Goal: Task Accomplishment & Management: Manage account settings

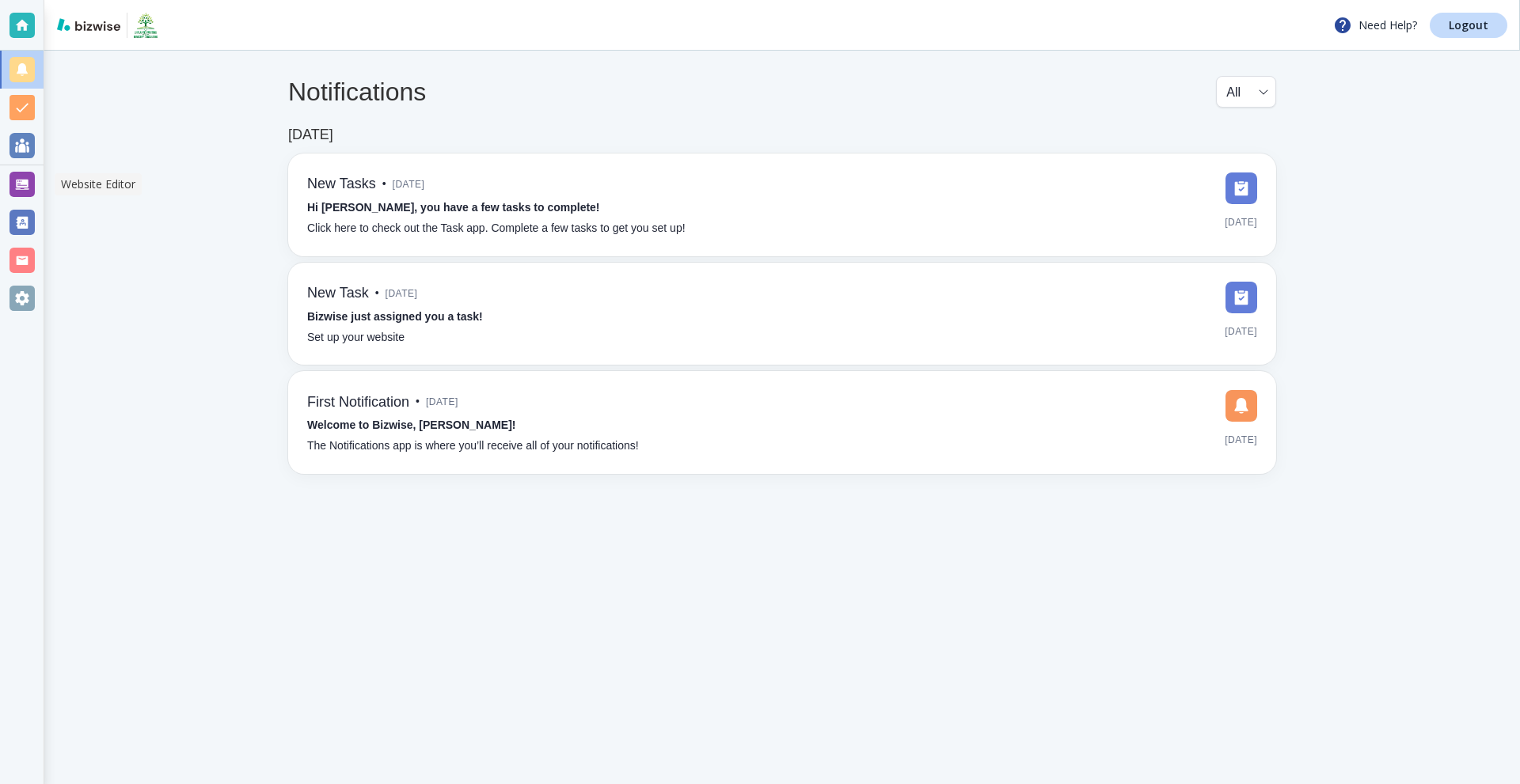
click at [20, 187] on div at bounding box center [22, 185] width 26 height 26
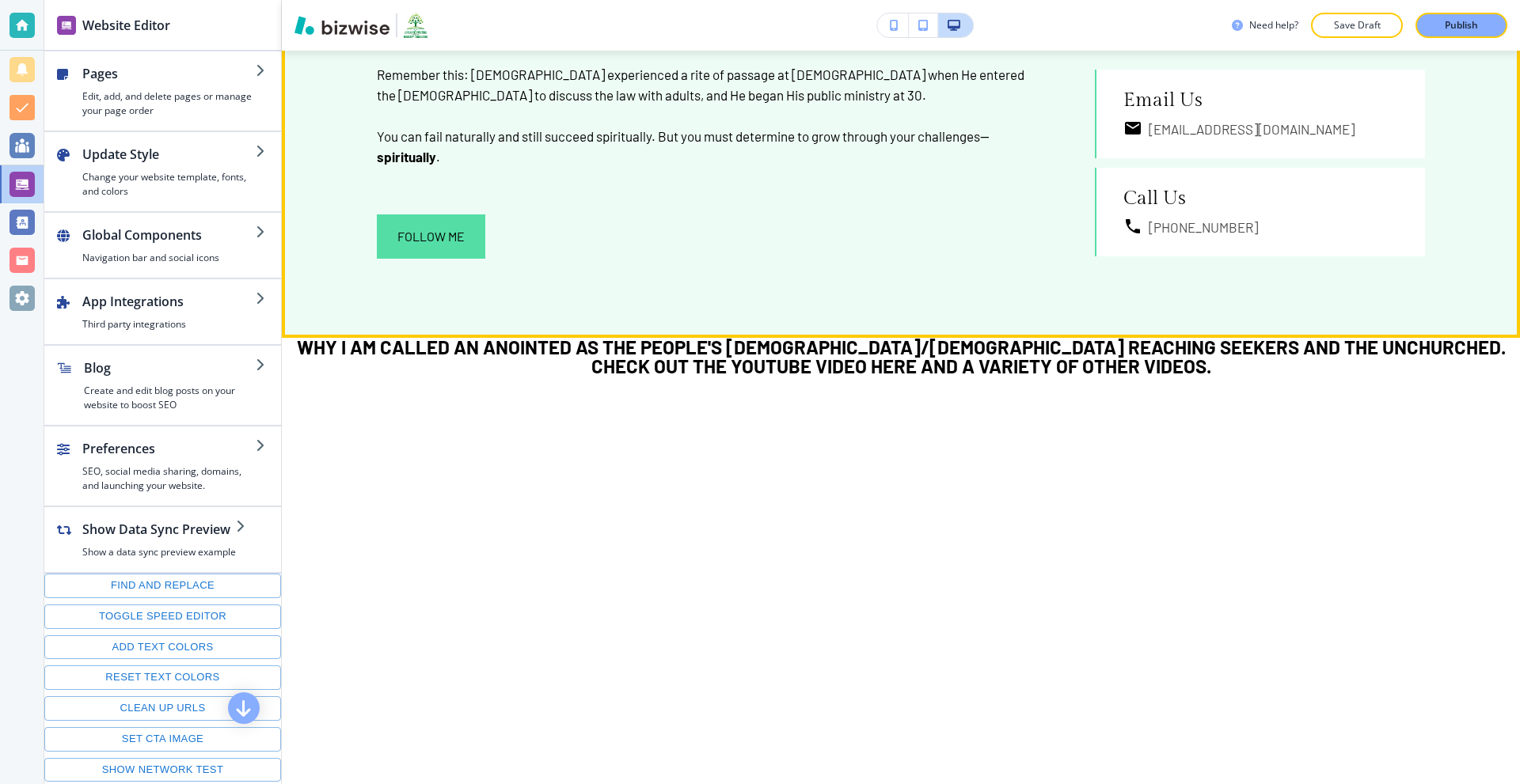
scroll to position [949, 0]
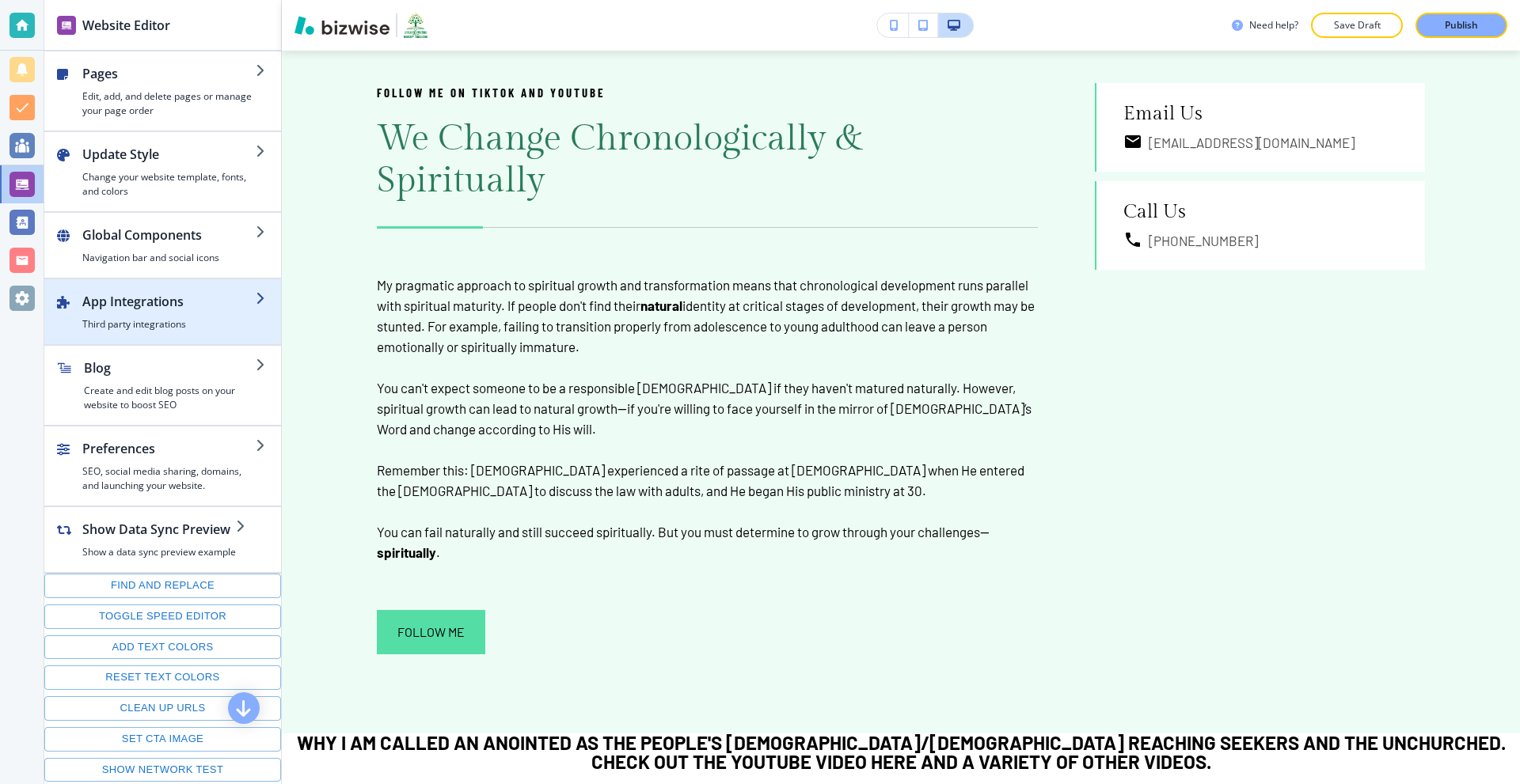
click at [156, 327] on h4 "Third party integrations" at bounding box center [169, 324] width 174 height 14
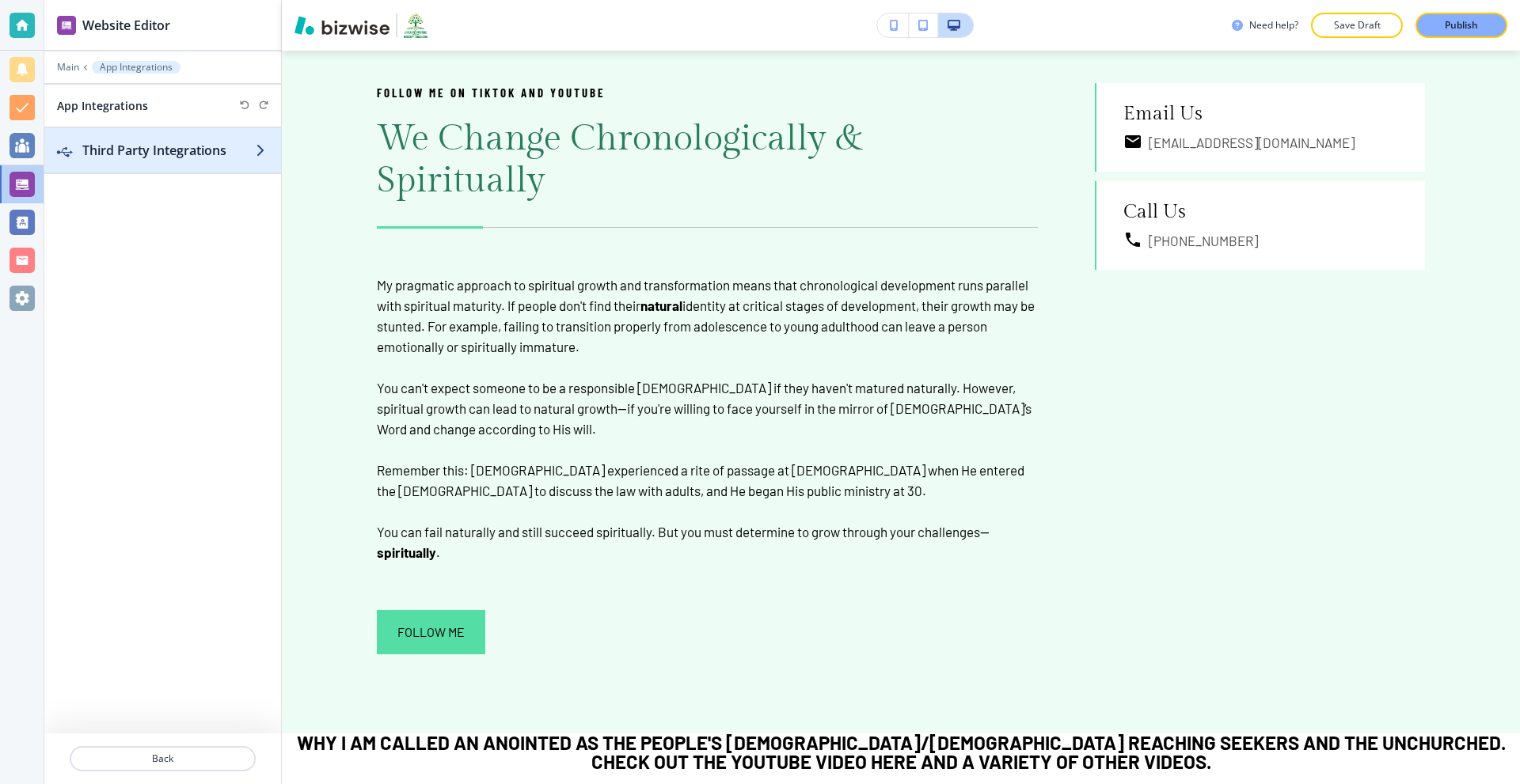
click at [136, 155] on h2 "Third Party Integrations" at bounding box center [169, 150] width 174 height 19
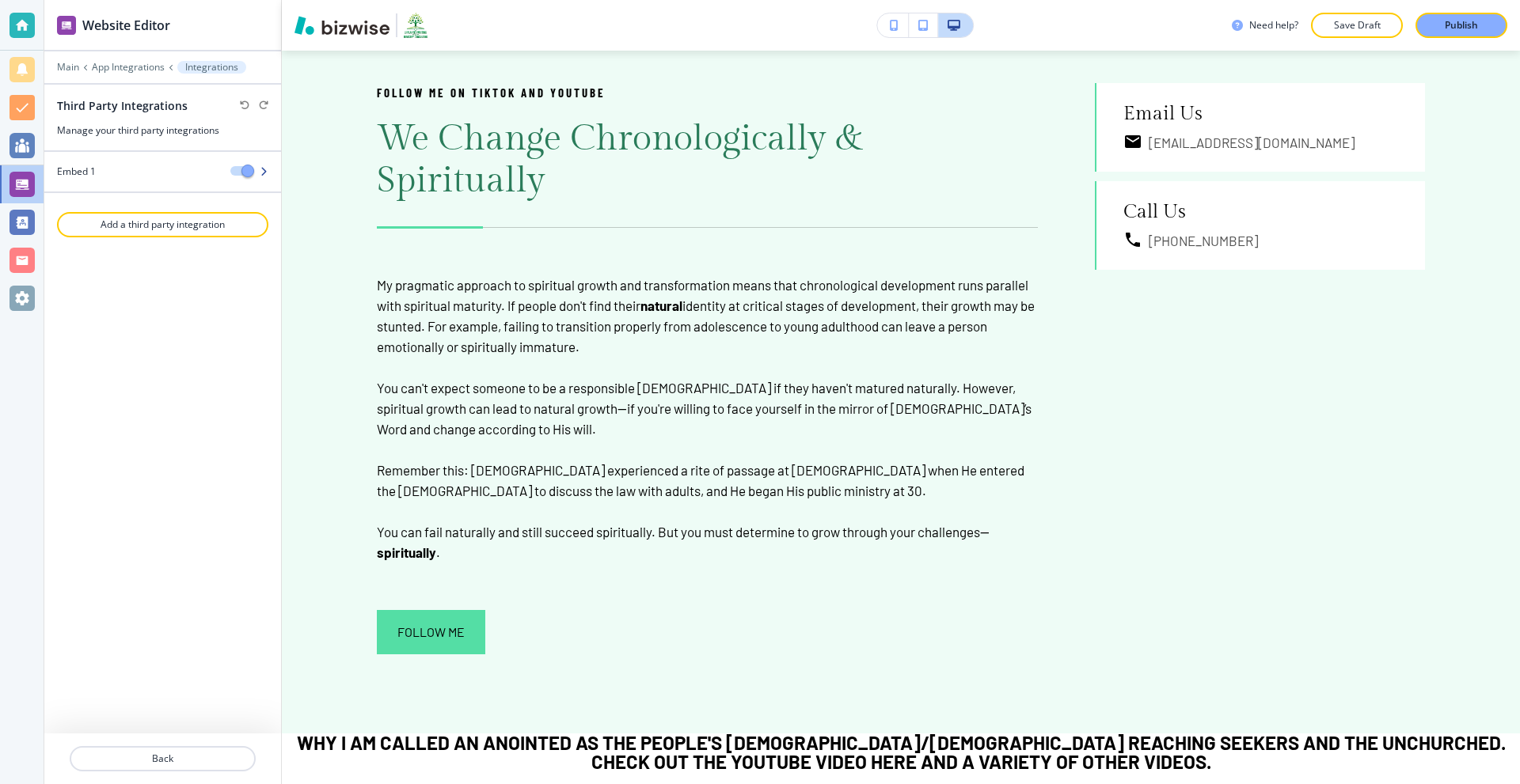
click at [133, 170] on div "Embed 1" at bounding box center [131, 171] width 174 height 14
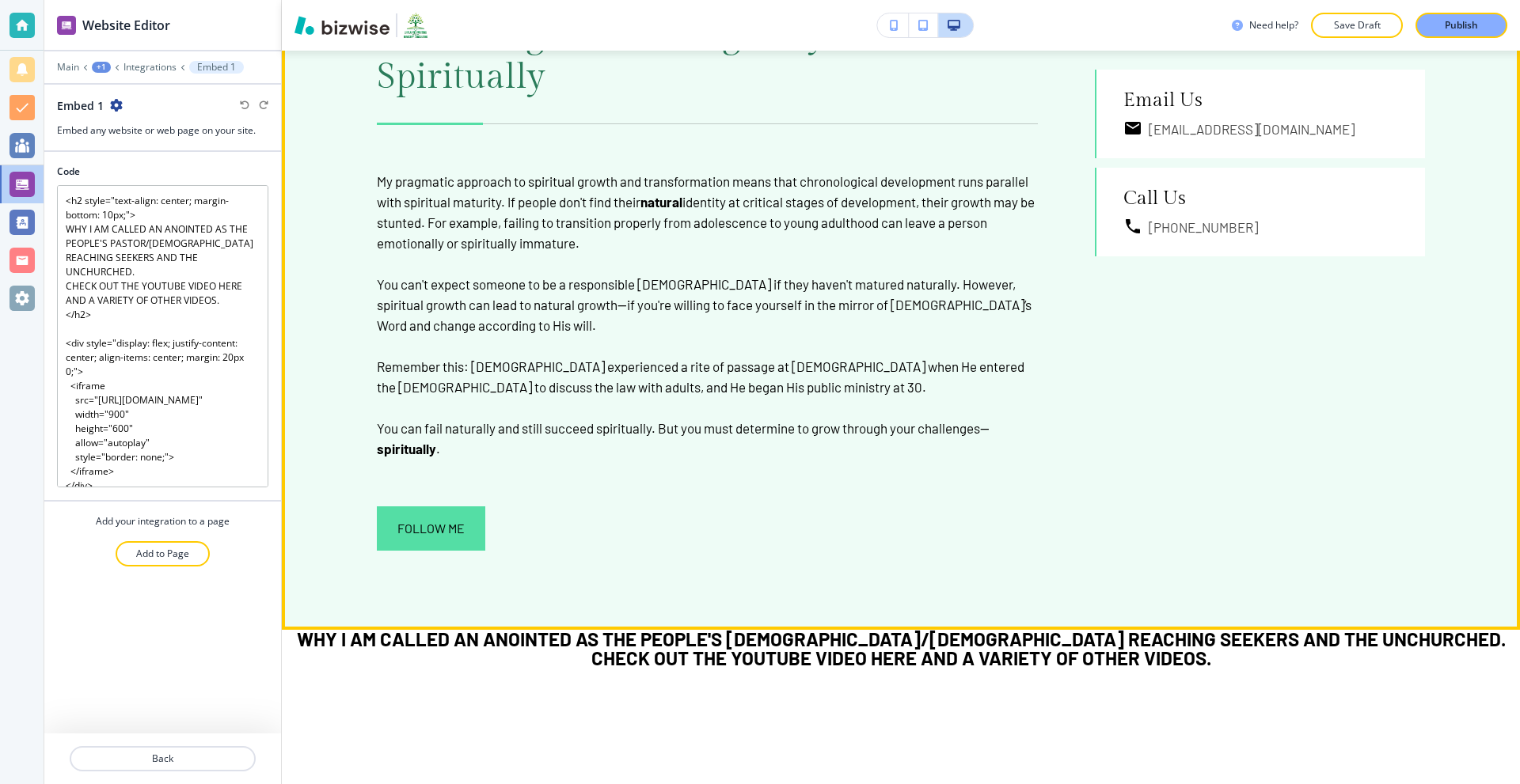
scroll to position [1503, 0]
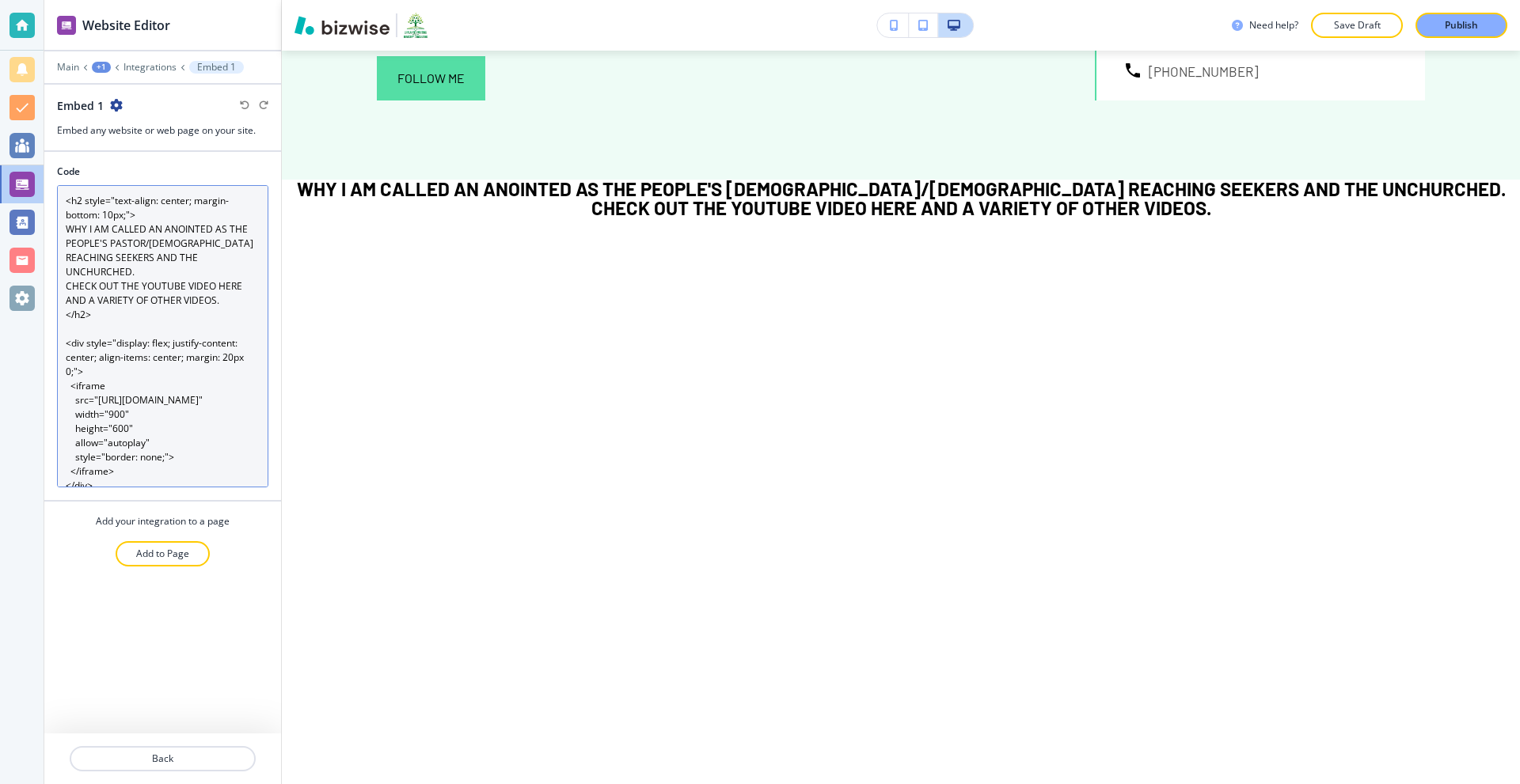
click at [159, 300] on textarea "<h2 style="text-align: center; margin-bottom: 10px;"> WHY I AM CALLED AN ANOINT…" at bounding box center [163, 335] width 211 height 302
click at [159, 299] on textarea "<h2 style="text-align: center; margin-bottom: 10px;"> WHY I AM CALLED AN ANOINT…" at bounding box center [163, 335] width 211 height 302
paste textarea "!-- Import Google Fonts --> <link href="https://fonts.googleapis.com/css2?famil…"
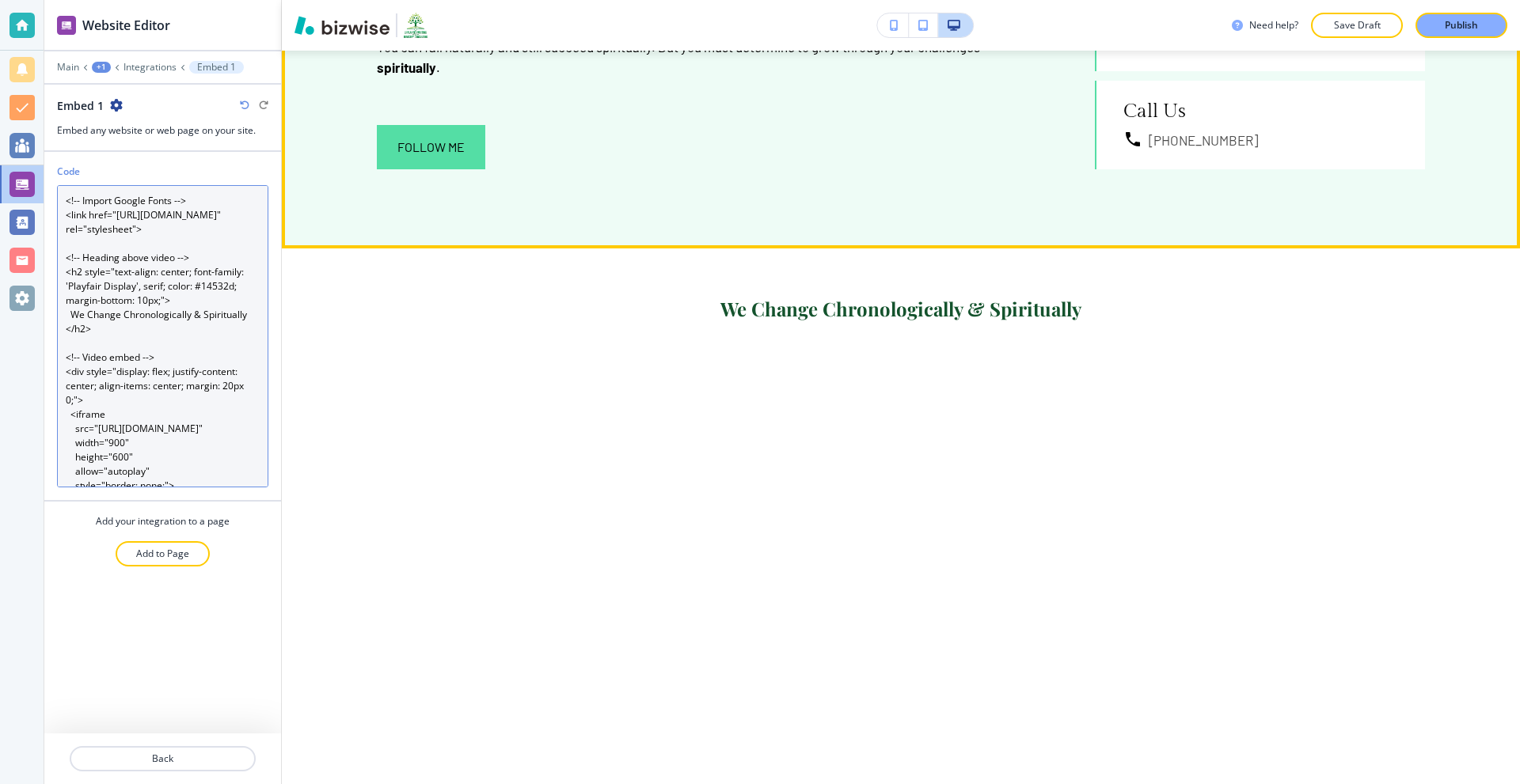
scroll to position [1028, 0]
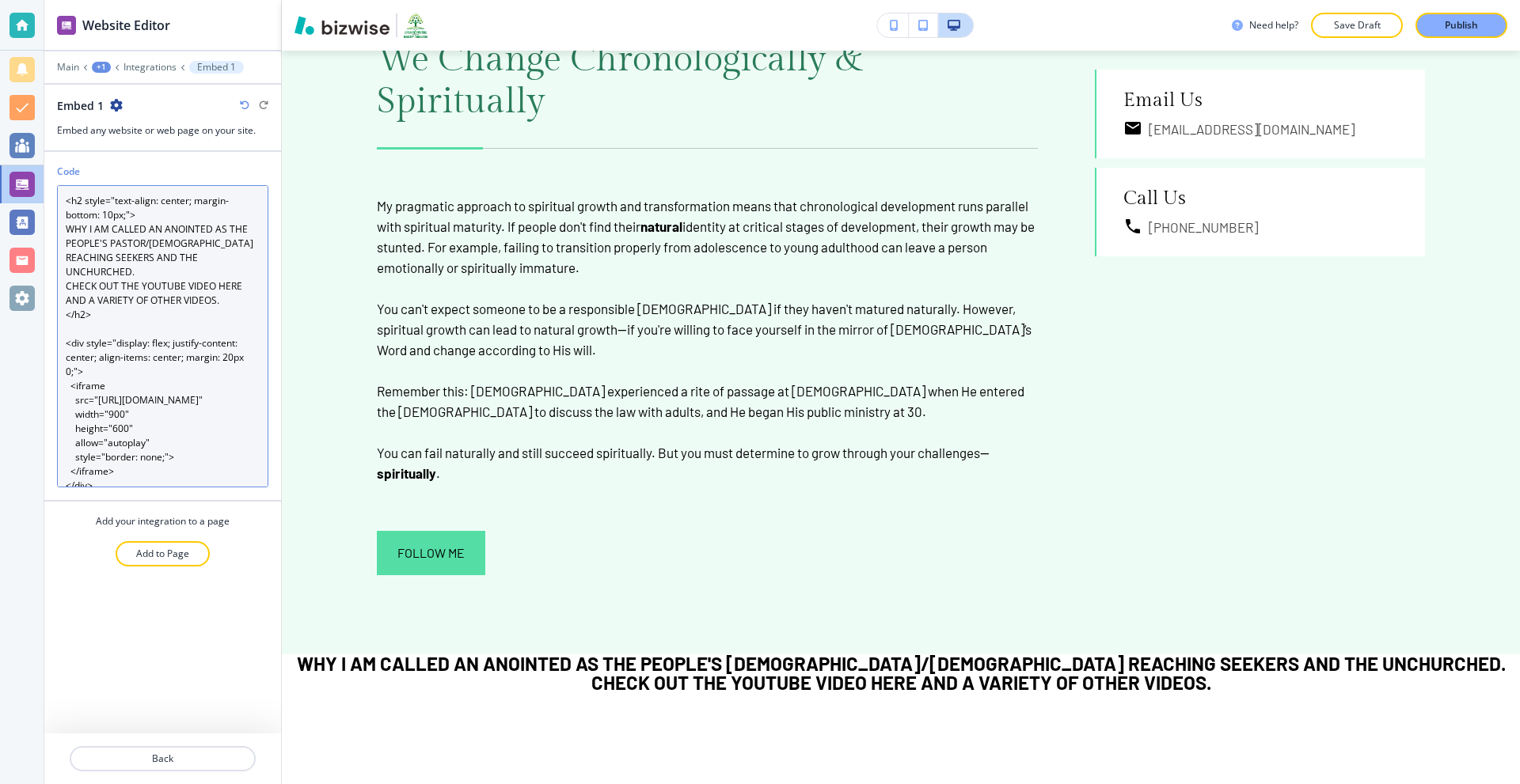
click at [212, 270] on textarea "<h2 style="text-align: center; margin-bottom: 10px;"> WHY I AM CALLED AN ANOINT…" at bounding box center [163, 335] width 211 height 302
paste textarea "!-- Import Google Fonts --> <link href="https://fonts.googleapis.com/css2?famil…"
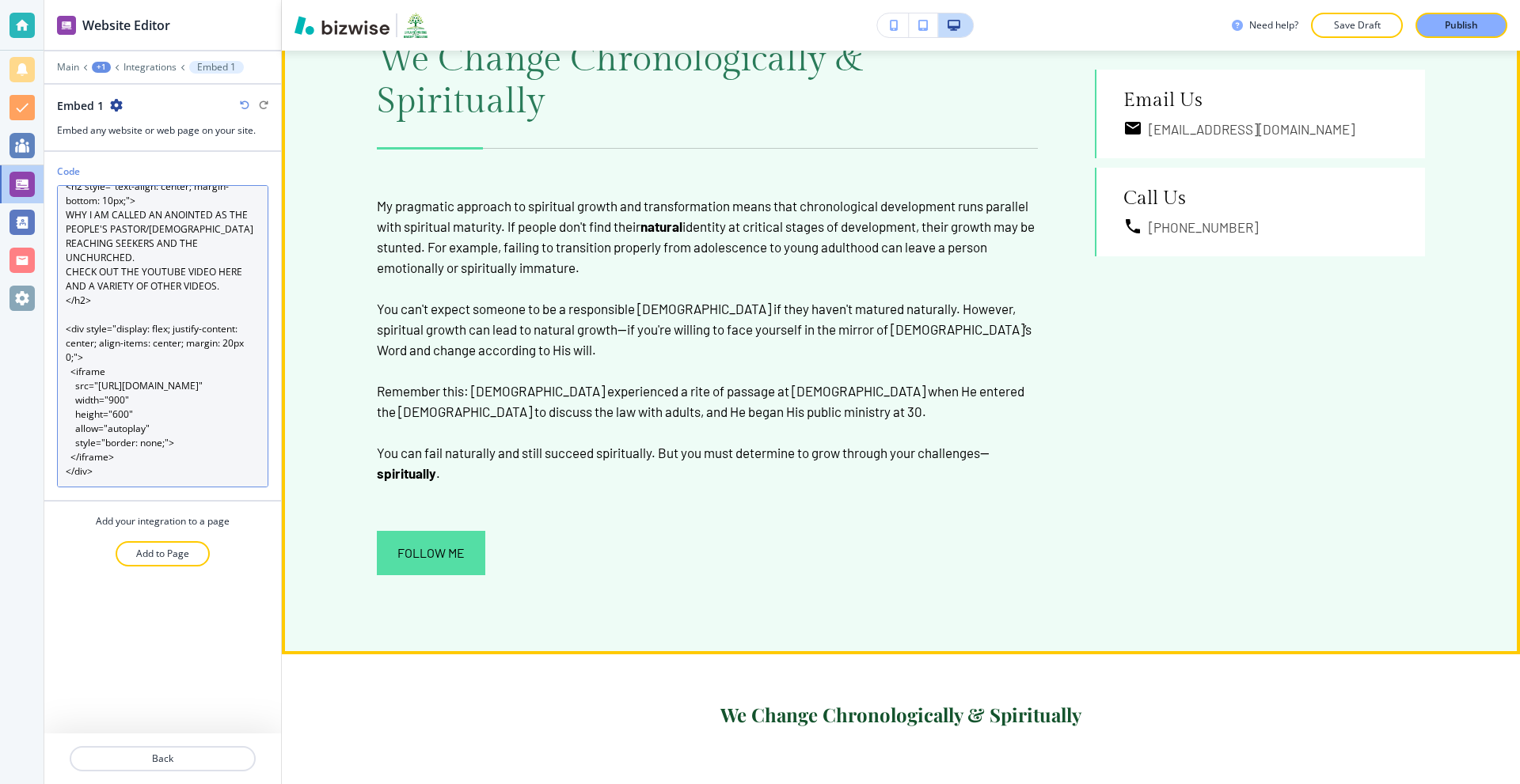
scroll to position [57, 0]
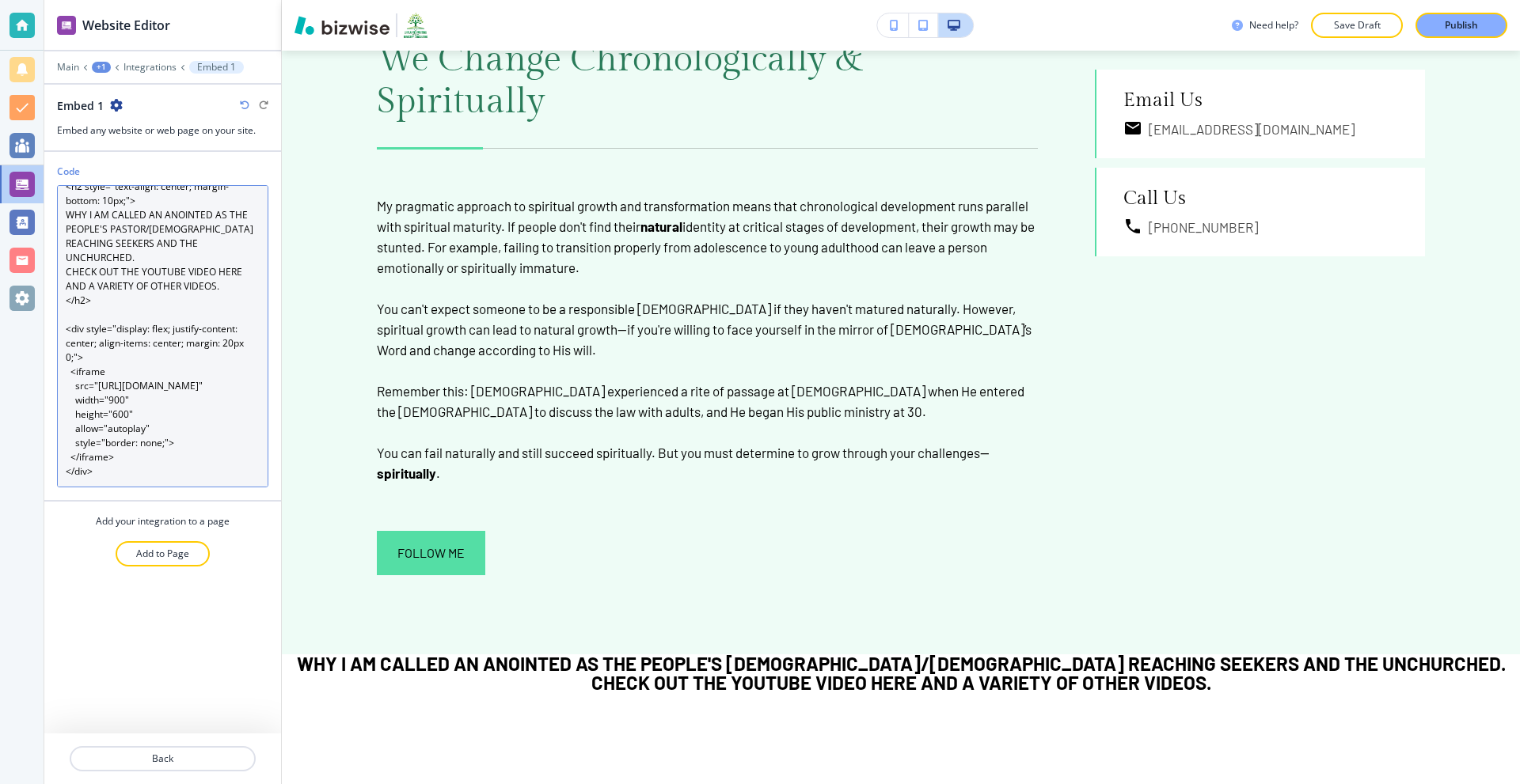
click at [214, 241] on textarea "<h2 style="text-align: center; margin-bottom: 10px;"> WHY I AM CALLED AN ANOINT…" at bounding box center [163, 335] width 211 height 302
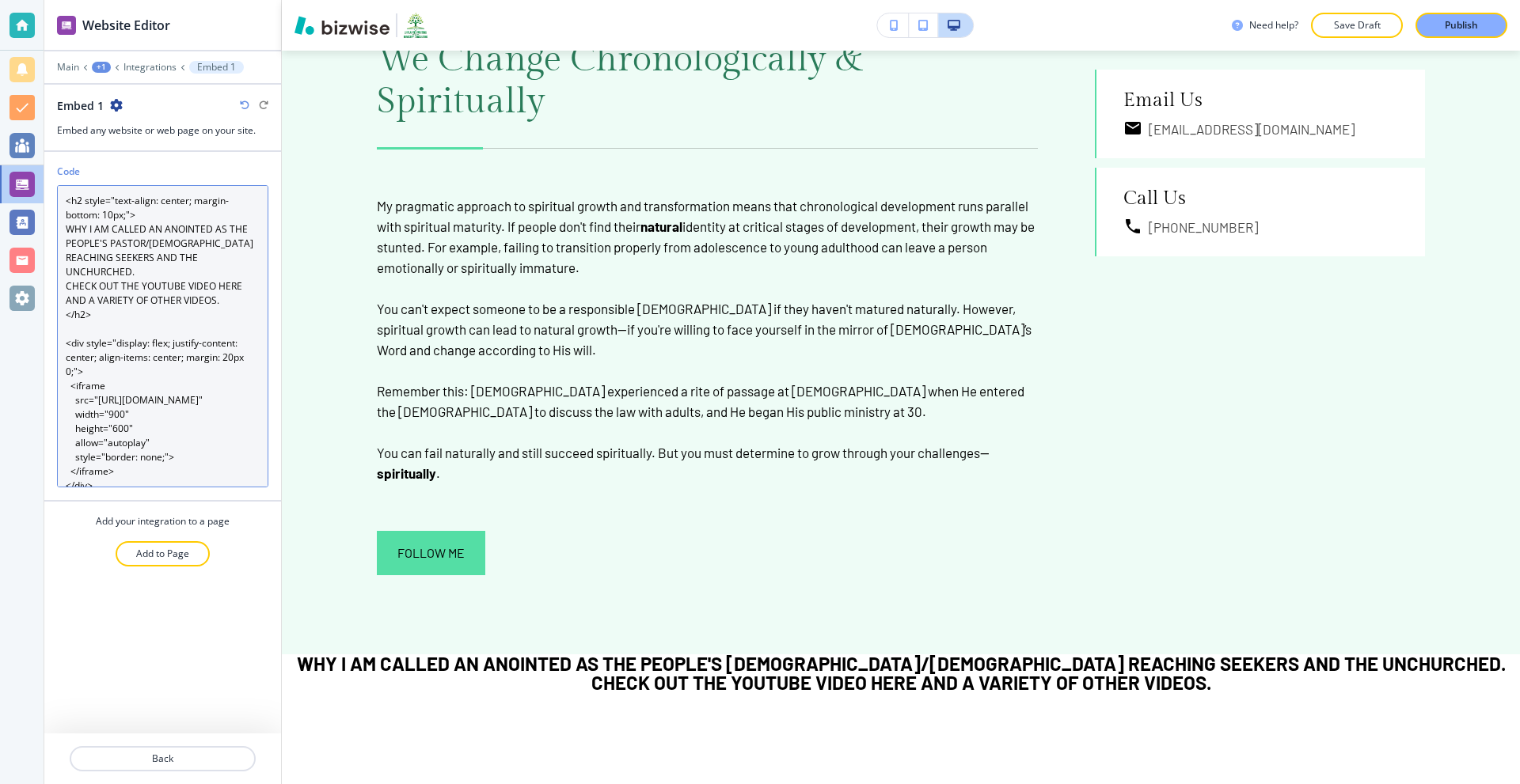
drag, startPoint x: 226, startPoint y: 245, endPoint x: 64, endPoint y: 227, distance: 163.0
click at [64, 227] on textarea "<h2 style="text-align: center; margin-bottom: 10px;"> WHY I AM CALLED AN ANOINT…" at bounding box center [163, 335] width 211 height 302
paste textarea "!-- Import Google Fonts --> <link href="https://fonts.googleapis.com/css2?famil…"
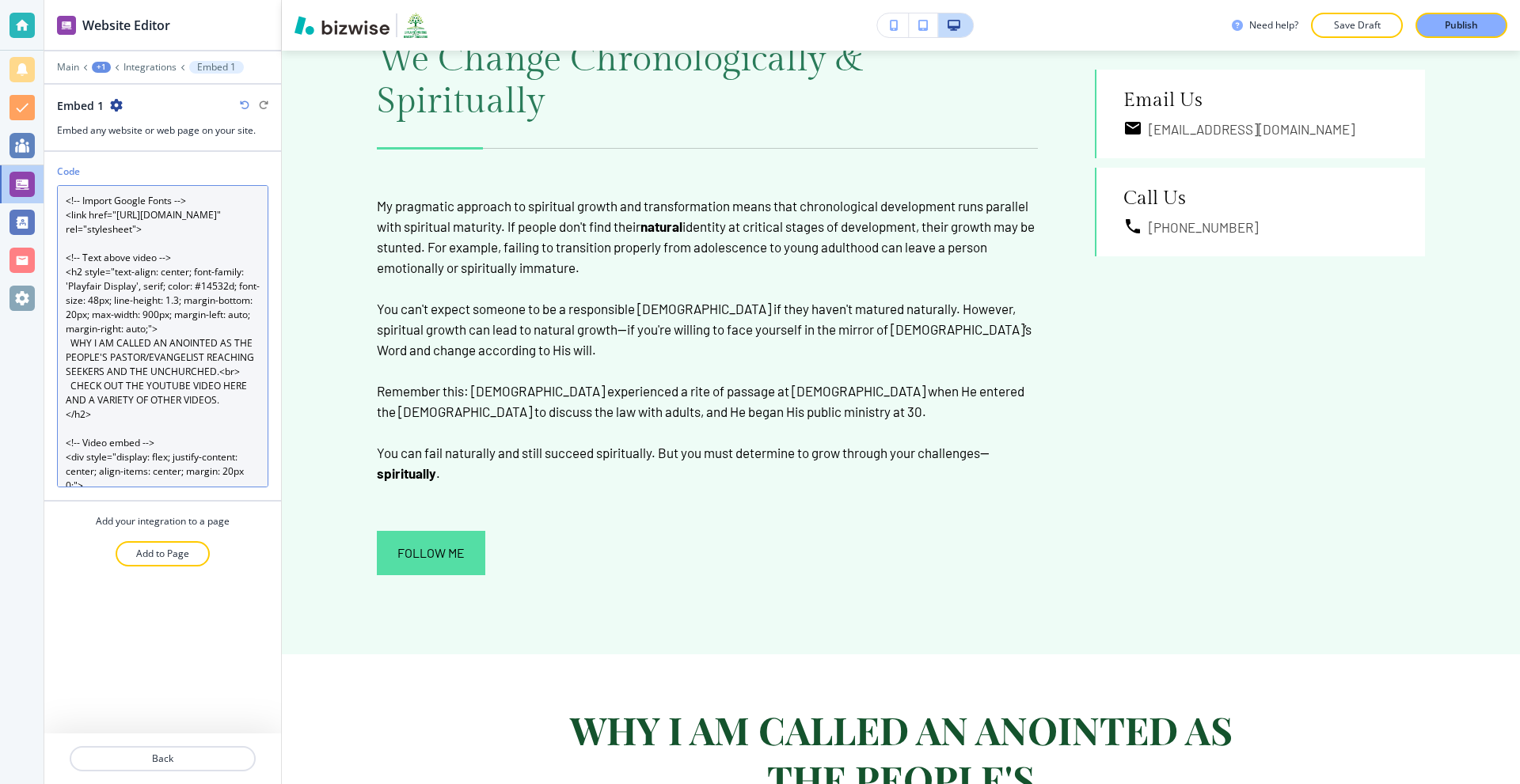
drag, startPoint x: 199, startPoint y: 200, endPoint x: 1, endPoint y: 204, distance: 198.0
click at [1, 204] on div "Website Editor Main +1 Integrations Embed 1 Embed 1 Embed any website or web pa…" at bounding box center [760, 392] width 1520 height 784
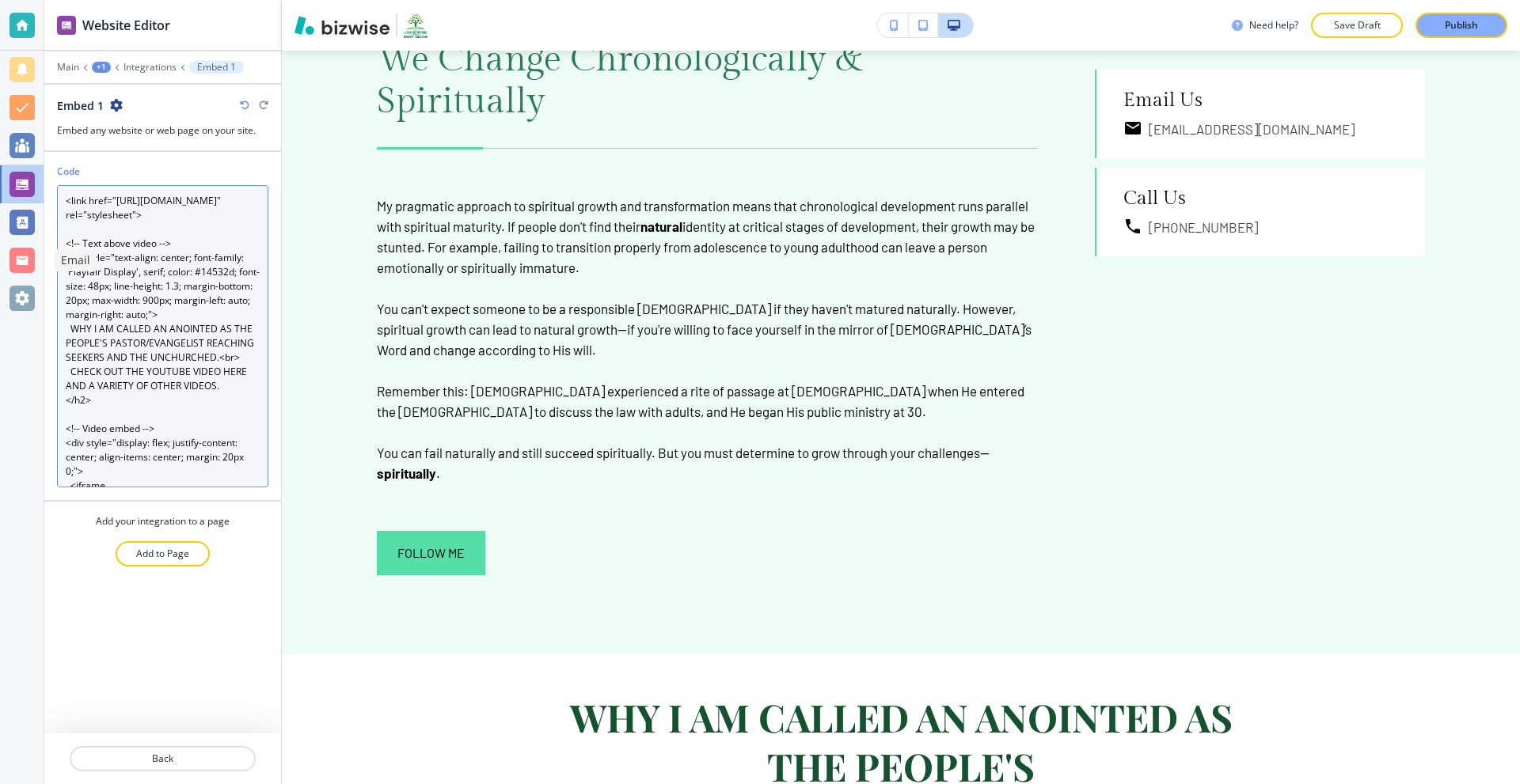
drag, startPoint x: 185, startPoint y: 268, endPoint x: 3, endPoint y: 275, distance: 182.1
click at [3, 275] on div "Website Editor Main +1 Integrations Embed 1 Embed 1 Embed any website or web pa…" at bounding box center [760, 392] width 1520 height 784
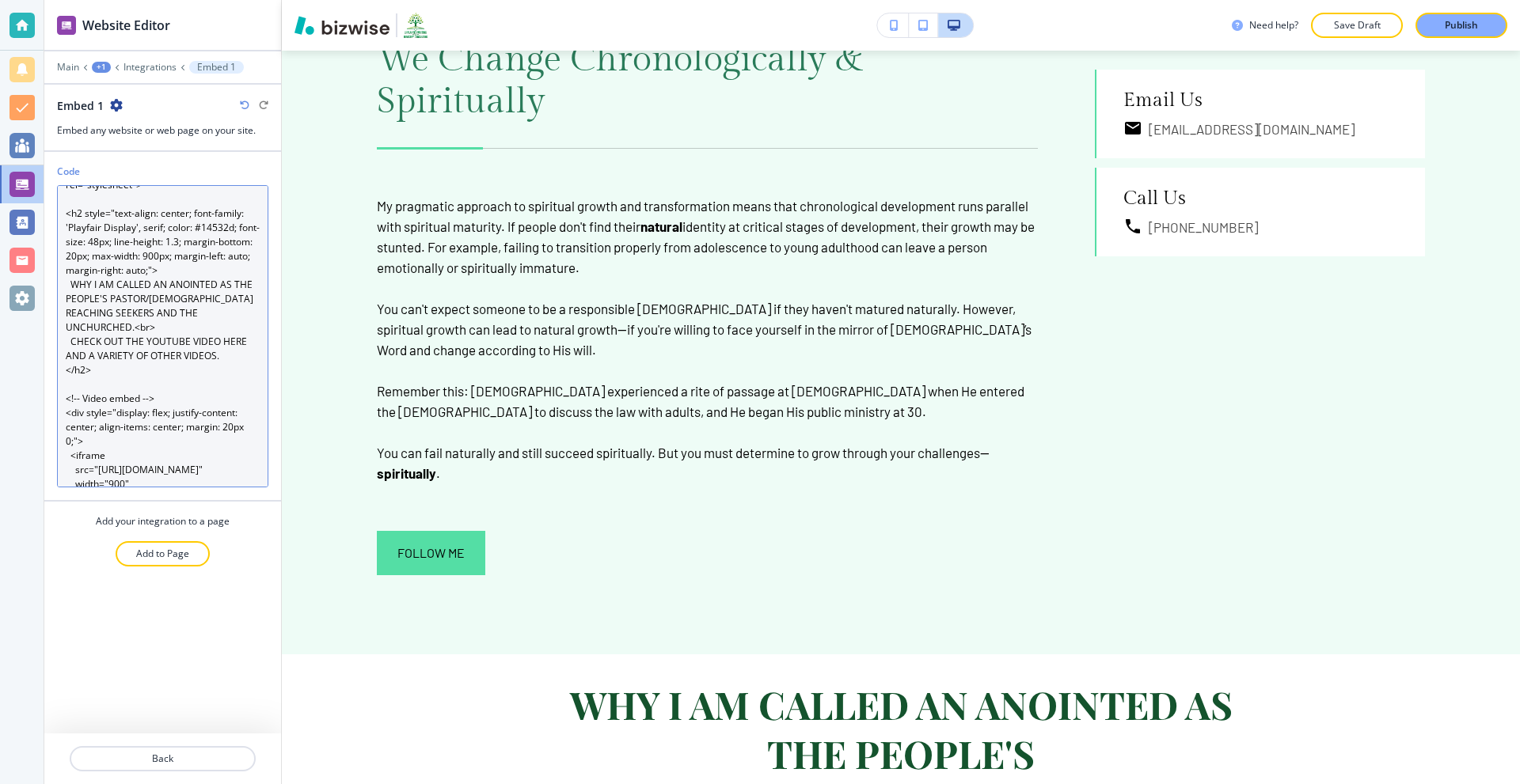
scroll to position [79, 0]
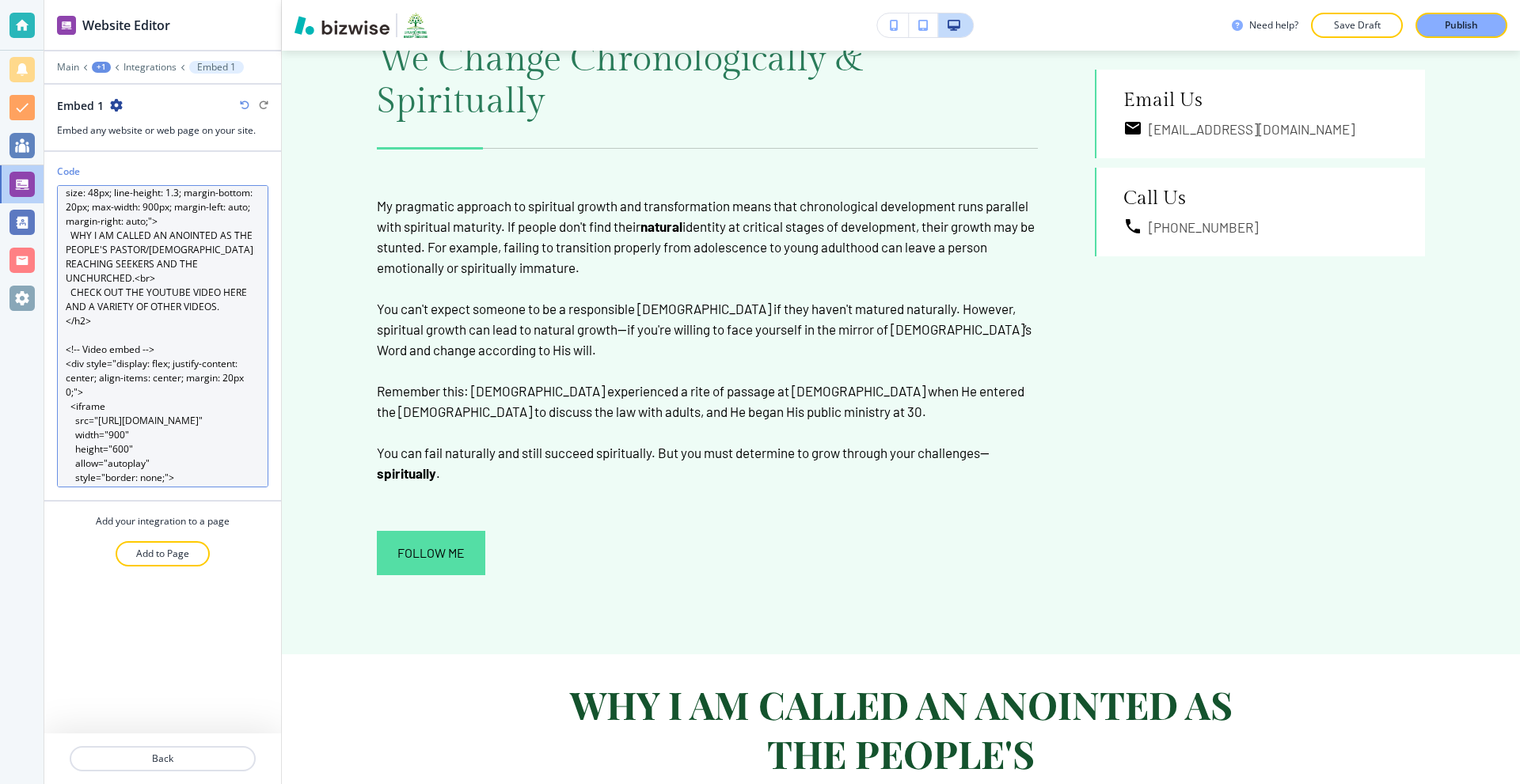
drag, startPoint x: 165, startPoint y: 375, endPoint x: 14, endPoint y: 383, distance: 151.2
click at [14, 383] on div "Website Editor Main +1 Integrations Embed 1 Embed 1 Embed any website or web pa…" at bounding box center [760, 392] width 1520 height 784
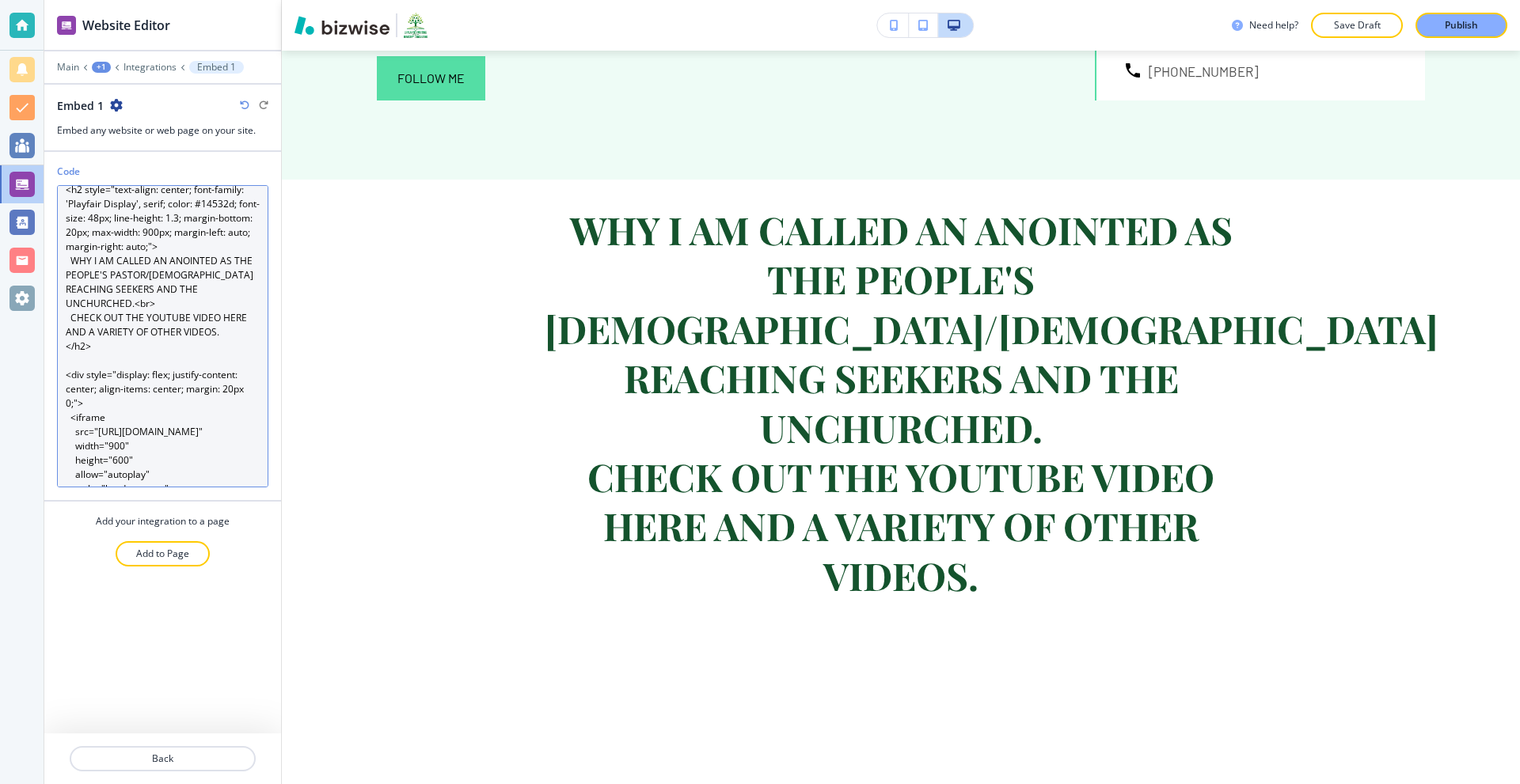
scroll to position [0, 0]
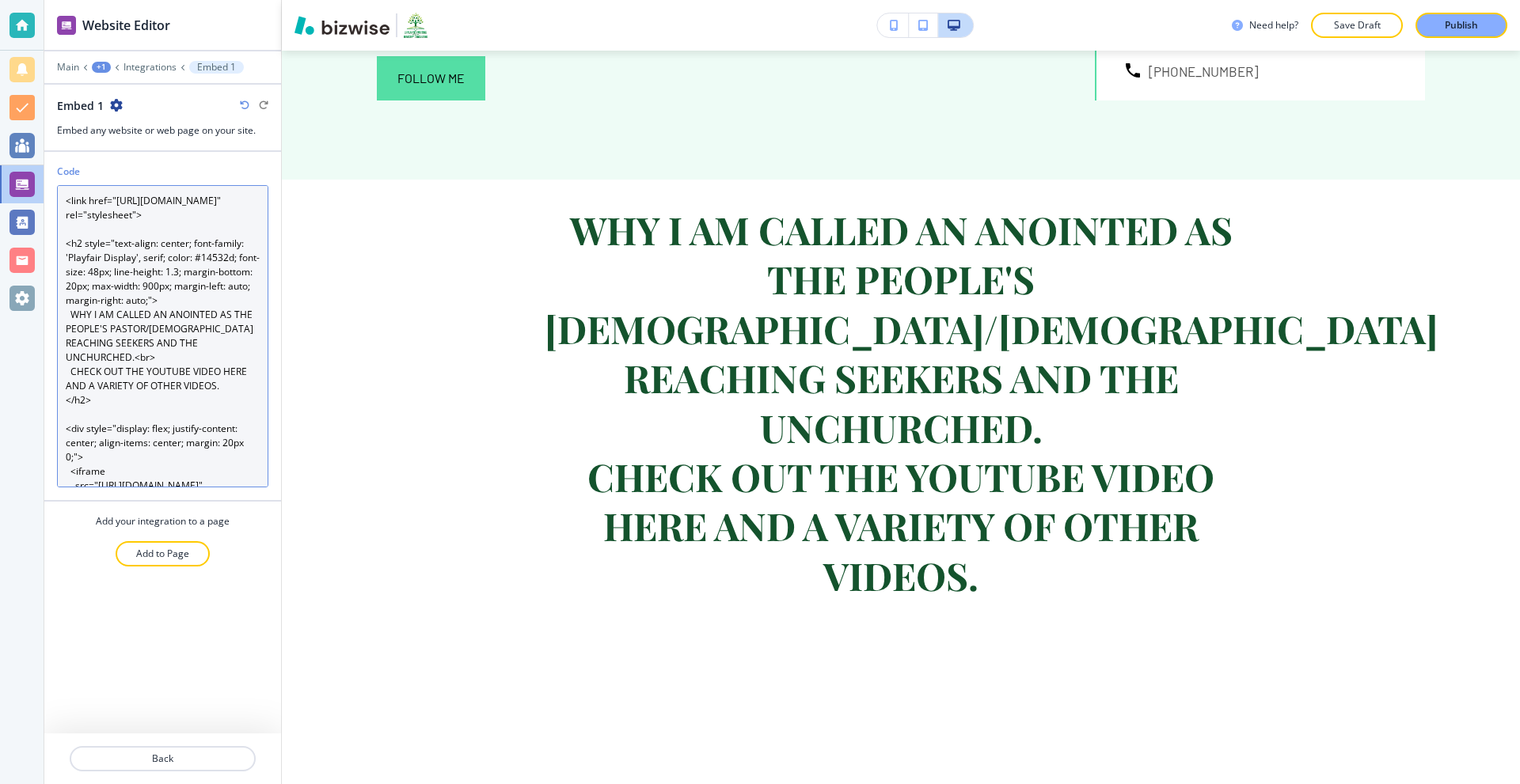
click at [109, 302] on textarea "<link href="https://fonts.googleapis.com/css2?family=Playfair+Display&display=s…" at bounding box center [163, 335] width 211 height 302
click at [137, 290] on textarea "<link href="https://fonts.googleapis.com/css2?family=Playfair+Display&display=s…" at bounding box center [163, 335] width 211 height 302
paste textarea "!-- Import Google Fonts --> <link href="https://fonts.googleapis.com/css2?famil…"
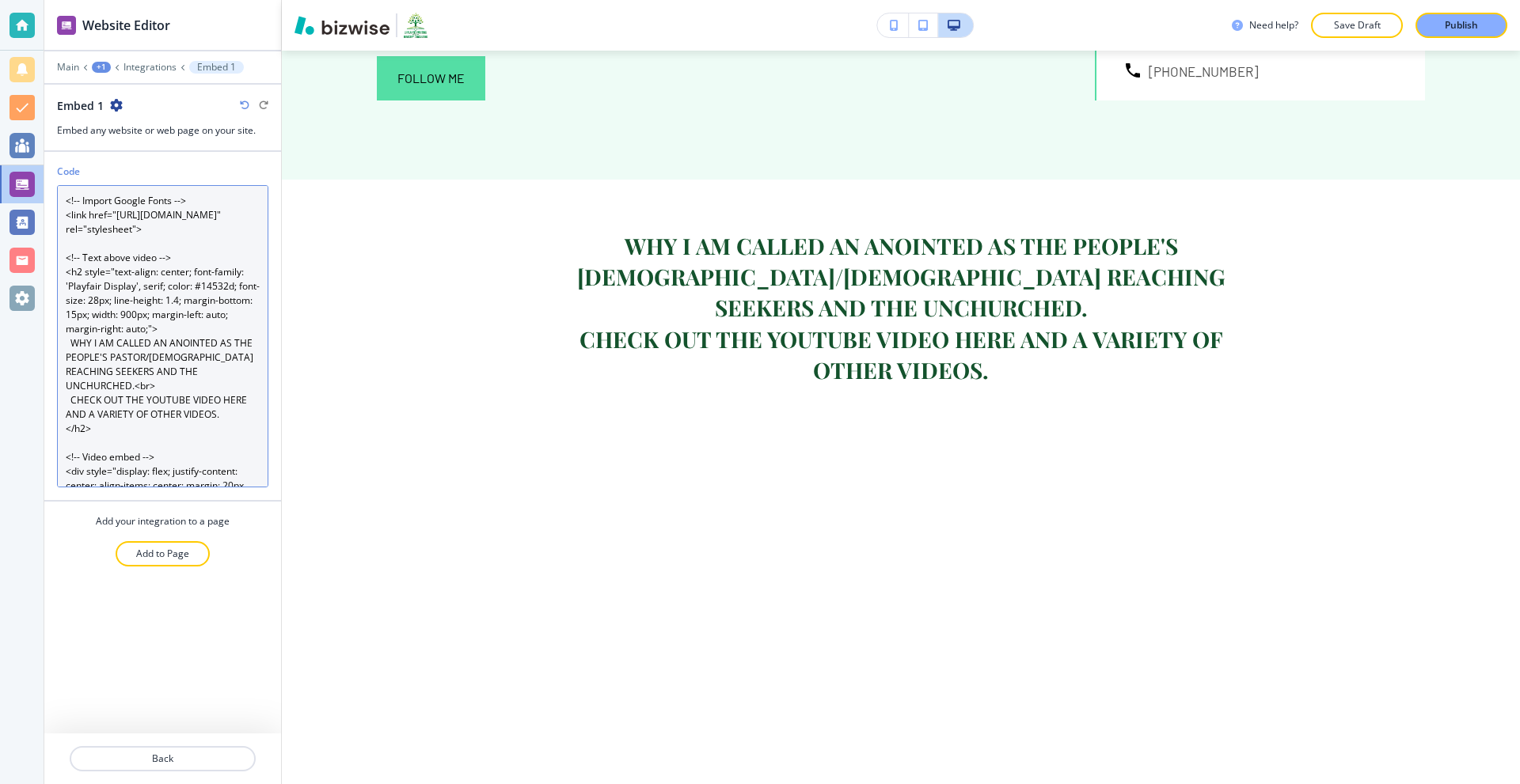
drag, startPoint x: 196, startPoint y: 206, endPoint x: 23, endPoint y: 209, distance: 173.0
click at [23, 209] on div "Website Editor Main +1 Integrations Embed 1 Embed 1 Embed any website or web pa…" at bounding box center [760, 392] width 1520 height 784
drag, startPoint x: 232, startPoint y: 315, endPoint x: 203, endPoint y: 318, distance: 29.2
click at [203, 318] on textarea "<!-- Import Google Fonts --> <link href="https://fonts.googleapis.com/css2?fami…" at bounding box center [163, 335] width 211 height 302
click at [172, 278] on textarea "<!-- Import Google Fonts --> <link href="https://fonts.googleapis.com/css2?fami…" at bounding box center [163, 335] width 211 height 302
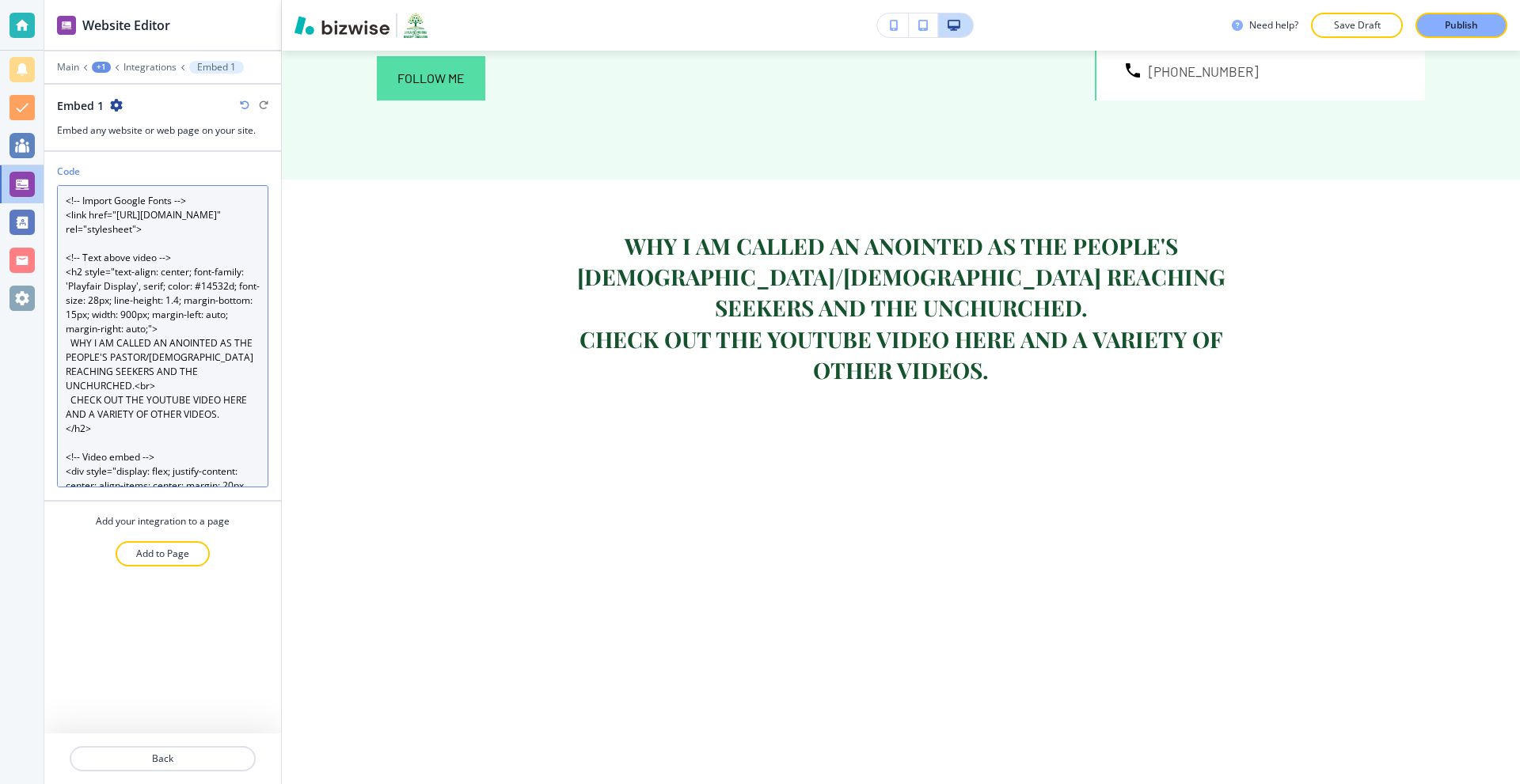
paste textarea "000000"
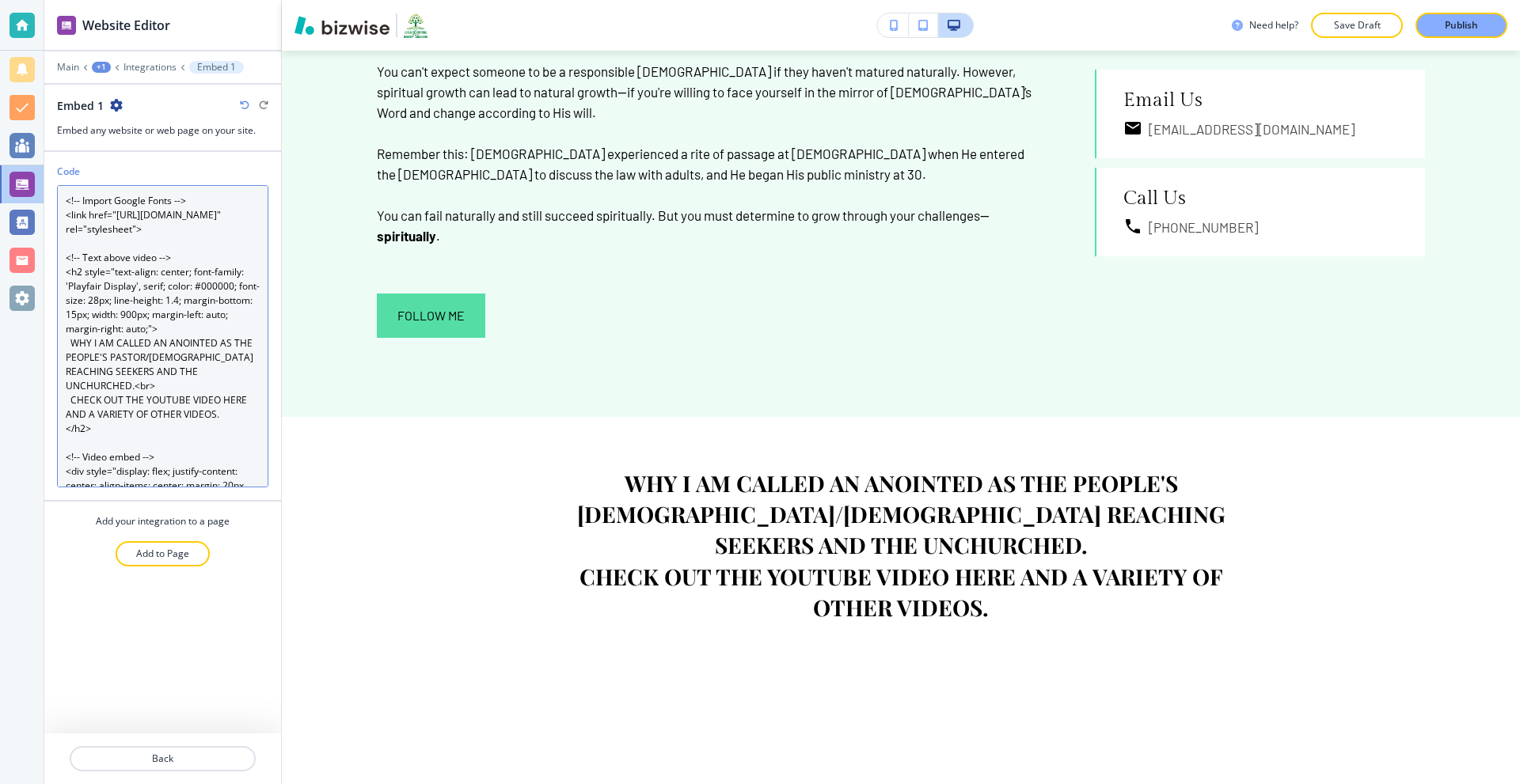
click at [74, 372] on textarea "<!-- Import Google Fonts --> <link href="https://fonts.googleapis.com/css2?fami…" at bounding box center [163, 335] width 211 height 302
click at [163, 344] on textarea "<!-- Import Google Fonts --> <link href="https://fonts.googleapis.com/css2?fami…" at bounding box center [163, 335] width 211 height 302
click at [162, 347] on textarea "<!-- Import Google Fonts --> <link href="https://fonts.googleapis.com/css2?fami…" at bounding box center [163, 335] width 211 height 302
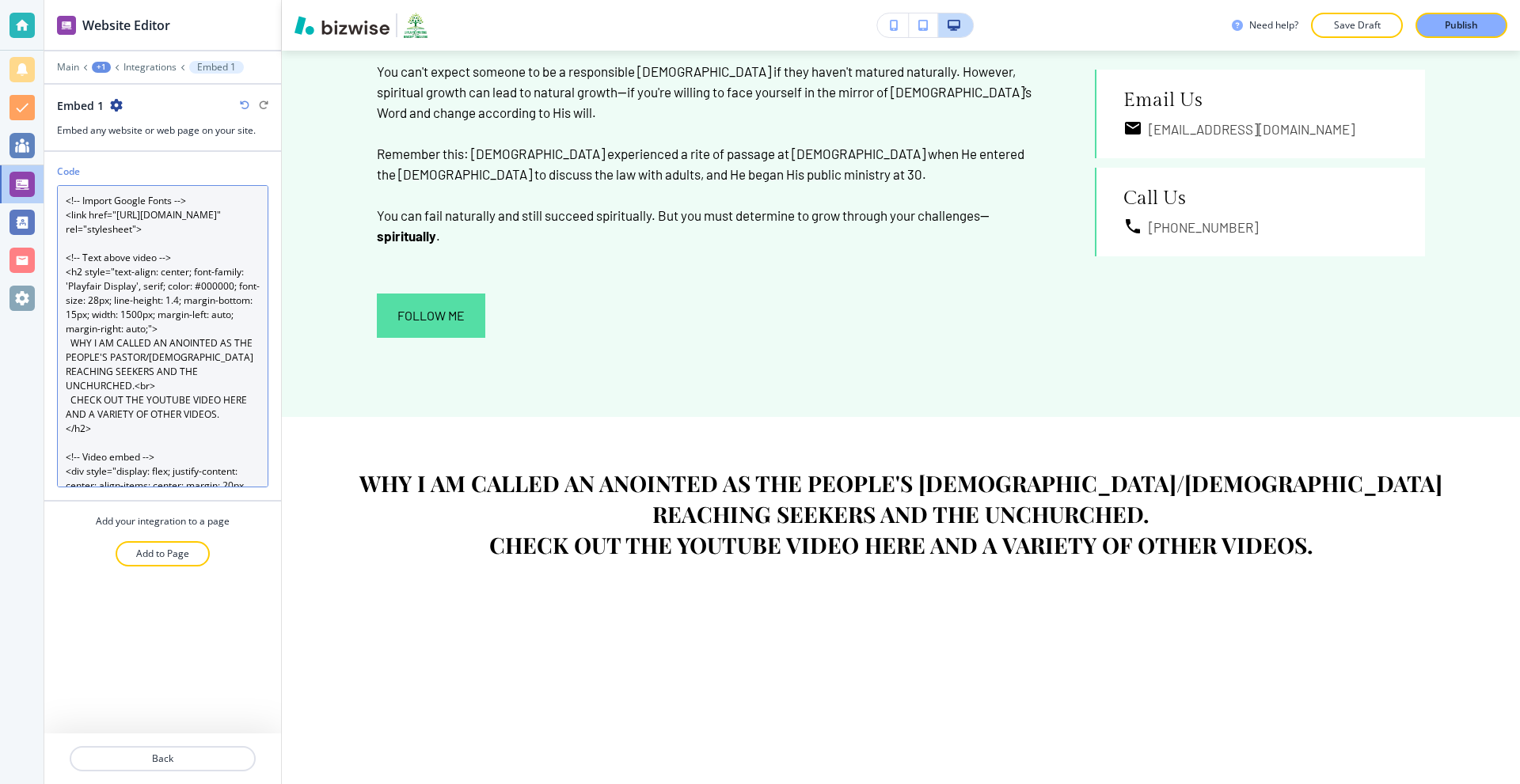
drag, startPoint x: 177, startPoint y: 409, endPoint x: 144, endPoint y: 422, distance: 35.5
click at [143, 415] on textarea "<!-- Import Google Fonts --> <link href="https://fonts.googleapis.com/css2?fami…" at bounding box center [163, 335] width 211 height 302
click at [116, 329] on textarea "<!-- Import Google Fonts --> <link href="https://fonts.googleapis.com/css2?fami…" at bounding box center [163, 335] width 211 height 302
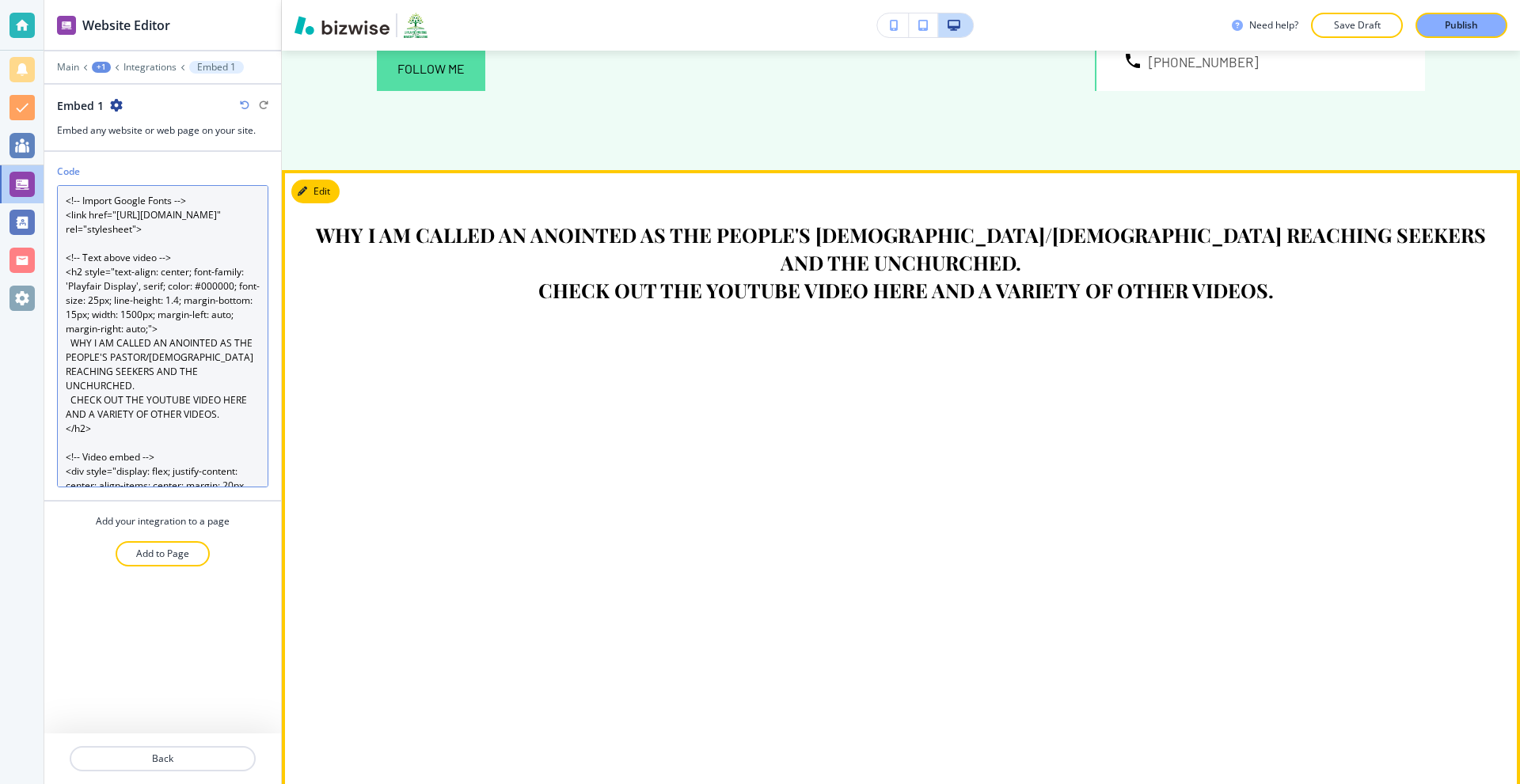
scroll to position [1503, 0]
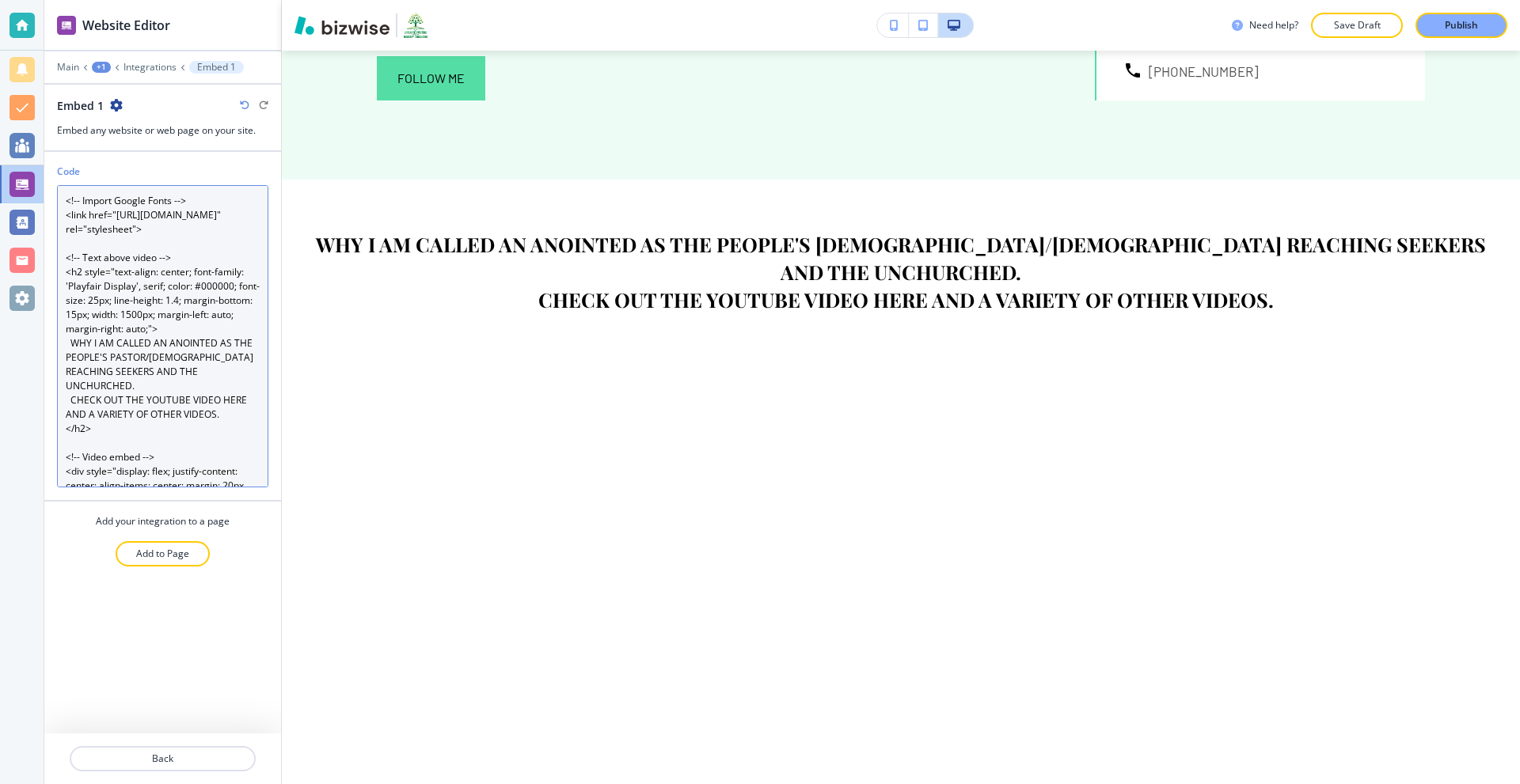
drag, startPoint x: 206, startPoint y: 209, endPoint x: 64, endPoint y: 202, distance: 142.2
click at [64, 202] on textarea "<!-- Import Google Fonts --> <link href="https://fonts.googleapis.com/css2?fami…" at bounding box center [163, 335] width 211 height 302
click at [189, 194] on textarea "<!-- Import Google Fonts --> <link href="https://fonts.googleapis.com/css2?fami…" at bounding box center [163, 335] width 211 height 302
drag, startPoint x: 200, startPoint y: 197, endPoint x: 60, endPoint y: 205, distance: 140.2
click at [60, 205] on textarea "<!-- Import Google Fonts --> <link href="https://fonts.googleapis.com/css2?fami…" at bounding box center [163, 335] width 211 height 302
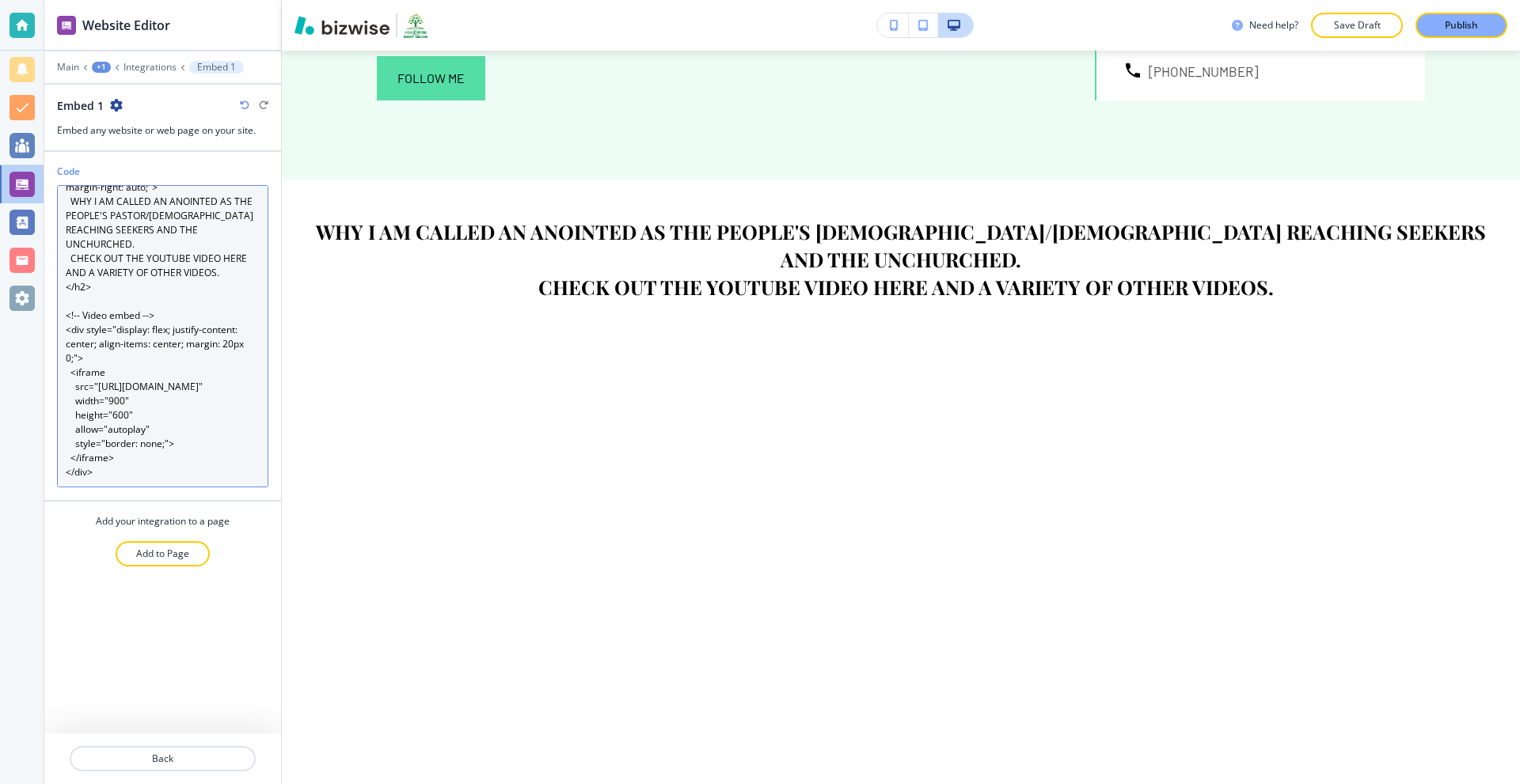
scroll to position [0, 0]
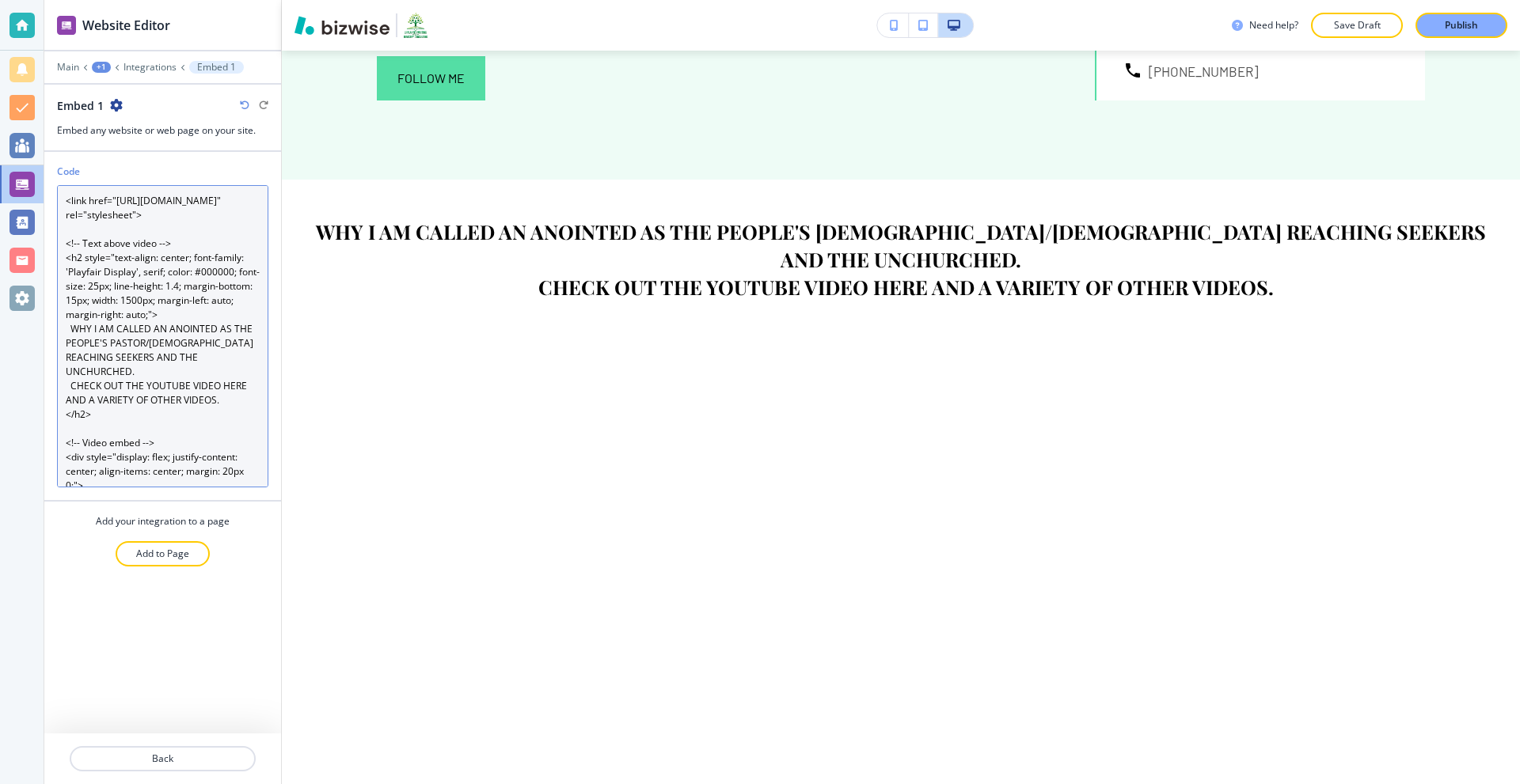
drag, startPoint x: 152, startPoint y: 269, endPoint x: 19, endPoint y: 270, distance: 133.0
click at [19, 270] on div "Website Editor Main +1 Integrations Embed 1 Embed 1 Embed any website or web pa…" at bounding box center [760, 392] width 1520 height 784
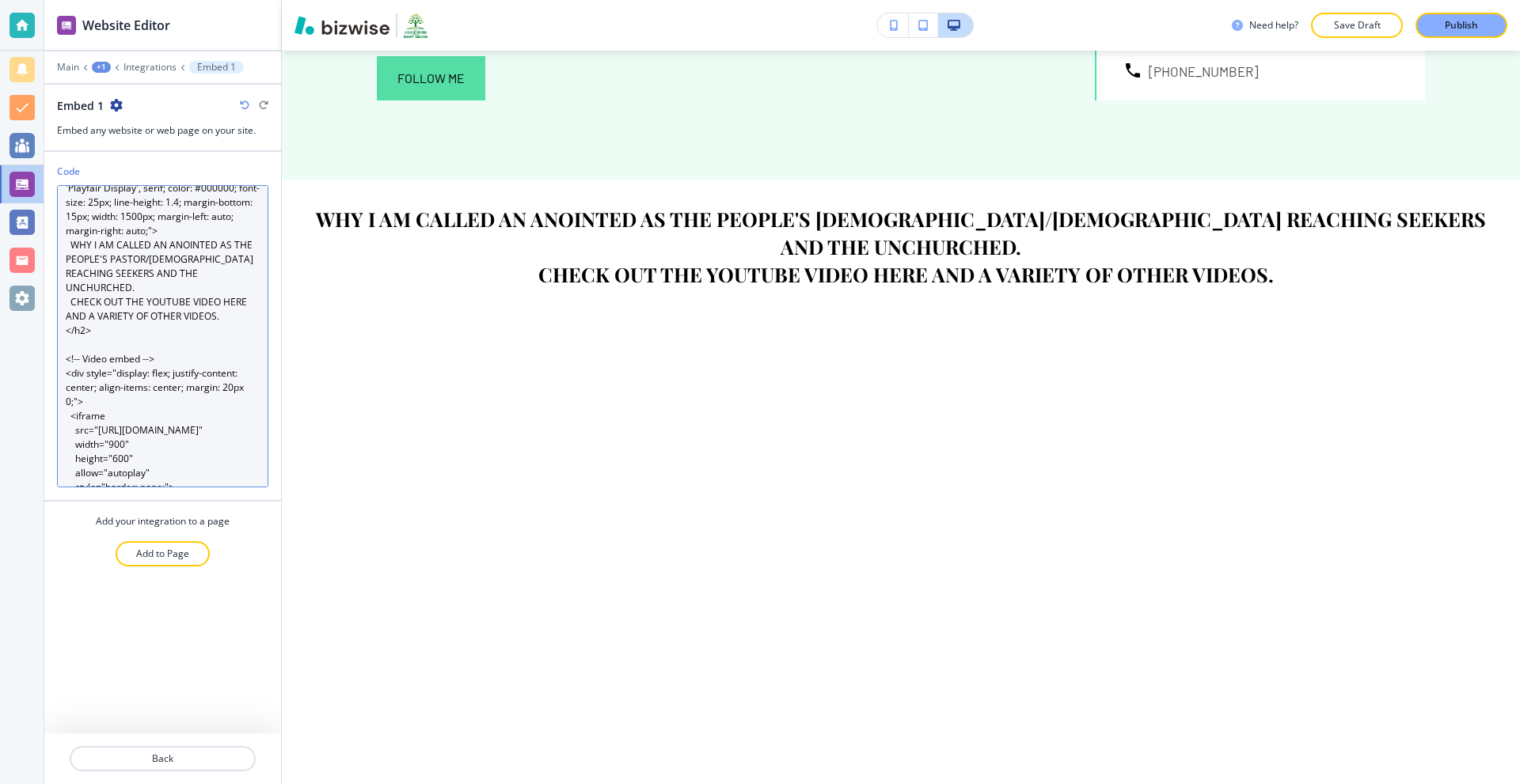
scroll to position [79, 0]
drag, startPoint x: 168, startPoint y: 378, endPoint x: 66, endPoint y: 368, distance: 102.5
click at [55, 372] on div "Code <link href="https://fonts.googleapis.com/css2?family=Playfair+Display&disp…" at bounding box center [162, 332] width 236 height 335
click at [151, 354] on textarea "<link href="https://fonts.googleapis.com/css2?family=Playfair+Display&display=s…" at bounding box center [163, 335] width 211 height 302
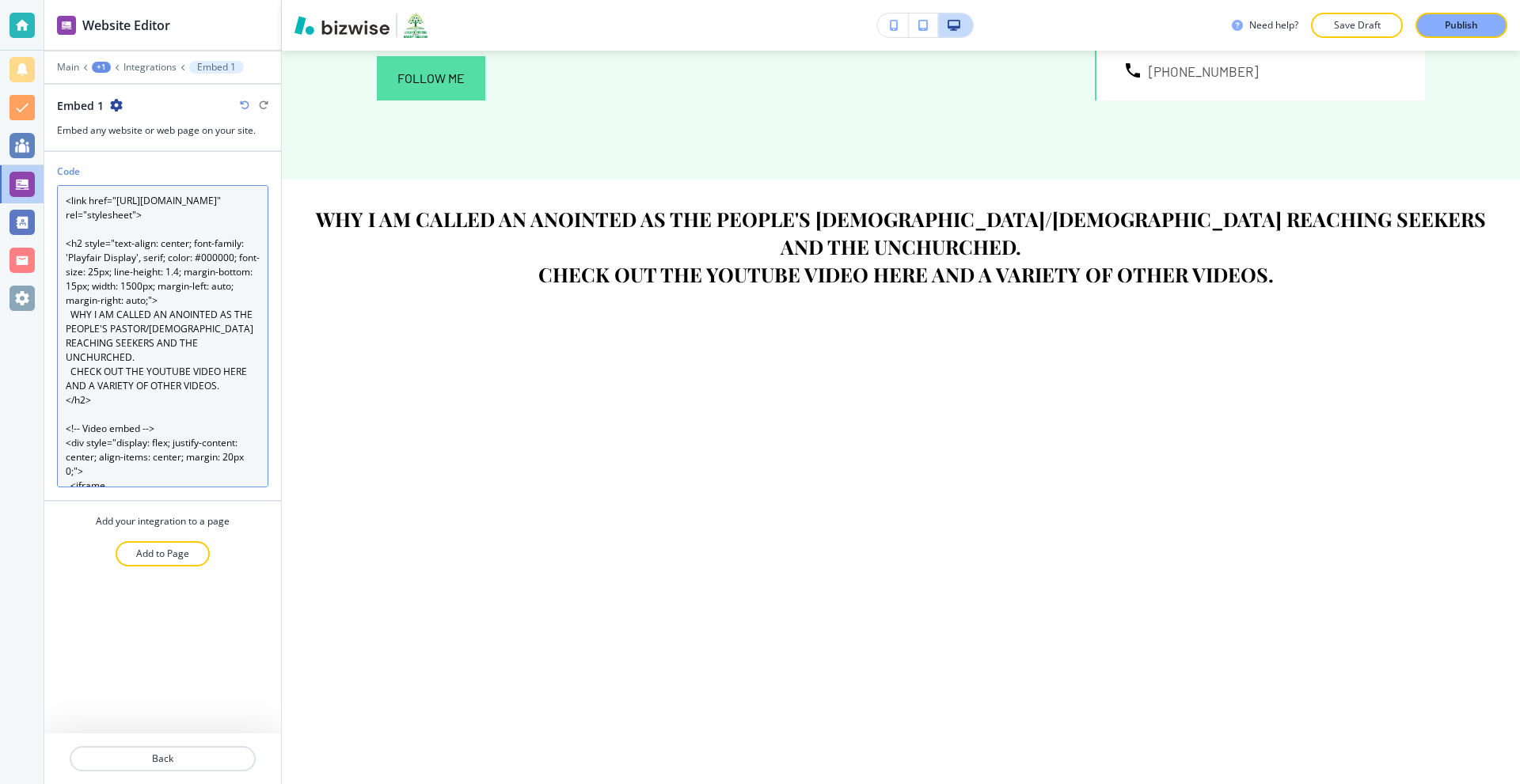
click at [196, 301] on textarea "<link href="https://fonts.googleapis.com/css2?family=Playfair+Display&display=s…" at bounding box center [163, 335] width 211 height 302
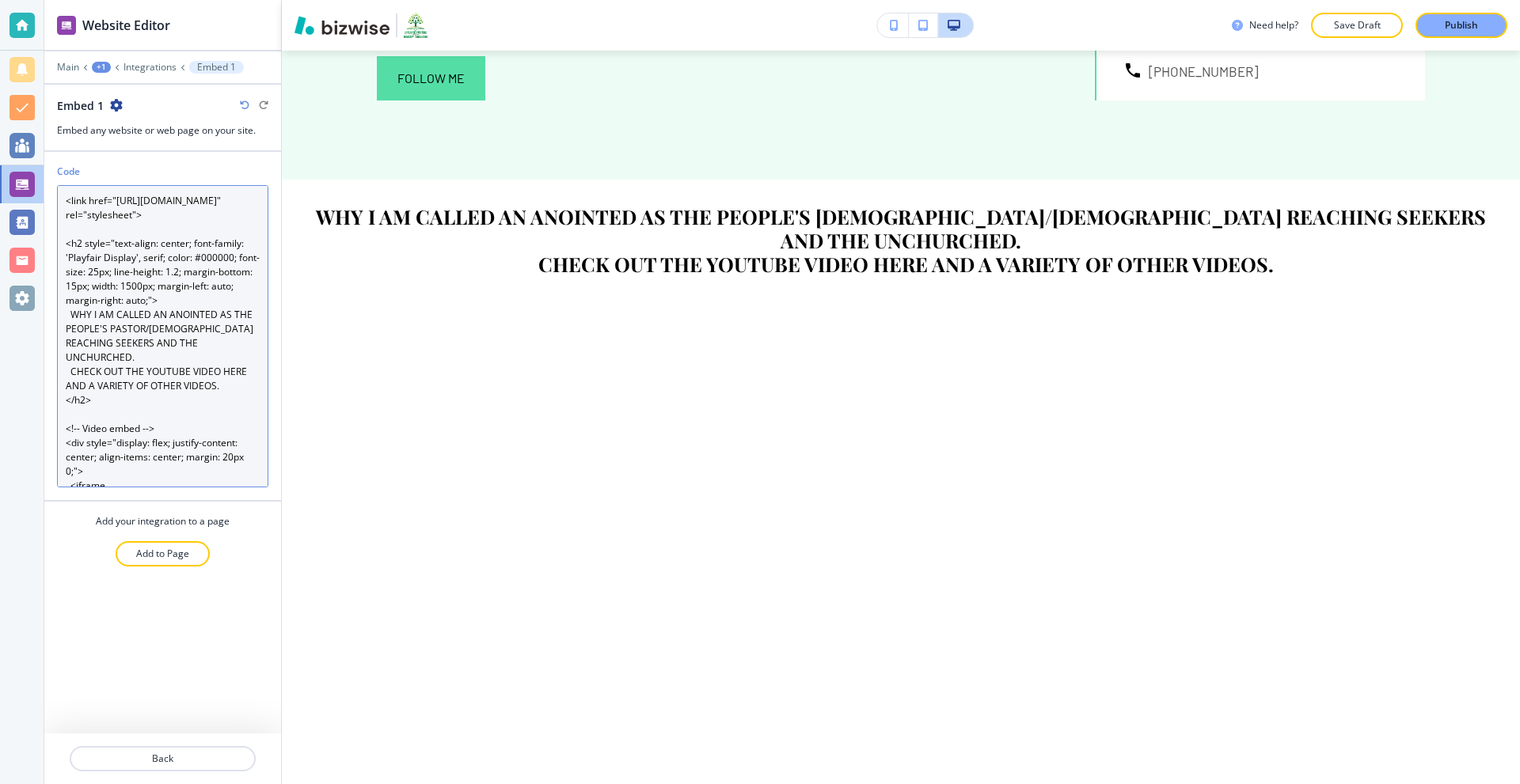
click at [196, 301] on textarea "<link href="https://fonts.googleapis.com/css2?family=Playfair+Display&display=s…" at bounding box center [163, 335] width 211 height 302
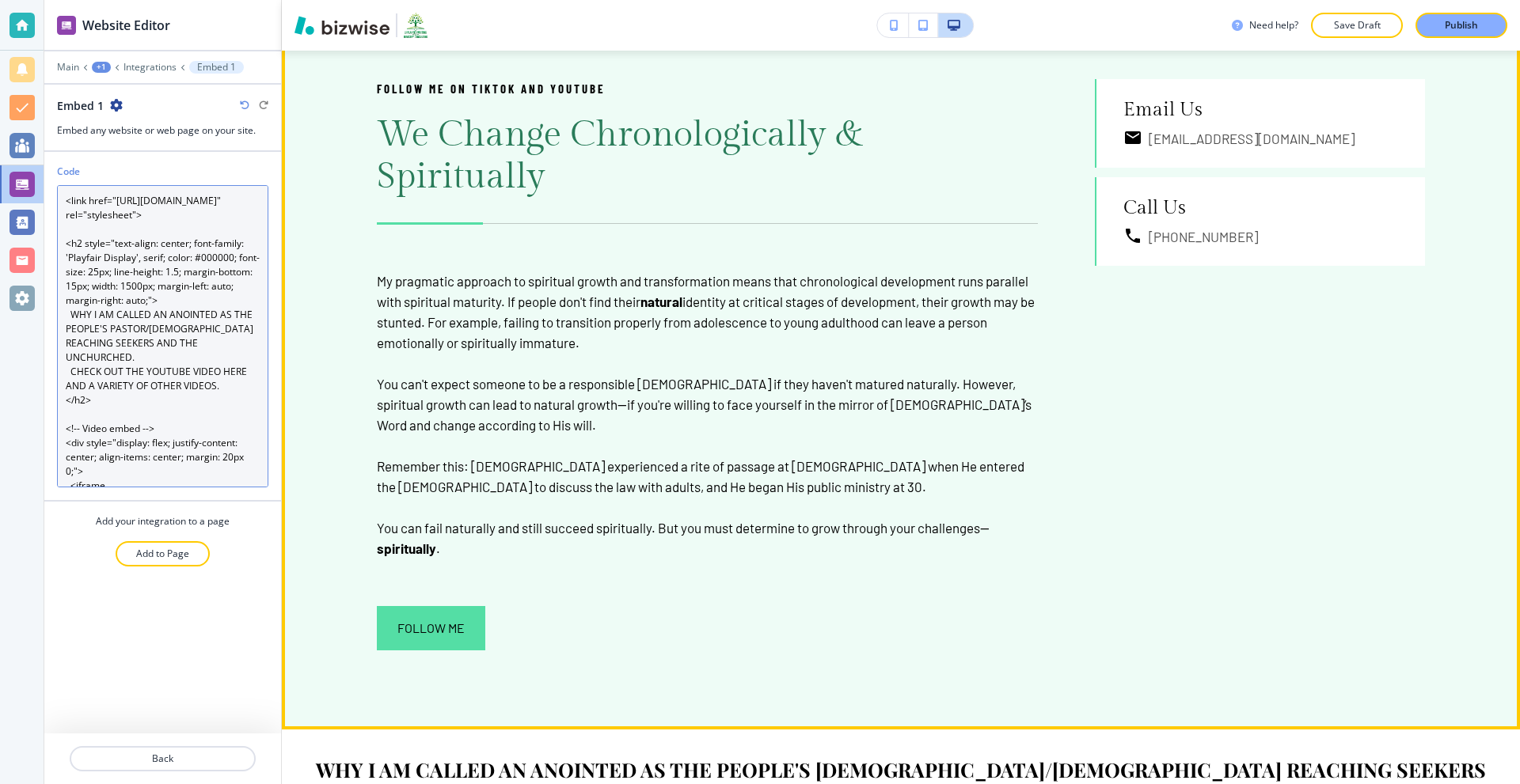
scroll to position [870, 0]
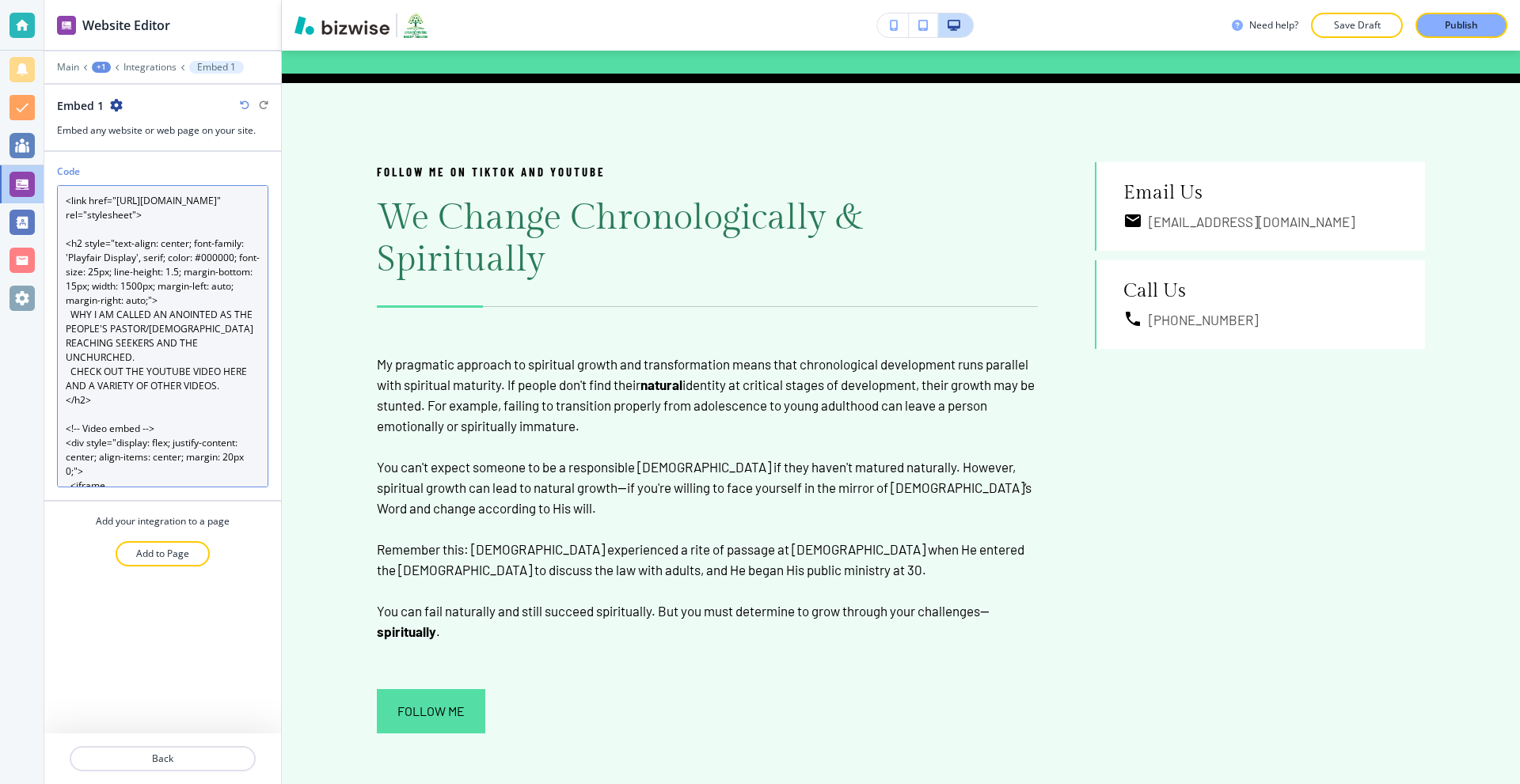
click at [71, 343] on textarea "<link href="https://fonts.googleapis.com/css2?family=Playfair+Display&display=s…" at bounding box center [163, 335] width 211 height 302
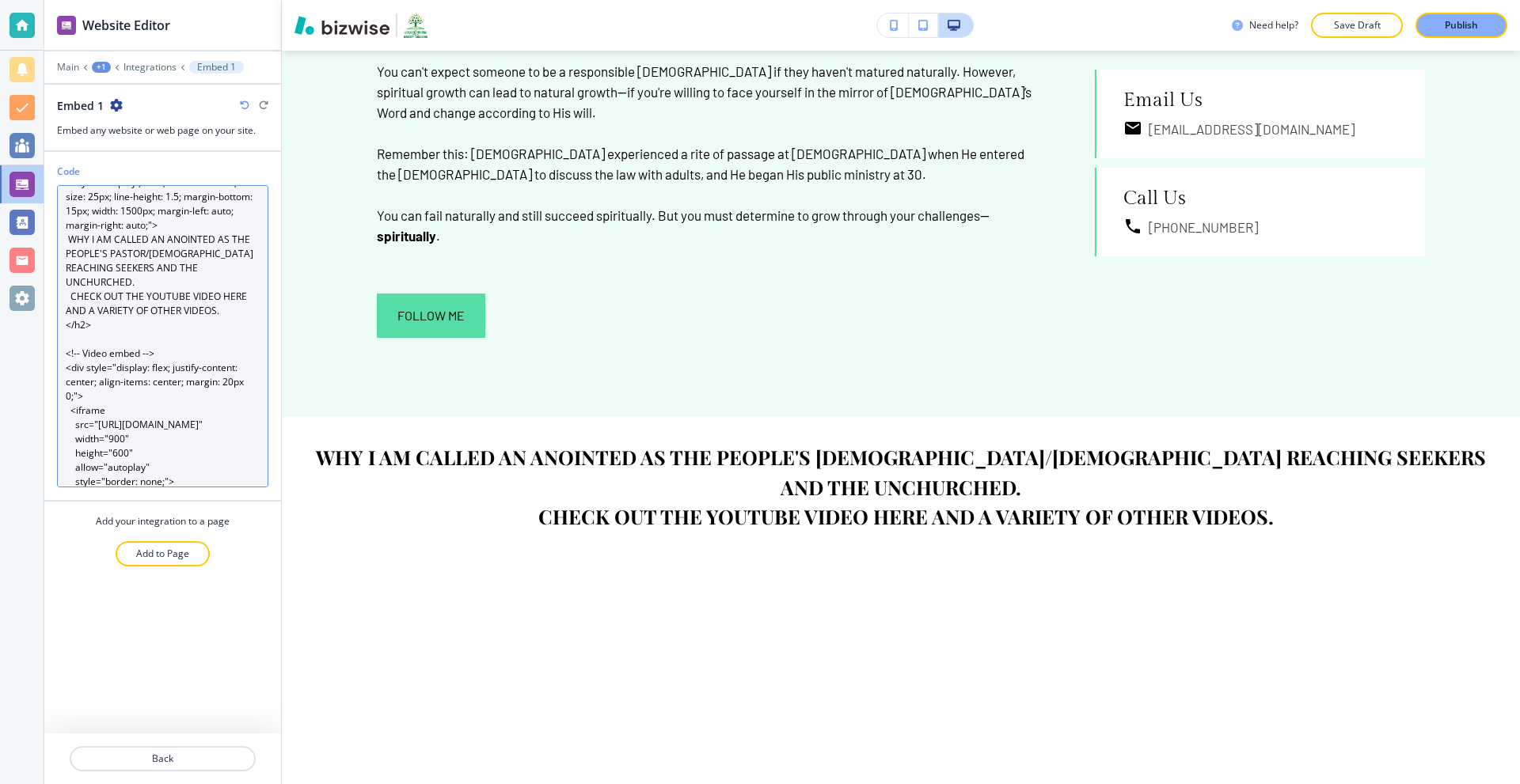
scroll to position [71, 0]
click at [70, 331] on textarea "<link href="https://fonts.googleapis.com/css2?family=Playfair+Display&display=s…" at bounding box center [163, 335] width 211 height 302
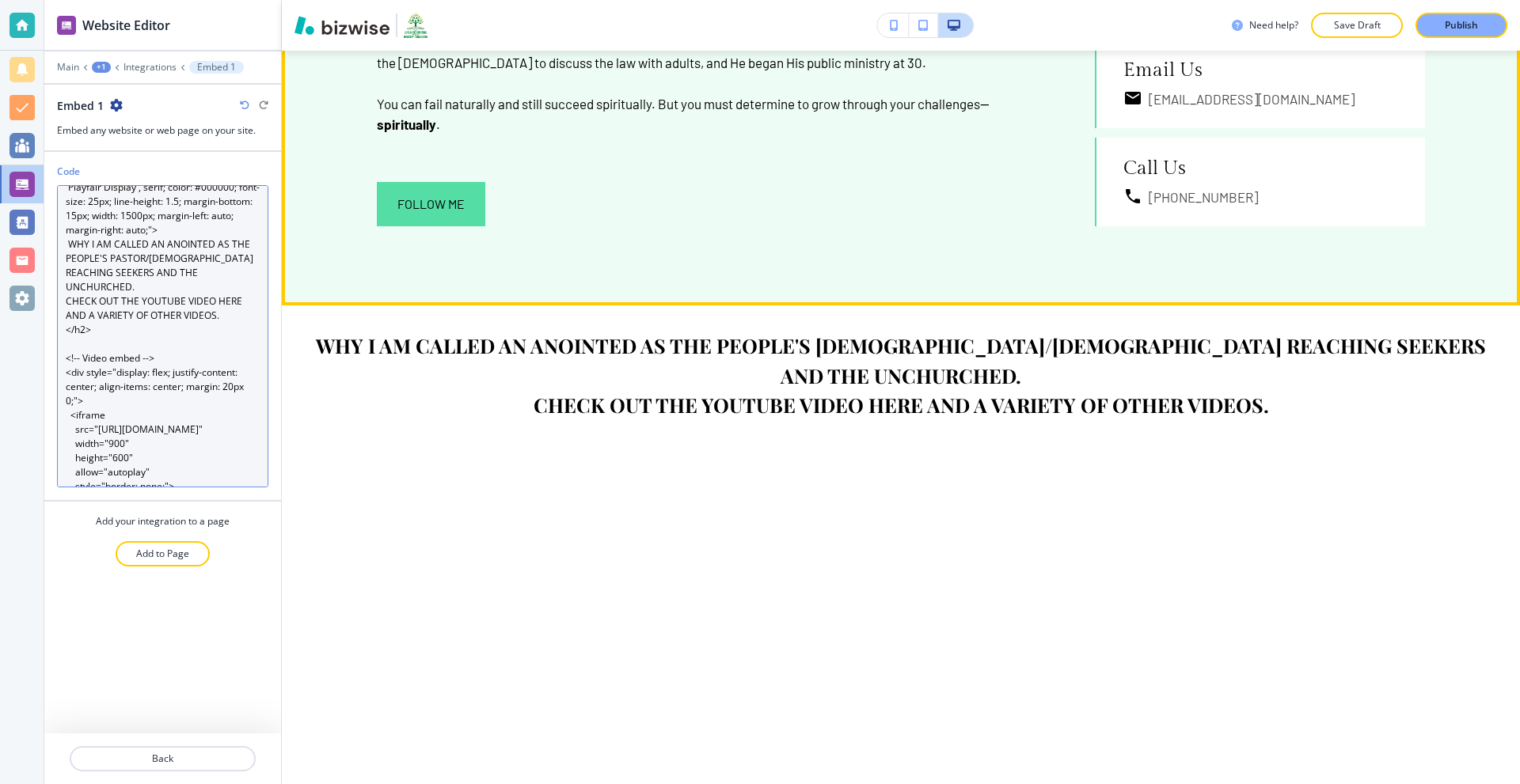
scroll to position [1424, 0]
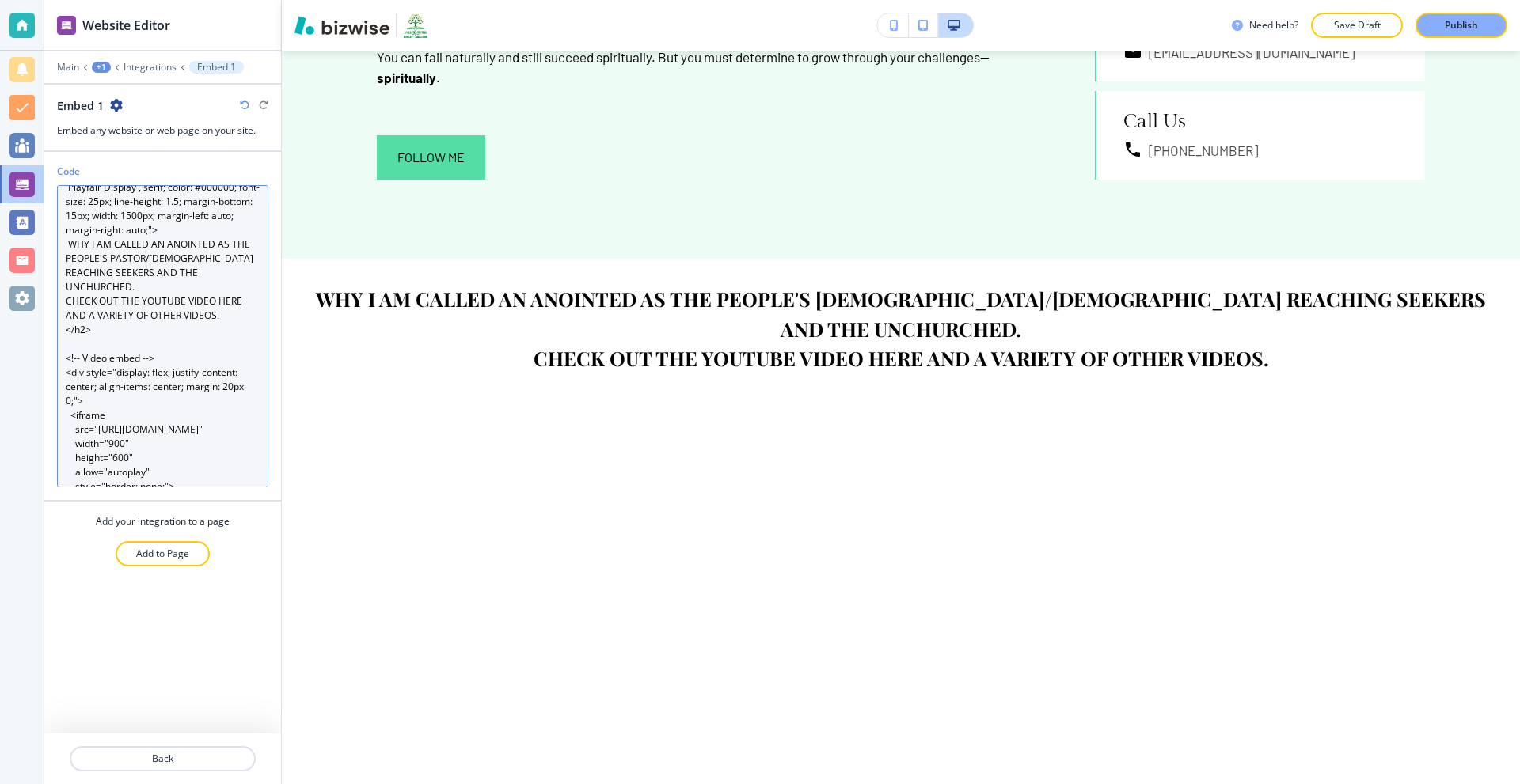
click at [94, 370] on textarea "<link href="https://fonts.googleapis.com/css2?family=Playfair+Display&display=s…" at bounding box center [163, 335] width 211 height 302
drag, startPoint x: 183, startPoint y: 384, endPoint x: 54, endPoint y: 383, distance: 129.0
click at [54, 383] on div "Code <link href="https://fonts.googleapis.com/css2?family=Playfair+Display&disp…" at bounding box center [162, 332] width 236 height 335
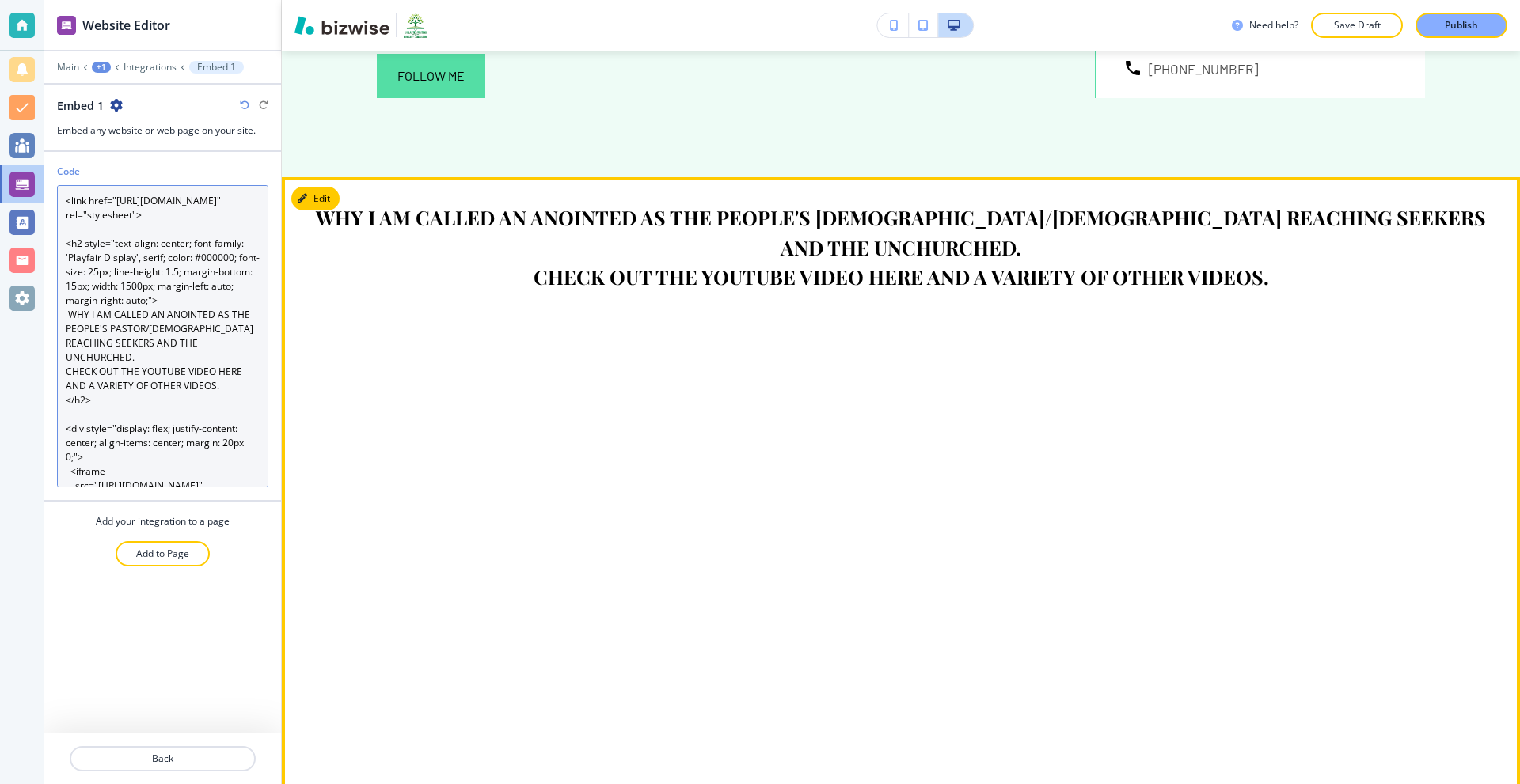
scroll to position [1583, 0]
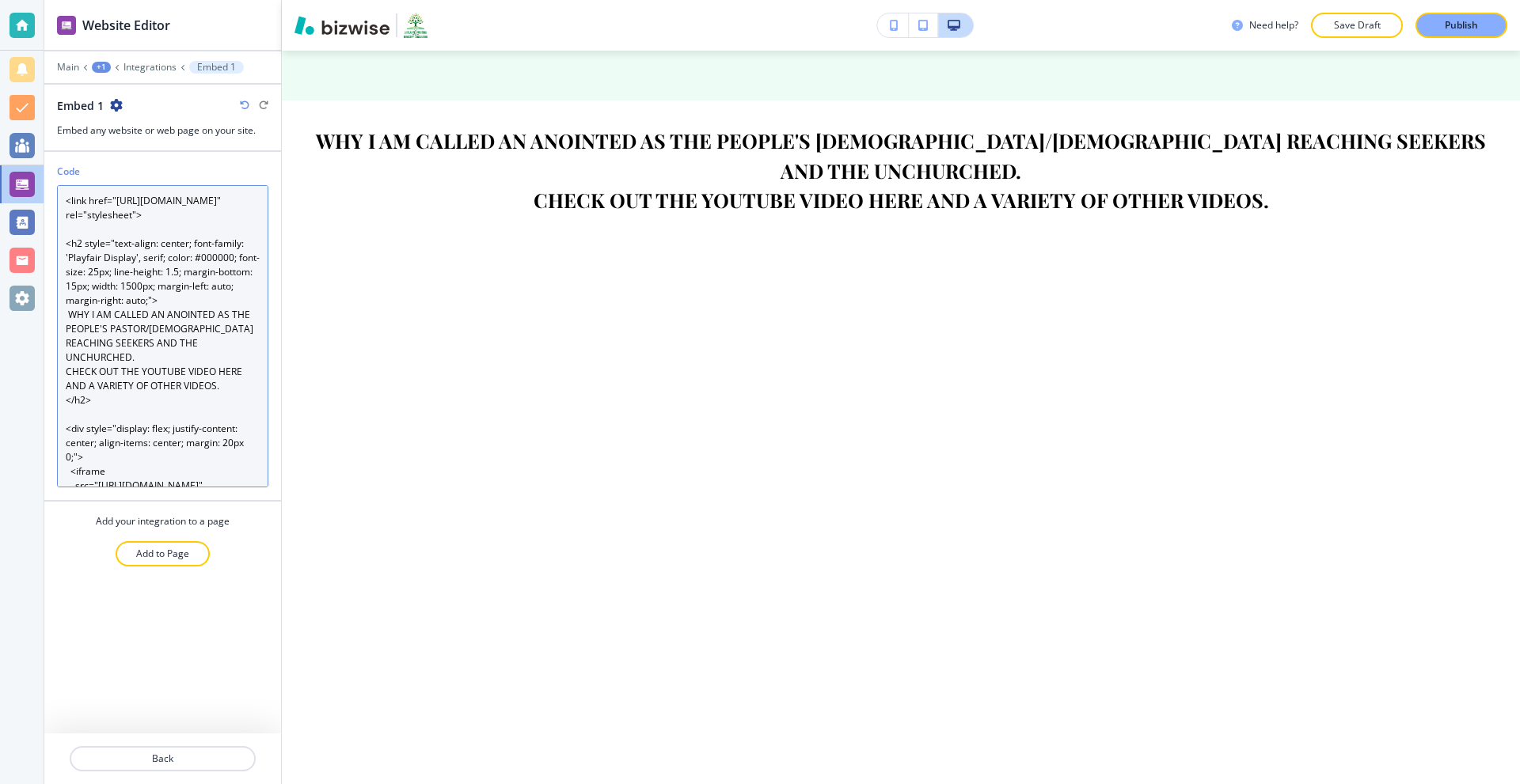
click at [204, 265] on textarea "<link href="https://fonts.googleapis.com/css2?family=Playfair+Display&display=s…" at bounding box center [163, 335] width 211 height 302
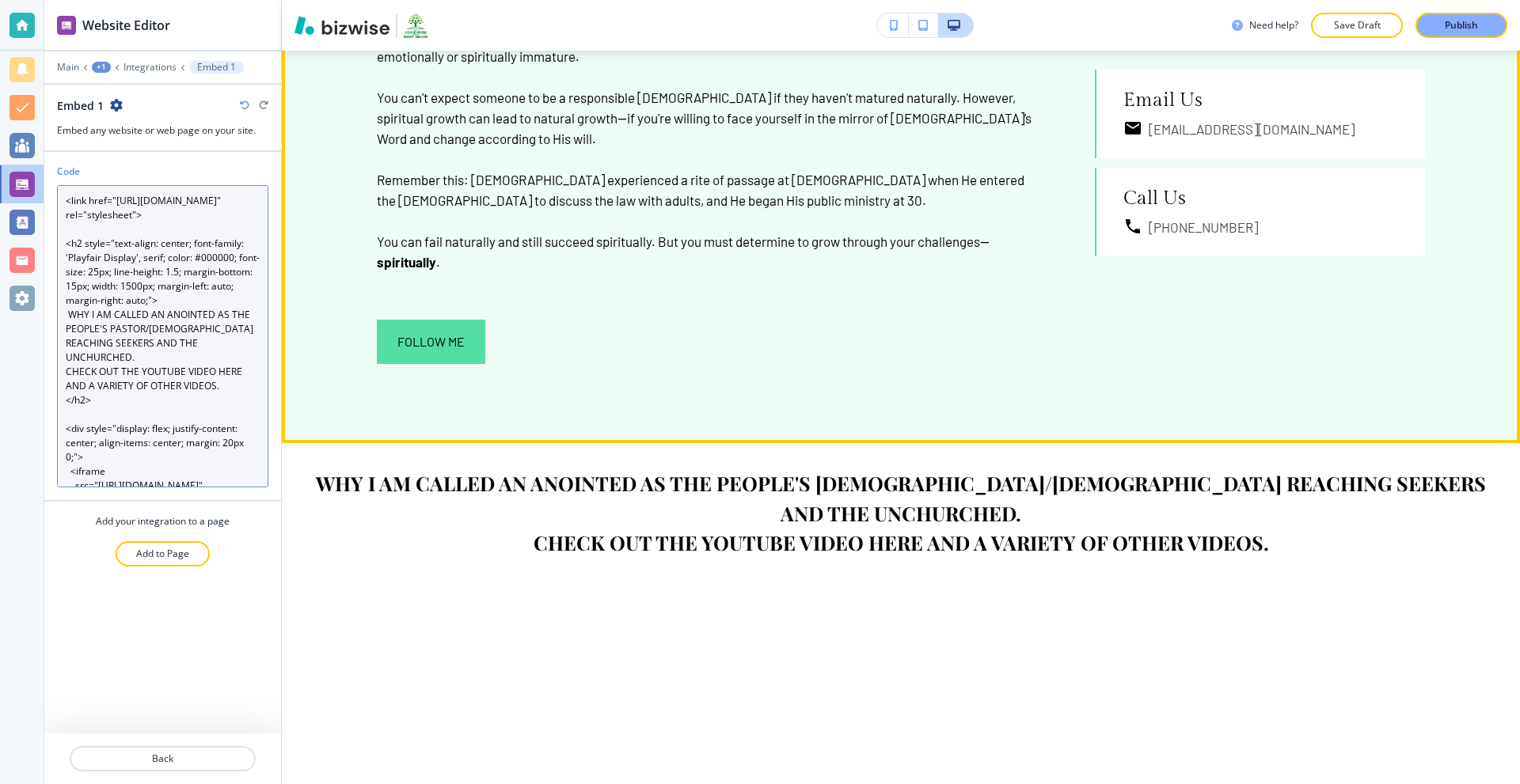
scroll to position [1266, 0]
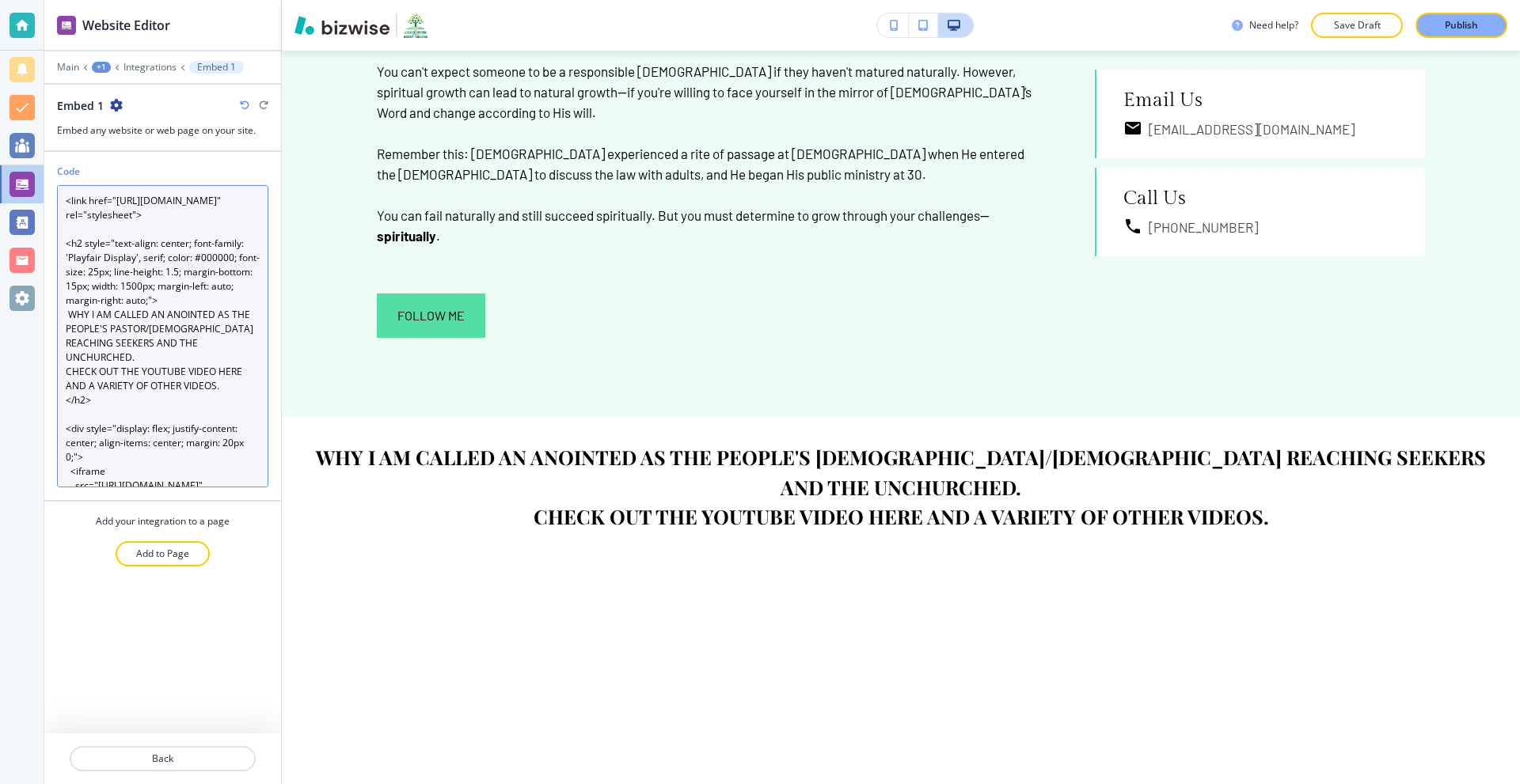
click at [232, 337] on textarea "<link href="https://fonts.googleapis.com/css2?family=Playfair+Display&display=s…" at bounding box center [163, 335] width 211 height 302
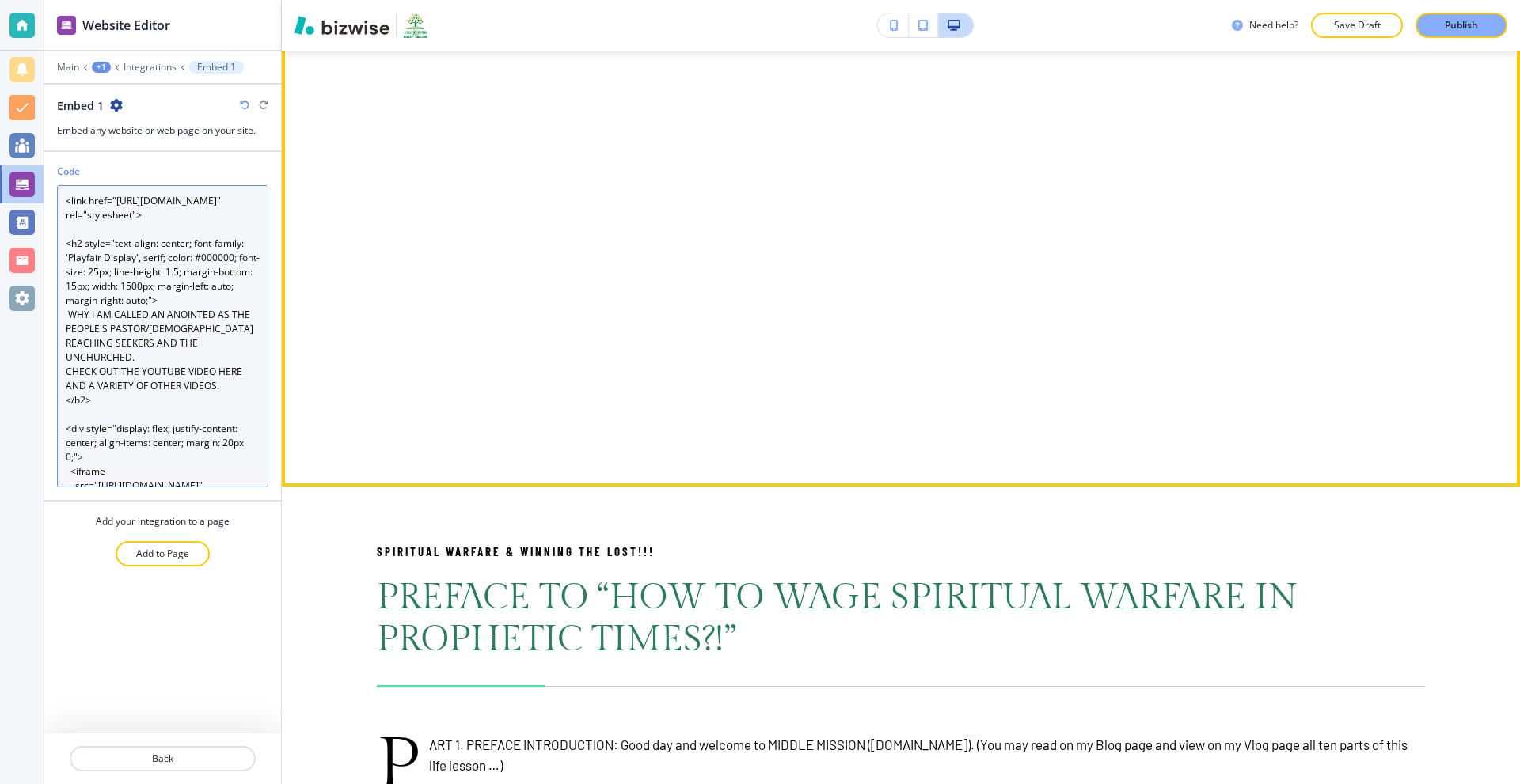
scroll to position [1899, 0]
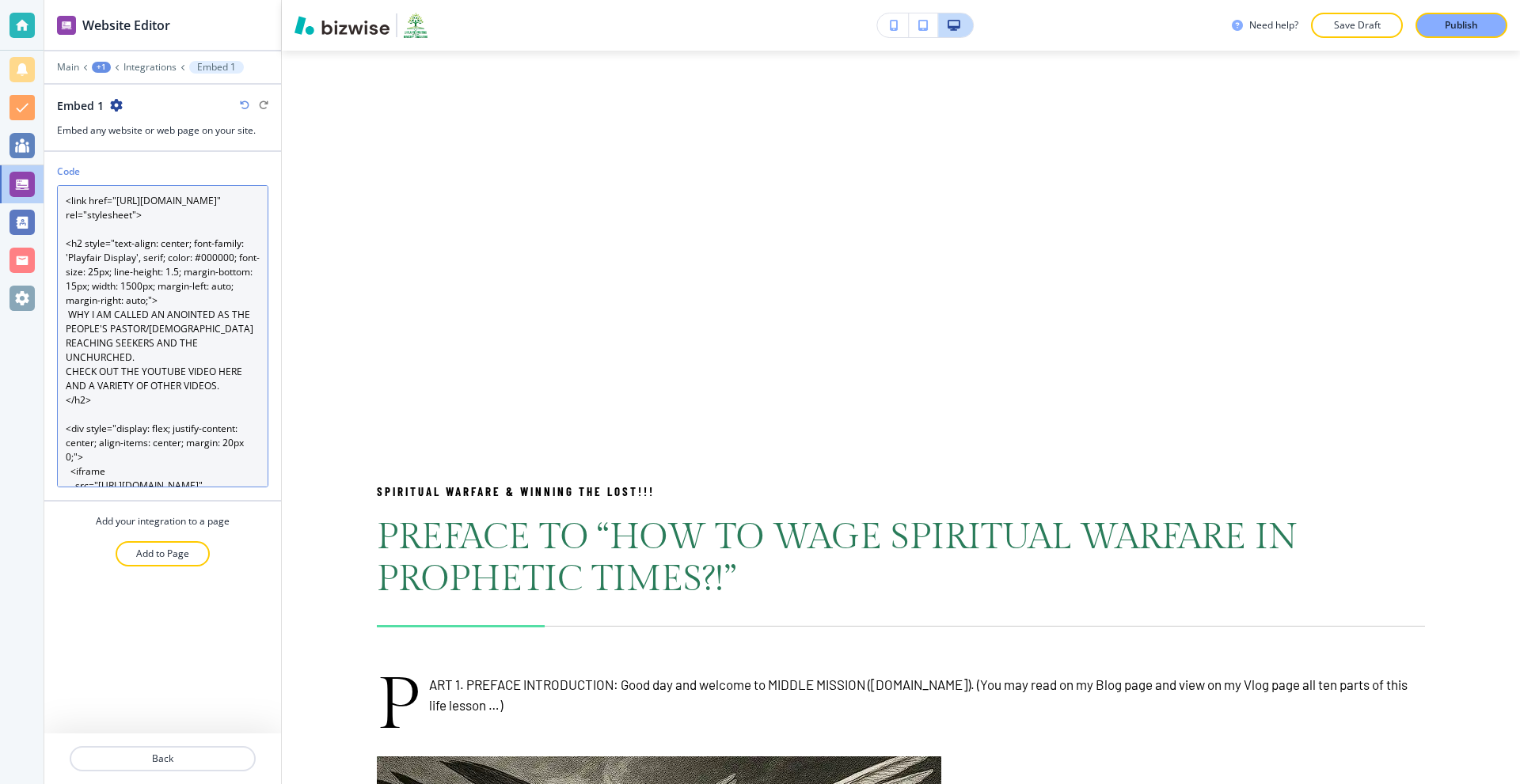
click at [180, 344] on textarea "<link href="https://fonts.googleapis.com/css2?family=Playfair+Display&display=s…" at bounding box center [163, 335] width 211 height 302
paste textarea "!-- Import Google Fonts --> <link href="https://fonts.googleapis.com/css2?famil…"
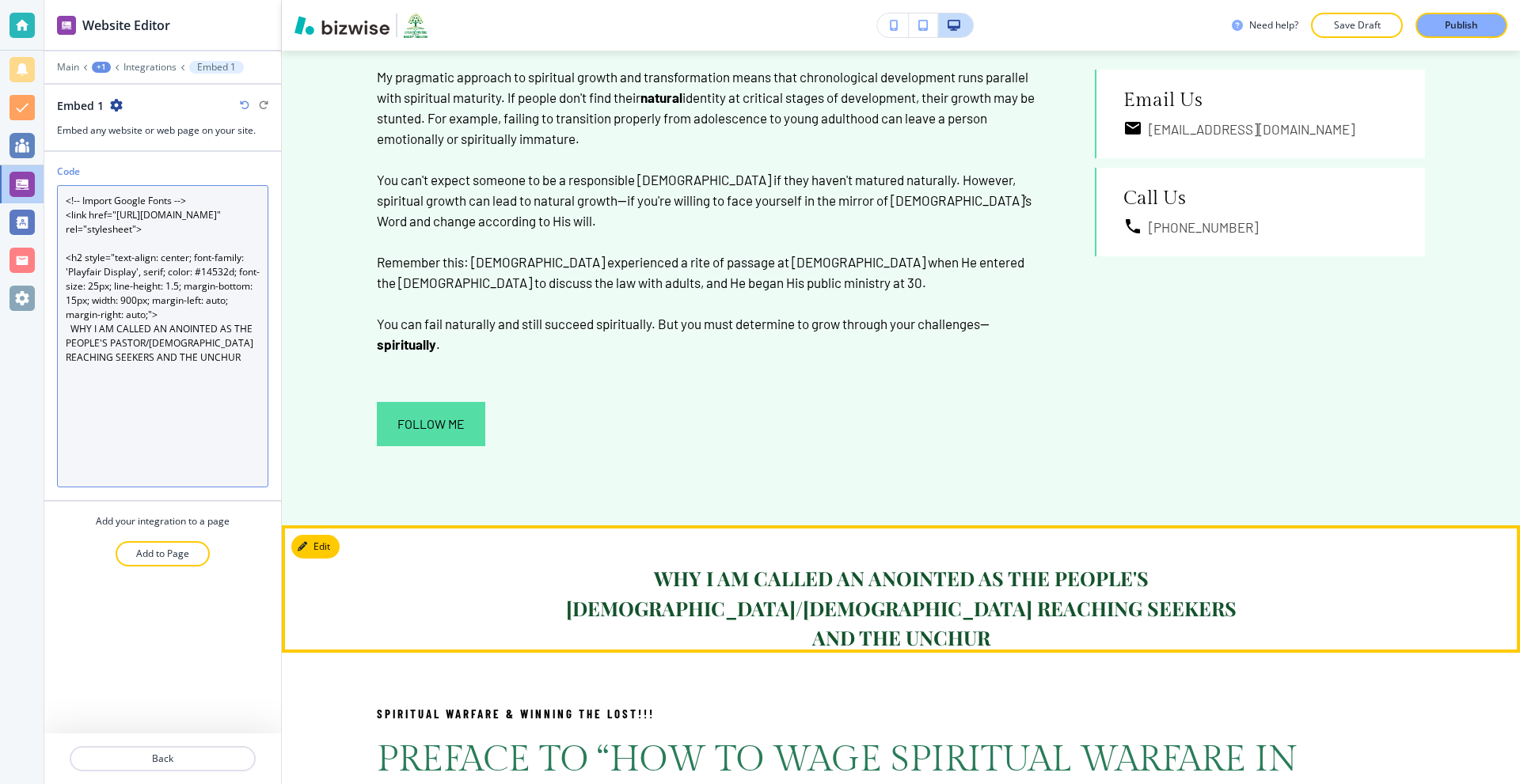
scroll to position [1028, 0]
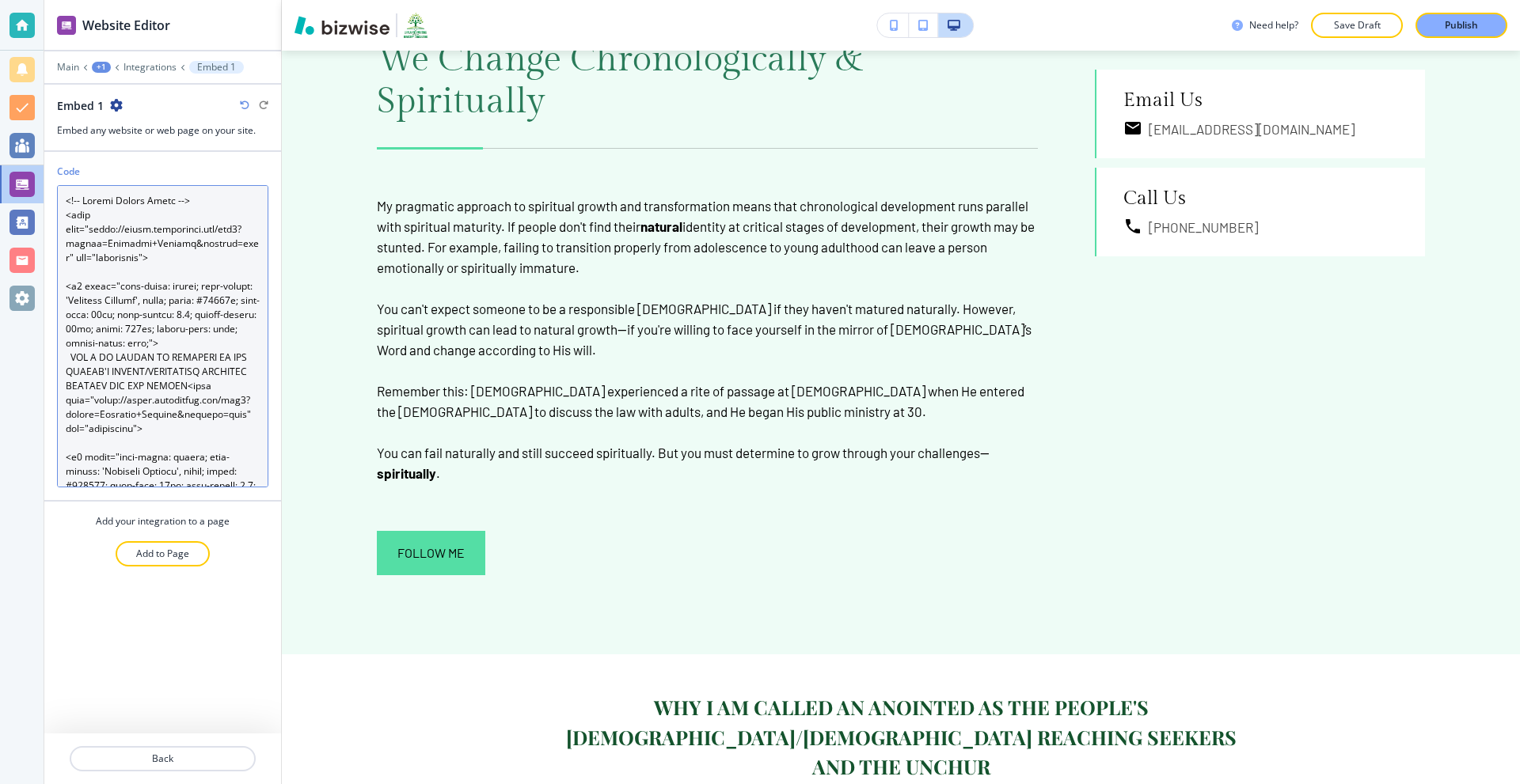
drag, startPoint x: 108, startPoint y: 297, endPoint x: 133, endPoint y: 288, distance: 26.6
click at [108, 296] on textarea "Code" at bounding box center [163, 335] width 211 height 302
paste textarea "CHED.<br>"
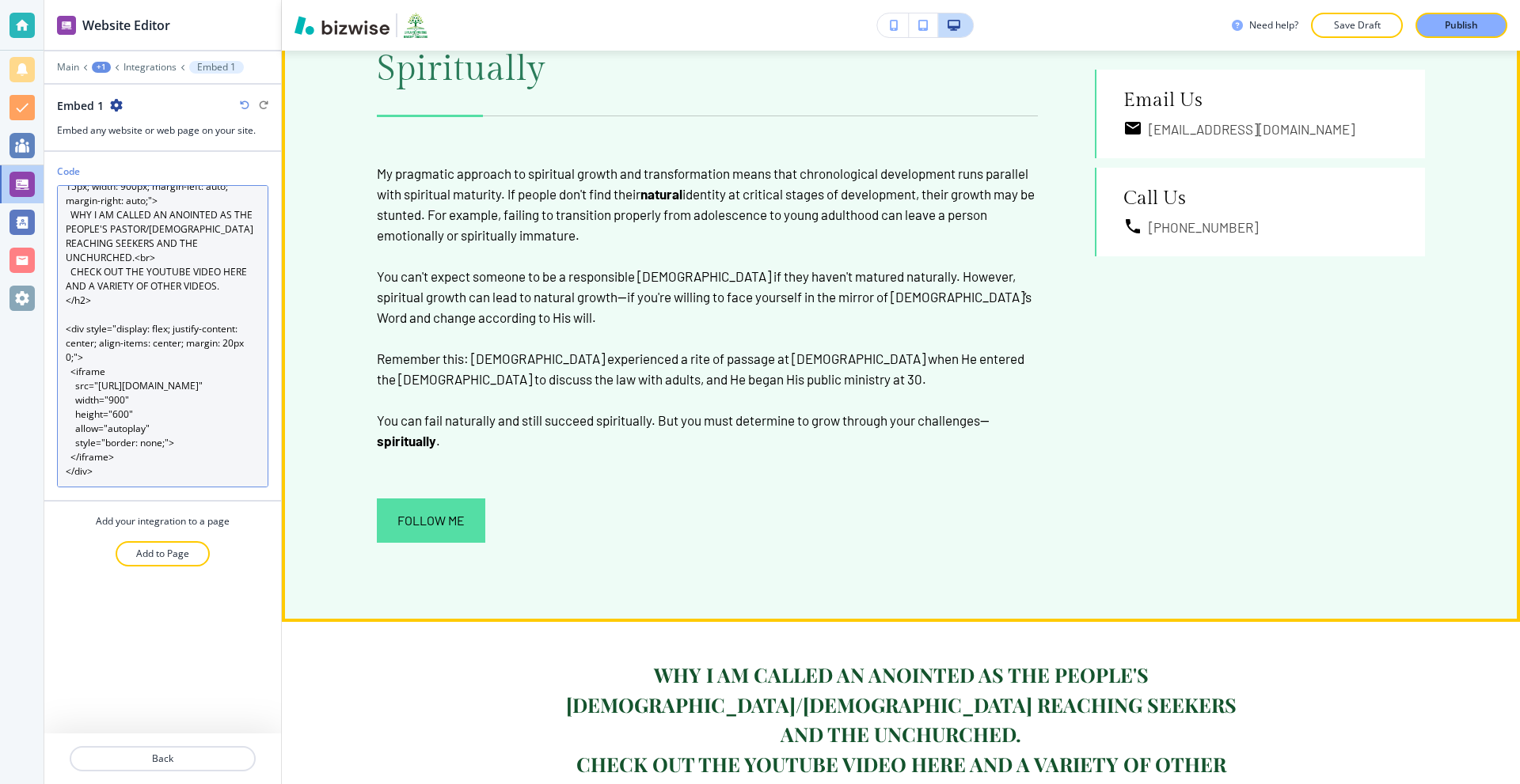
scroll to position [1345, 0]
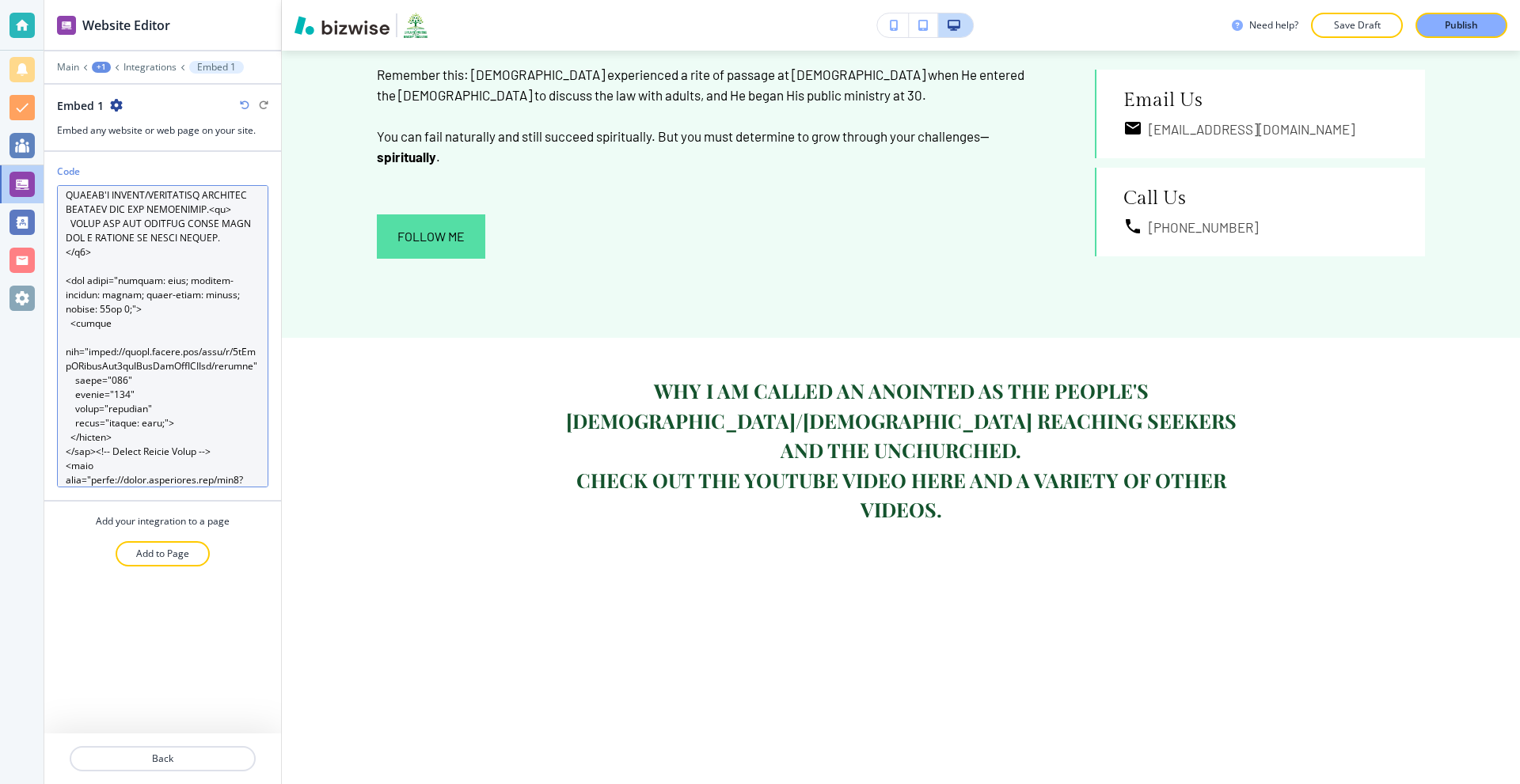
click at [175, 256] on textarea "Code" at bounding box center [163, 335] width 211 height 302
drag, startPoint x: 109, startPoint y: 300, endPoint x: 119, endPoint y: 296, distance: 10.8
click at [109, 300] on textarea "Code" at bounding box center [163, 335] width 211 height 302
paste textarea "link href="https://fonts.googleapis.com/css2?family=Playfair+Display&display=sw…"
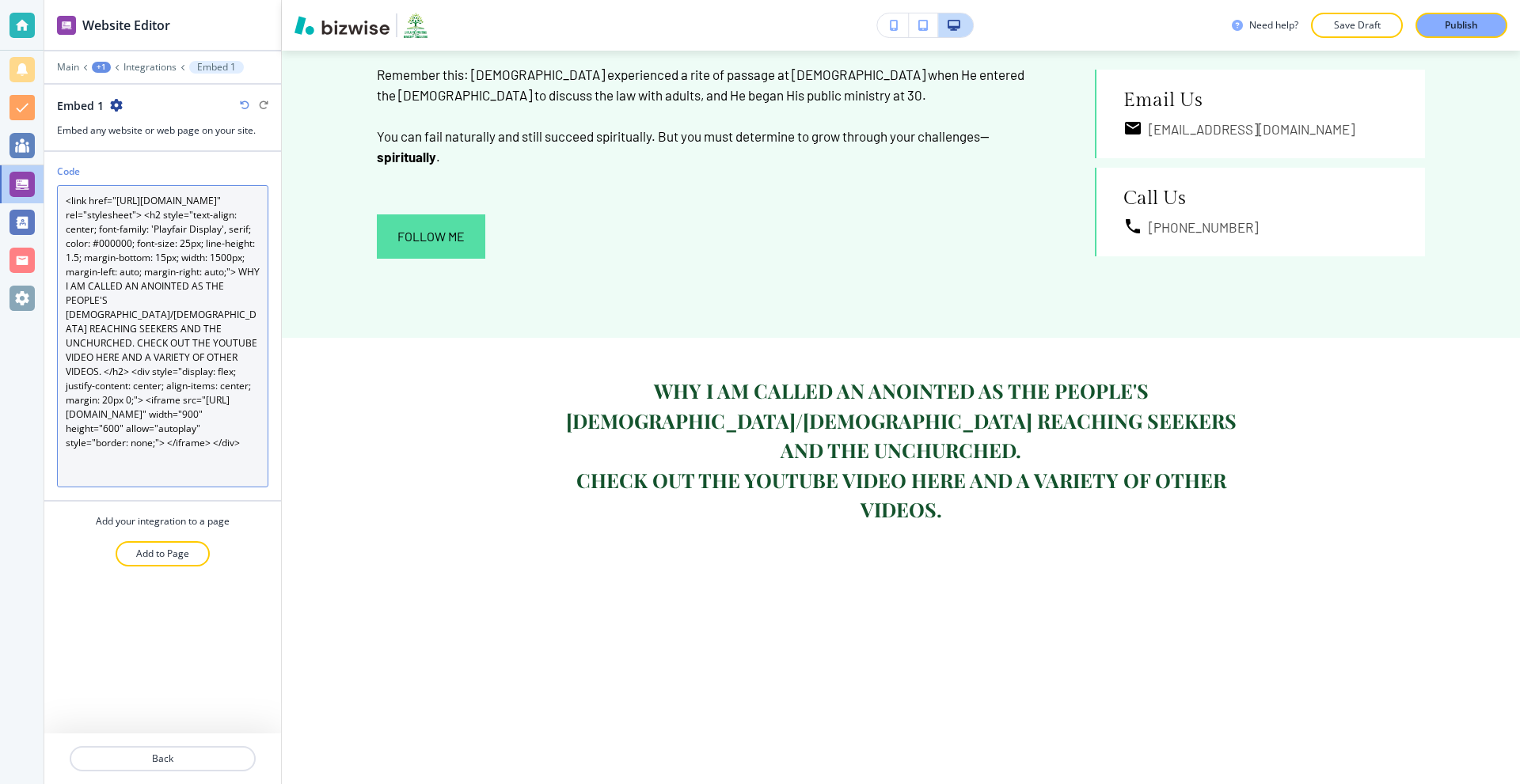
scroll to position [0, 0]
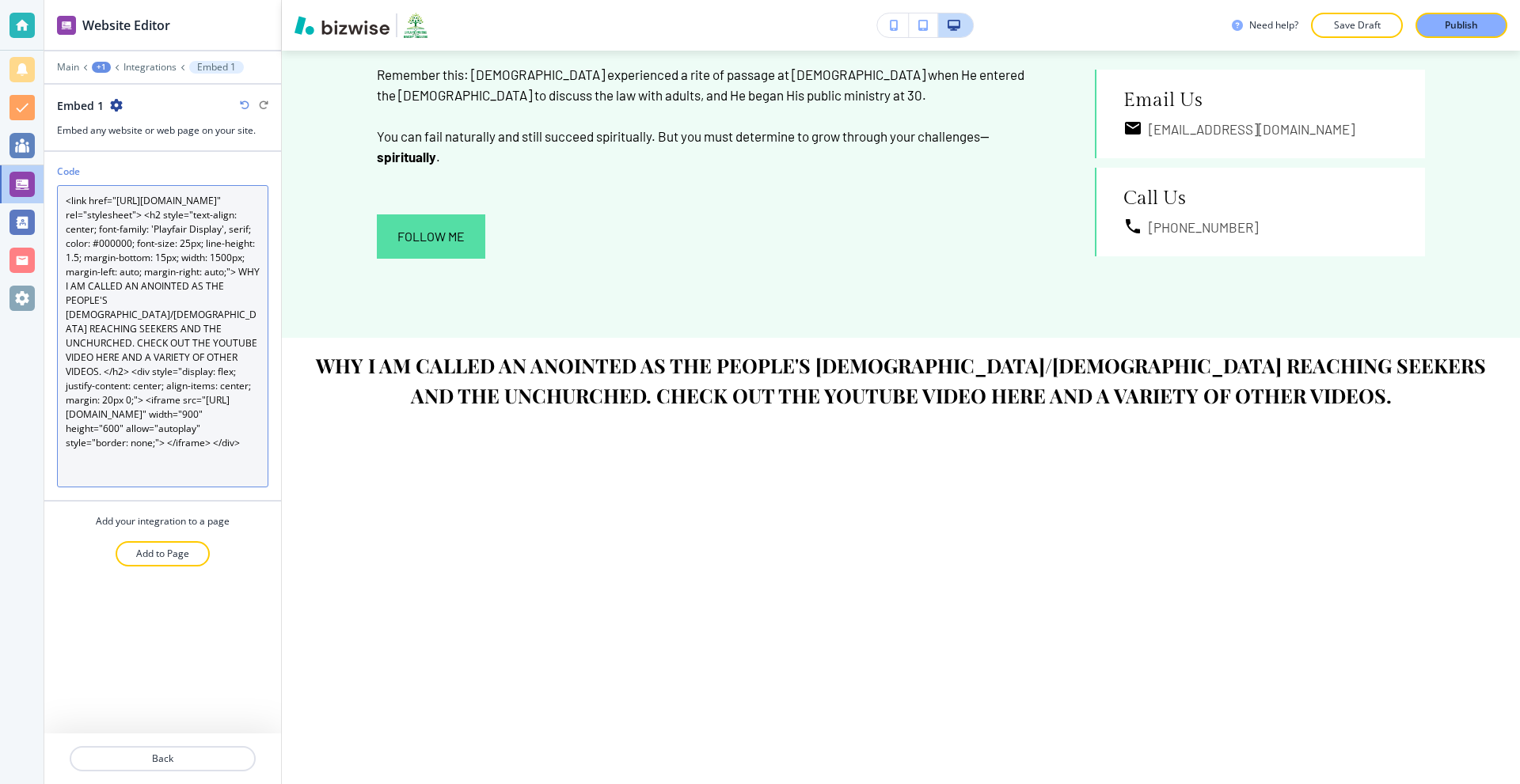
drag, startPoint x: 130, startPoint y: 273, endPoint x: 96, endPoint y: 274, distance: 34.0
click at [96, 274] on textarea "<link href="https://fonts.googleapis.com/css2?family=Playfair+Display&display=s…" at bounding box center [163, 335] width 211 height 302
paste textarea "14532d"
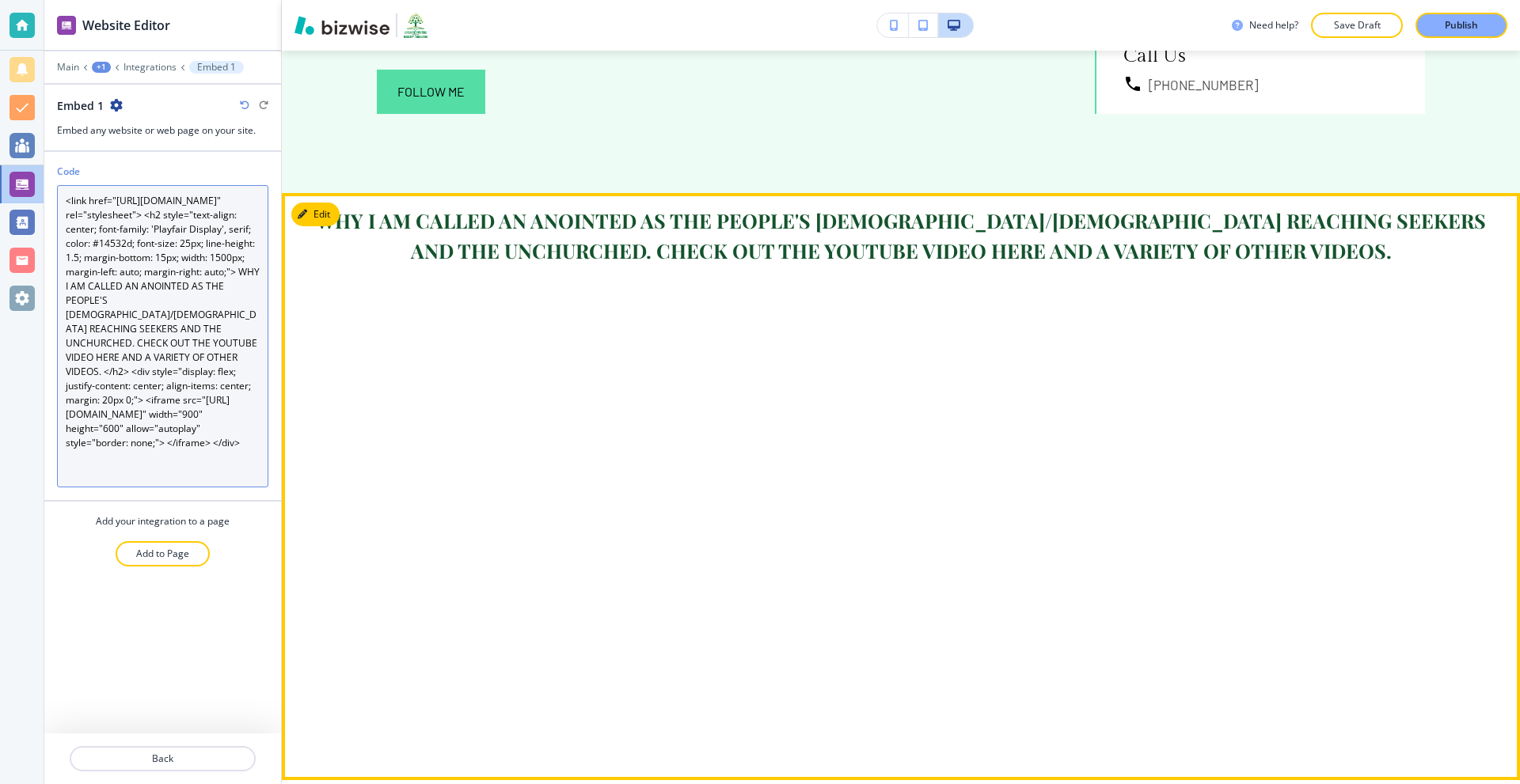
scroll to position [1503, 0]
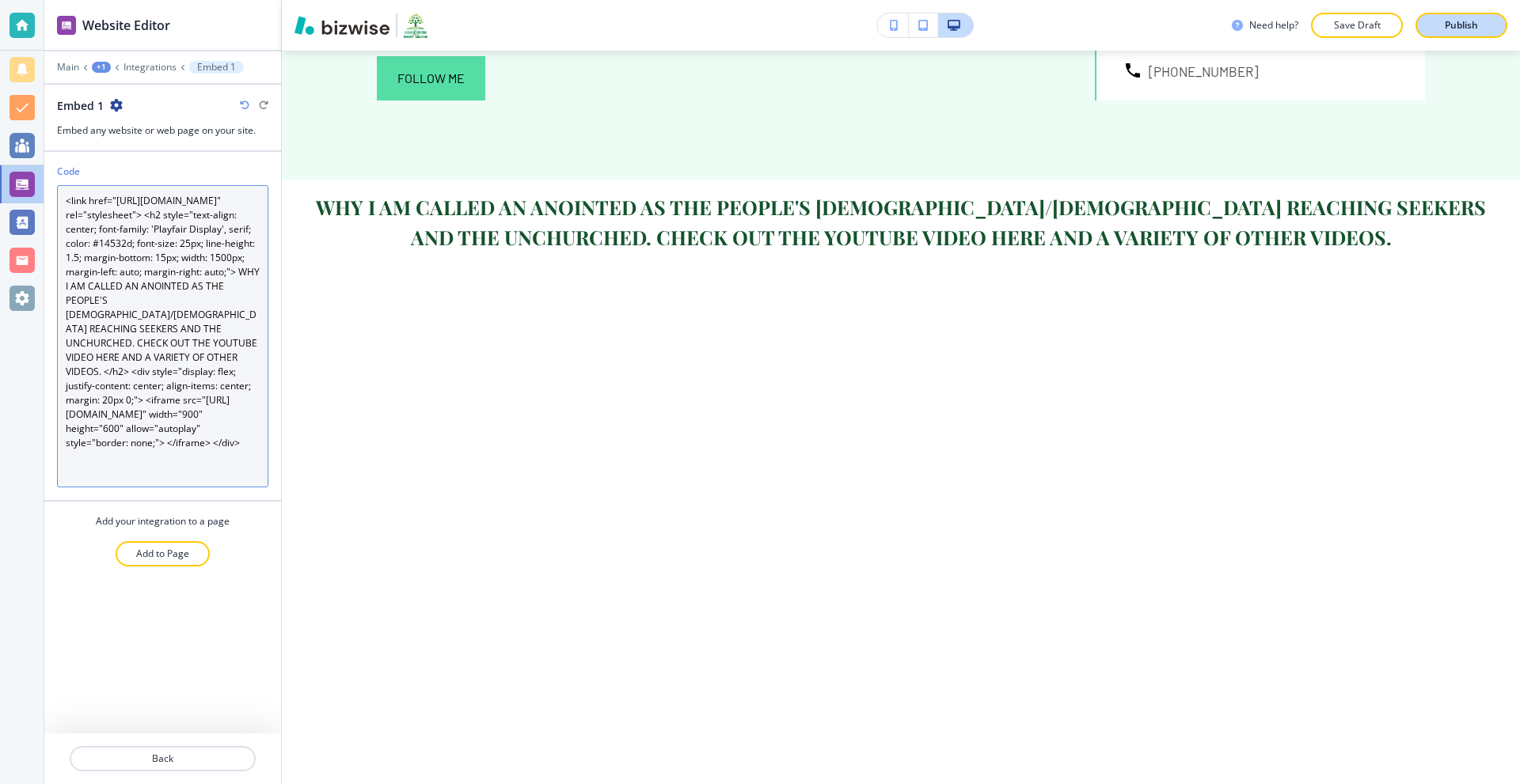
type textarea "<link href="https://fonts.googleapis.com/css2?family=Playfair+Display&display=s…"
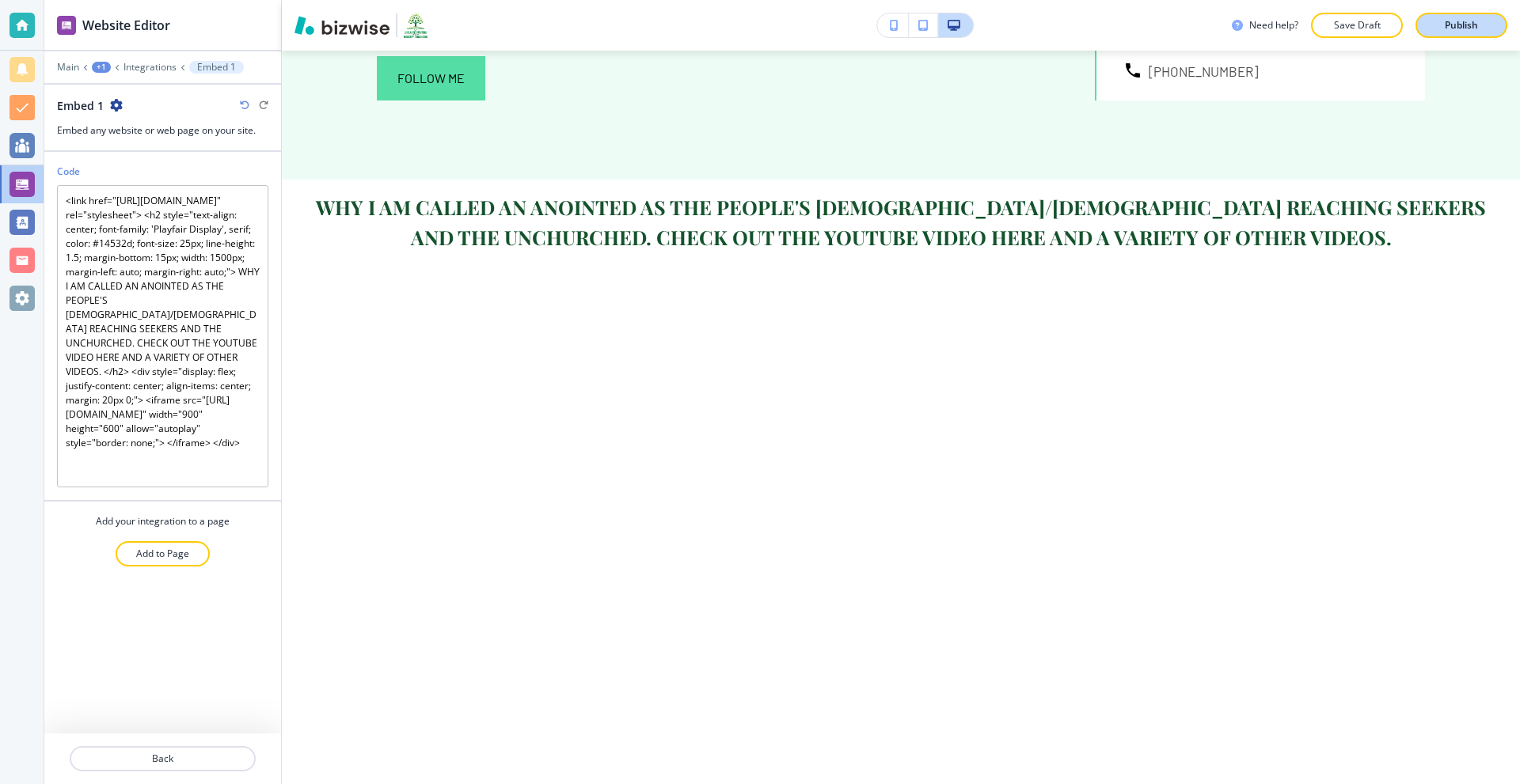
click at [1479, 24] on div "Publish" at bounding box center [1460, 25] width 51 height 14
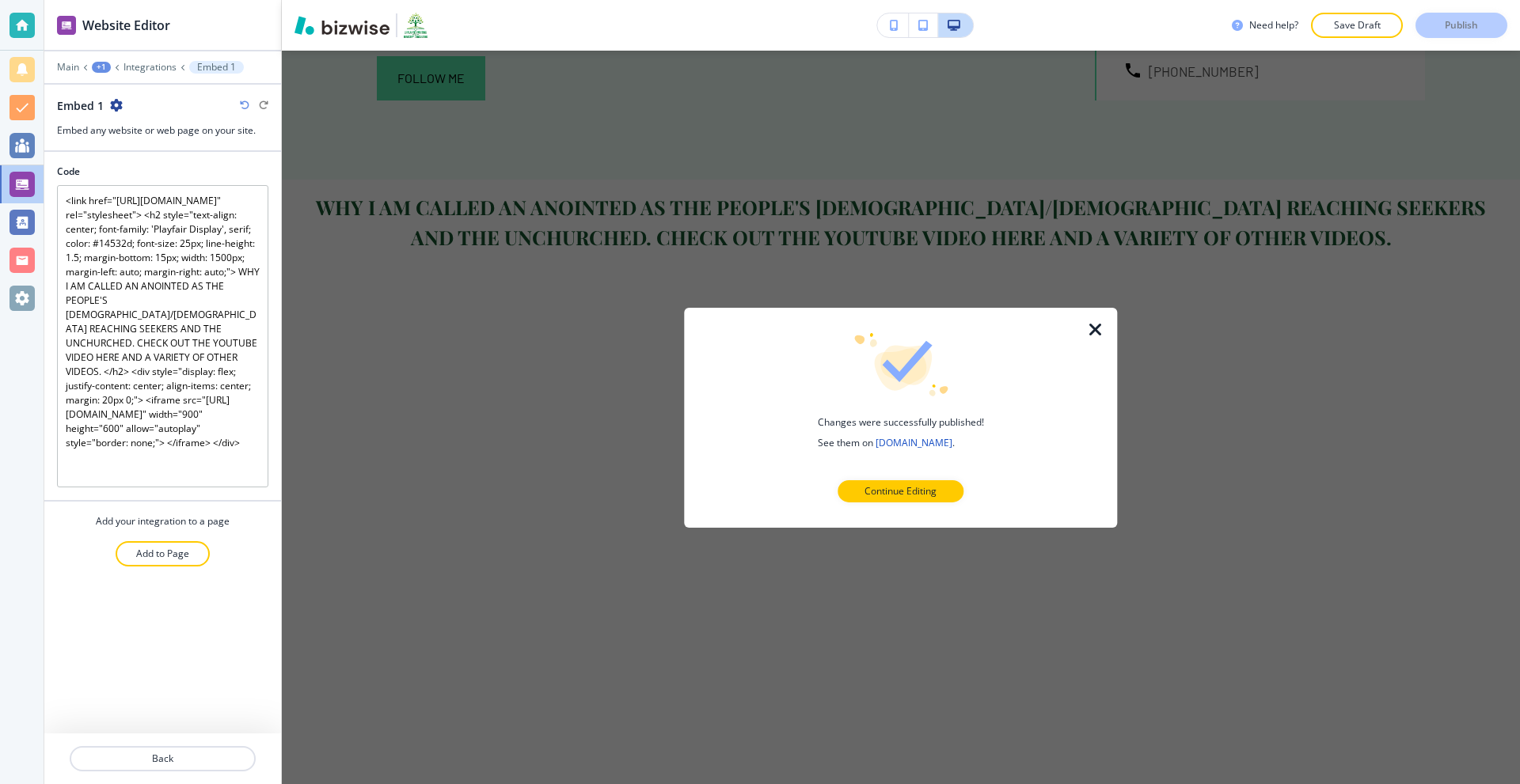
click at [1100, 331] on icon "button" at bounding box center [1095, 329] width 19 height 19
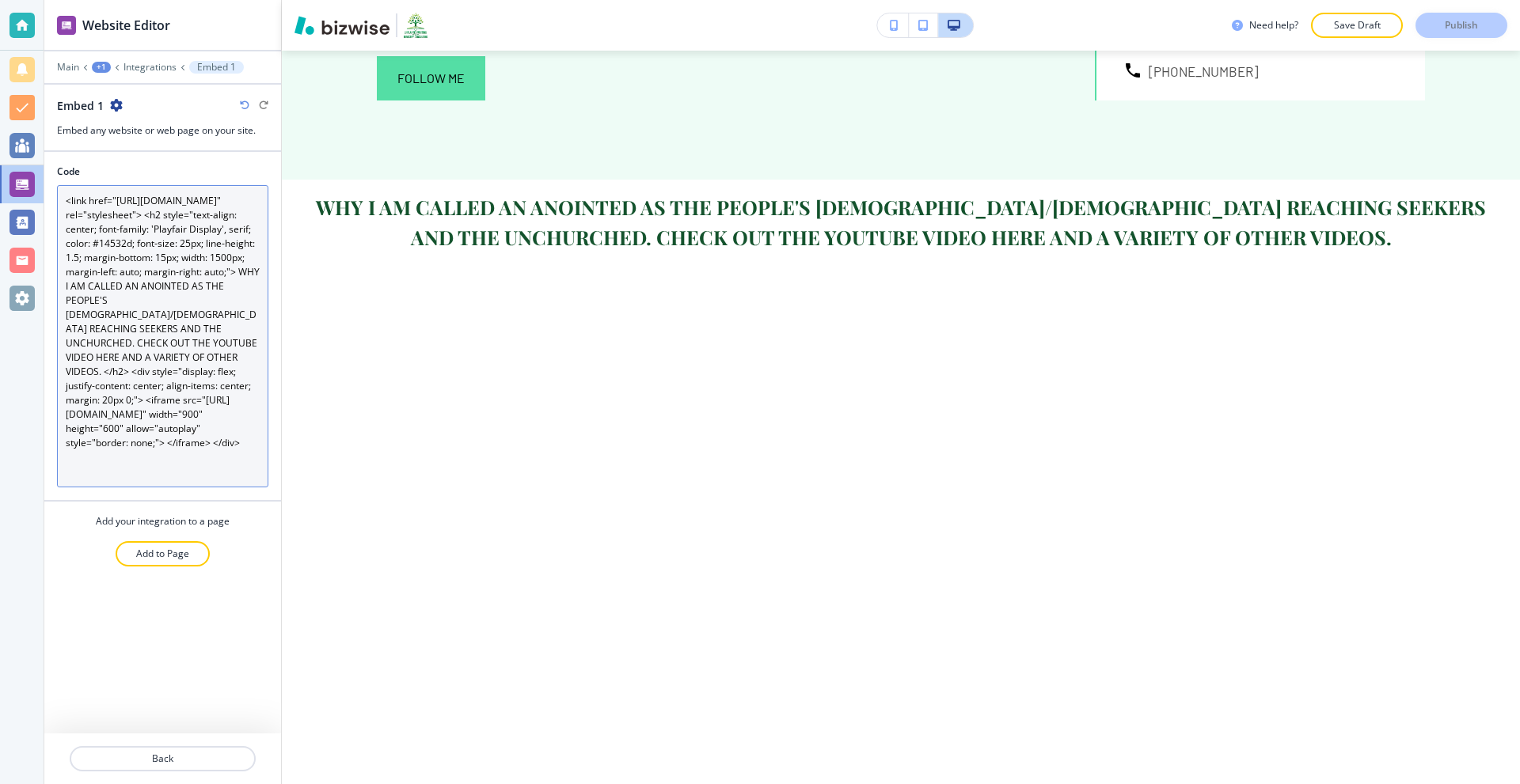
click at [199, 290] on textarea "<link href="https://fonts.googleapis.com/css2?family=Playfair+Display&display=s…" at bounding box center [163, 335] width 211 height 302
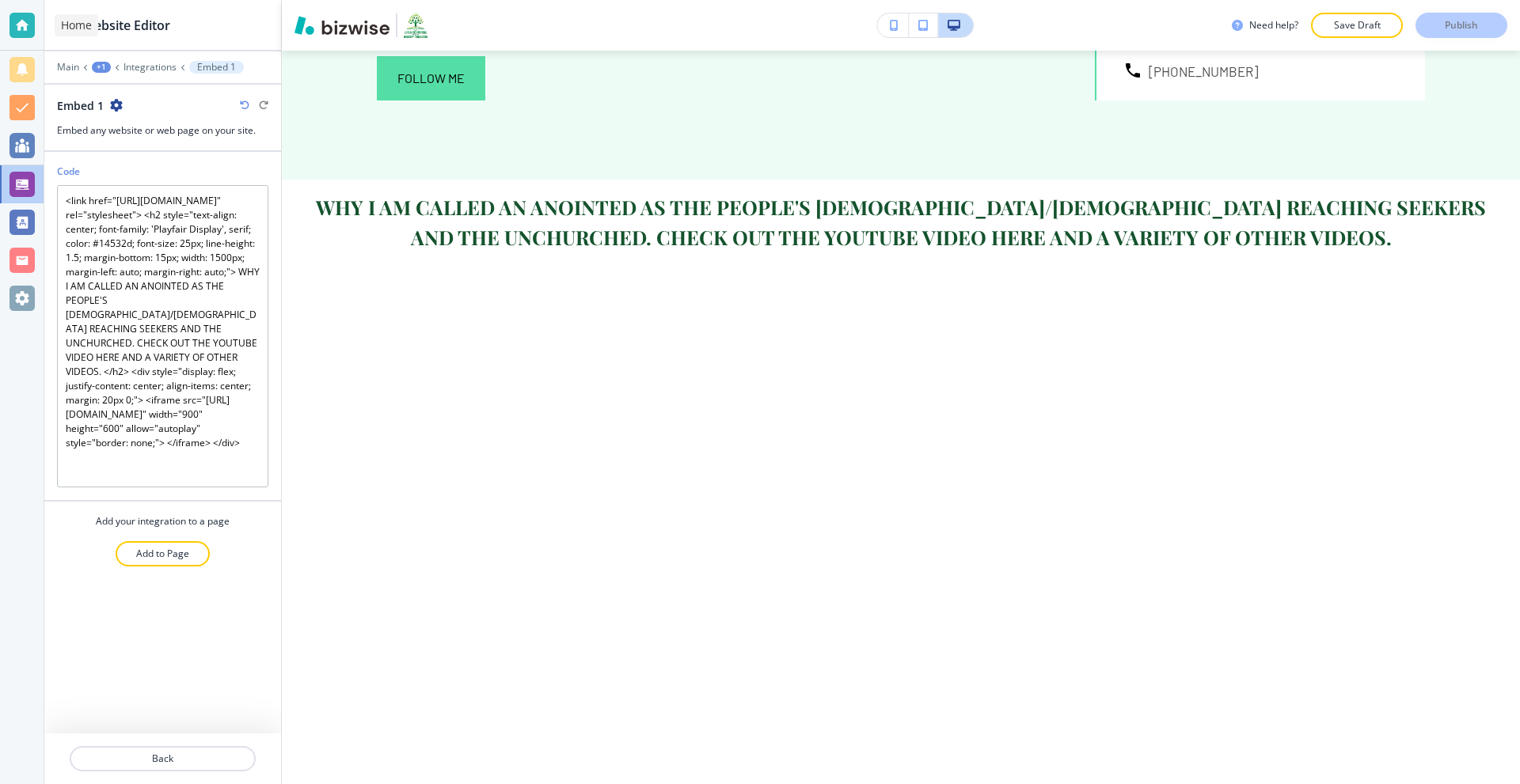
click at [13, 23] on div at bounding box center [22, 26] width 26 height 26
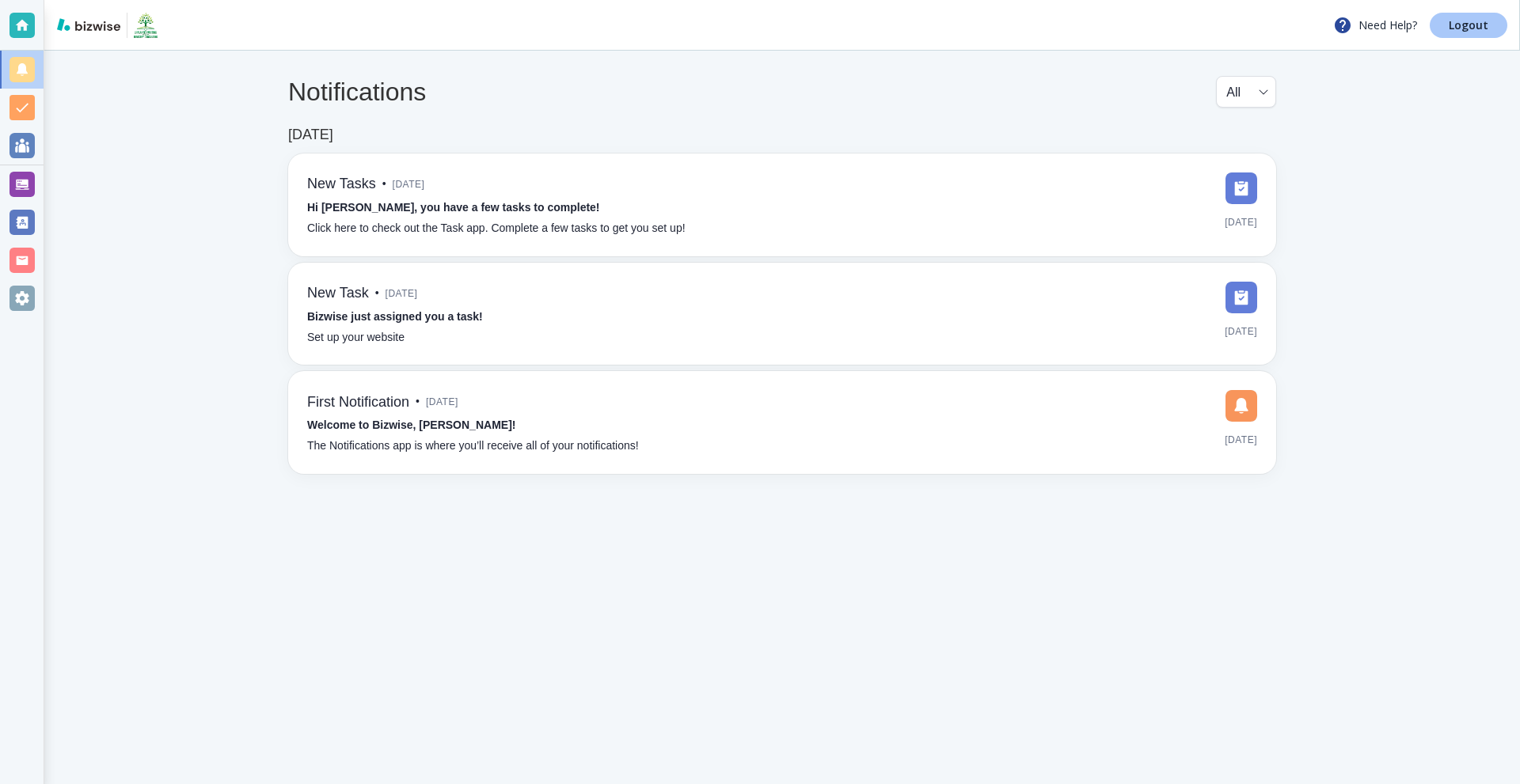
click at [1456, 23] on p "Logout" at bounding box center [1468, 26] width 40 height 11
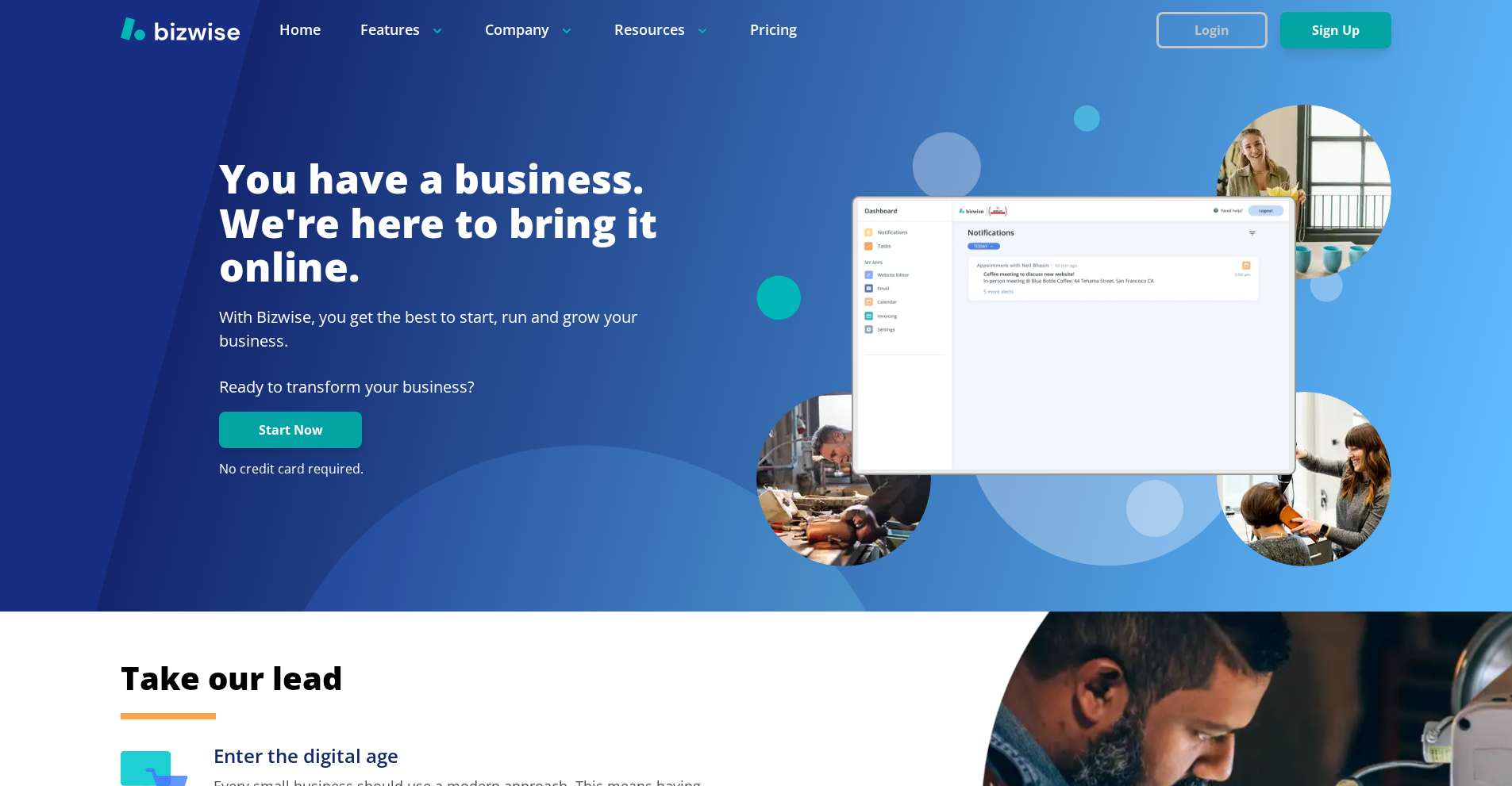
click at [1192, 24] on button "Login" at bounding box center [1211, 30] width 112 height 37
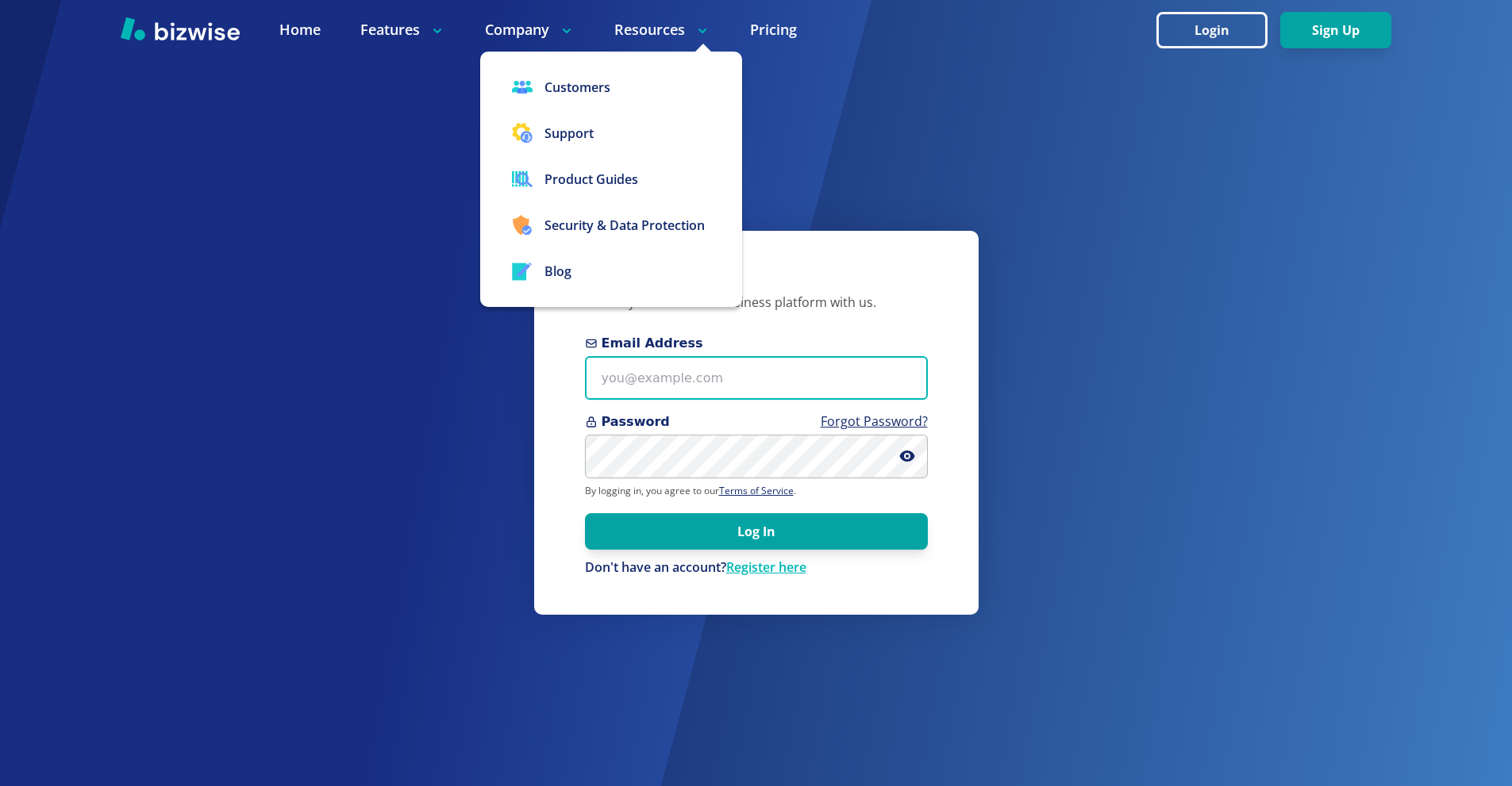
click at [691, 368] on input "Email Address" at bounding box center [756, 377] width 343 height 43
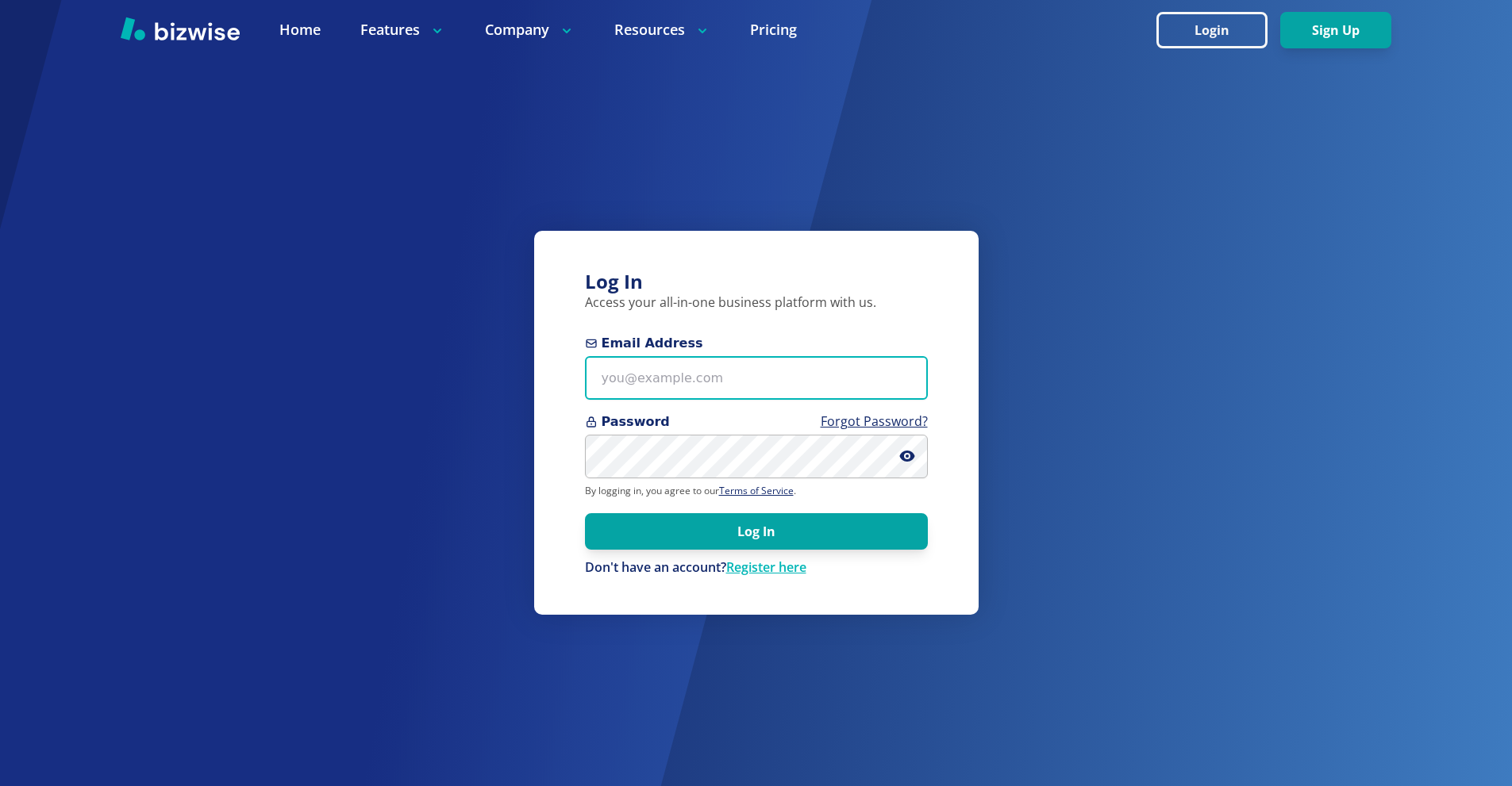
paste input "[EMAIL_ADDRESS][DOMAIN_NAME]"
type input "[EMAIL_ADDRESS][DOMAIN_NAME]"
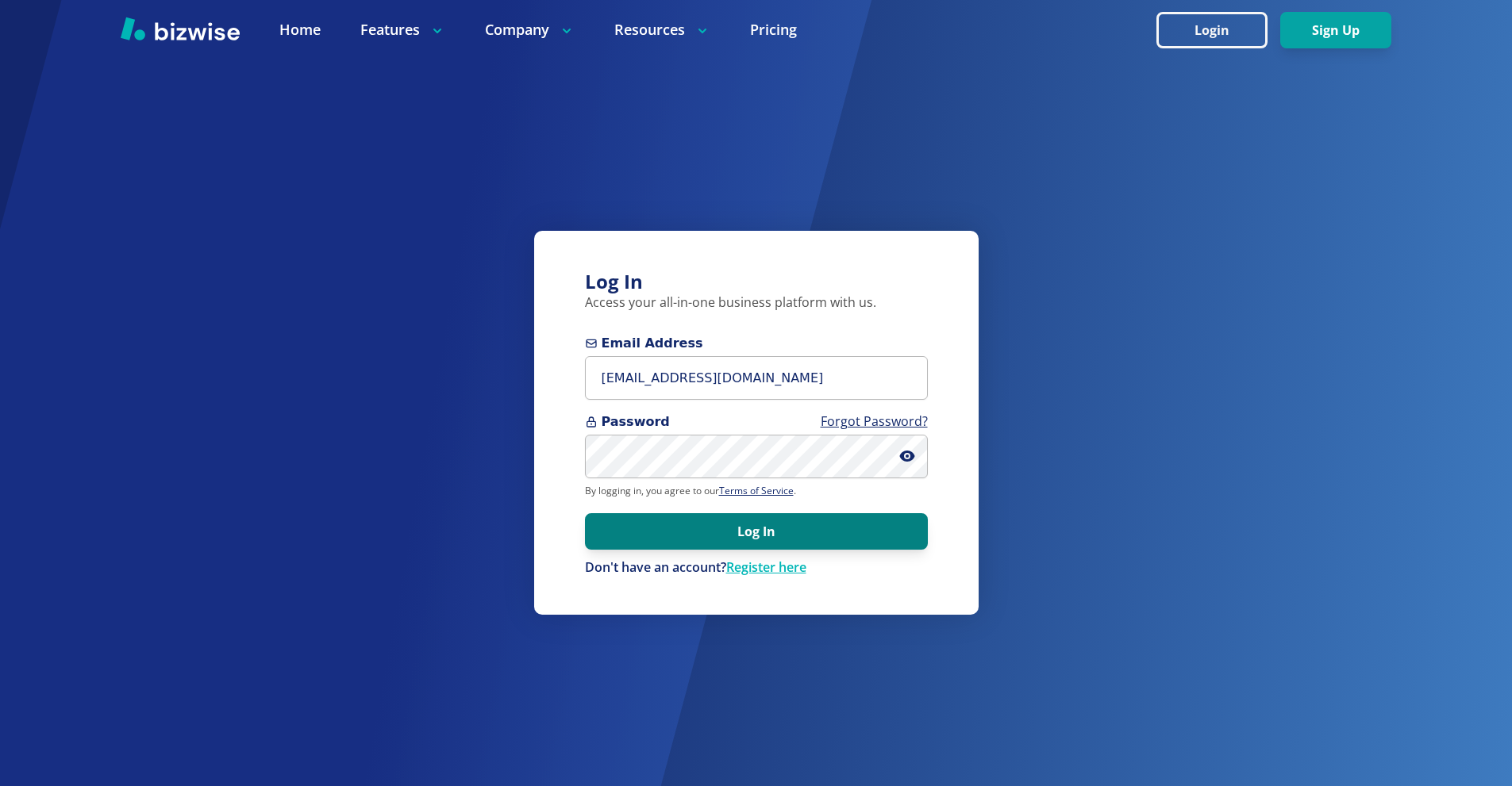
click at [761, 526] on button "Log In" at bounding box center [756, 532] width 343 height 37
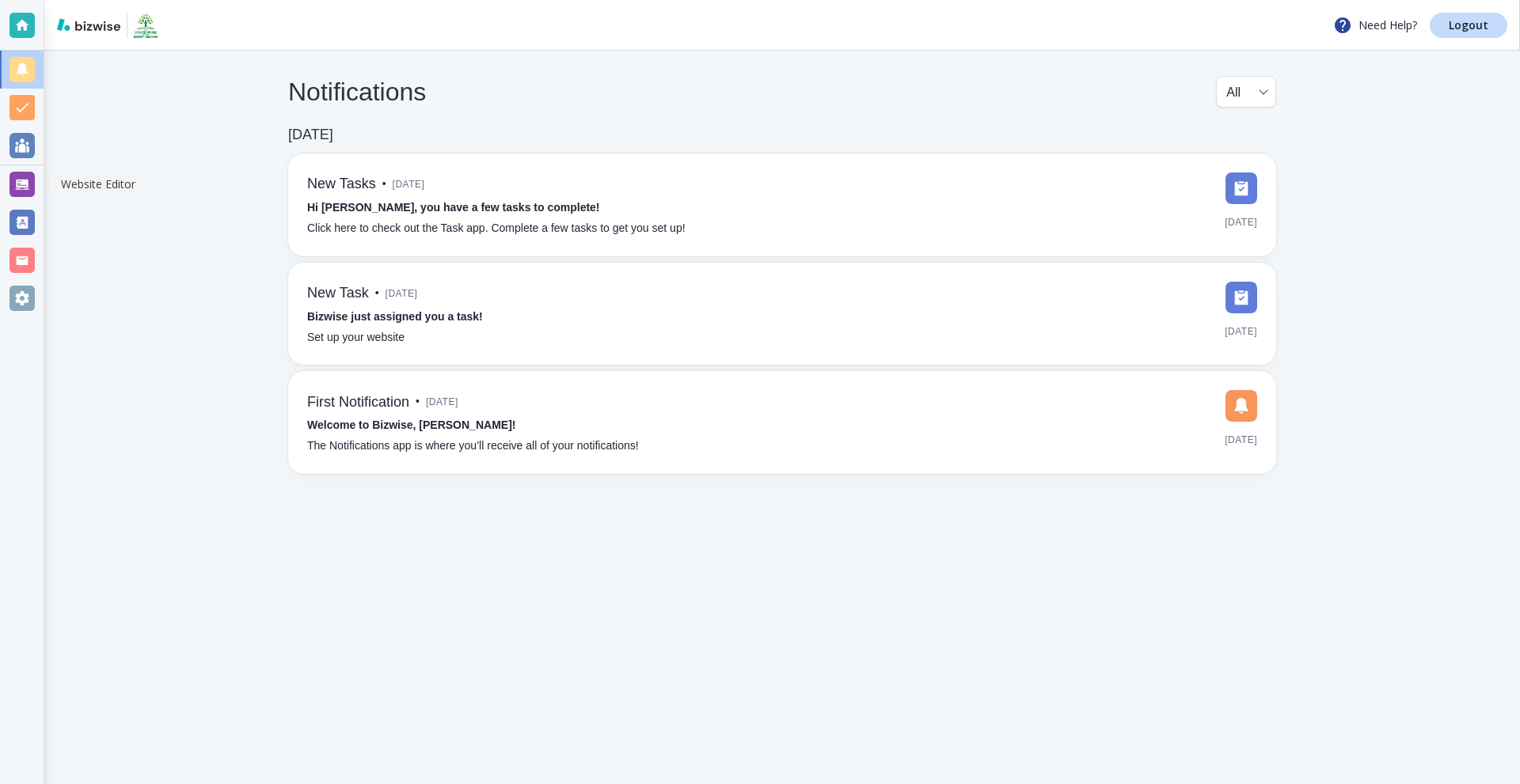
click at [25, 196] on div at bounding box center [22, 185] width 26 height 26
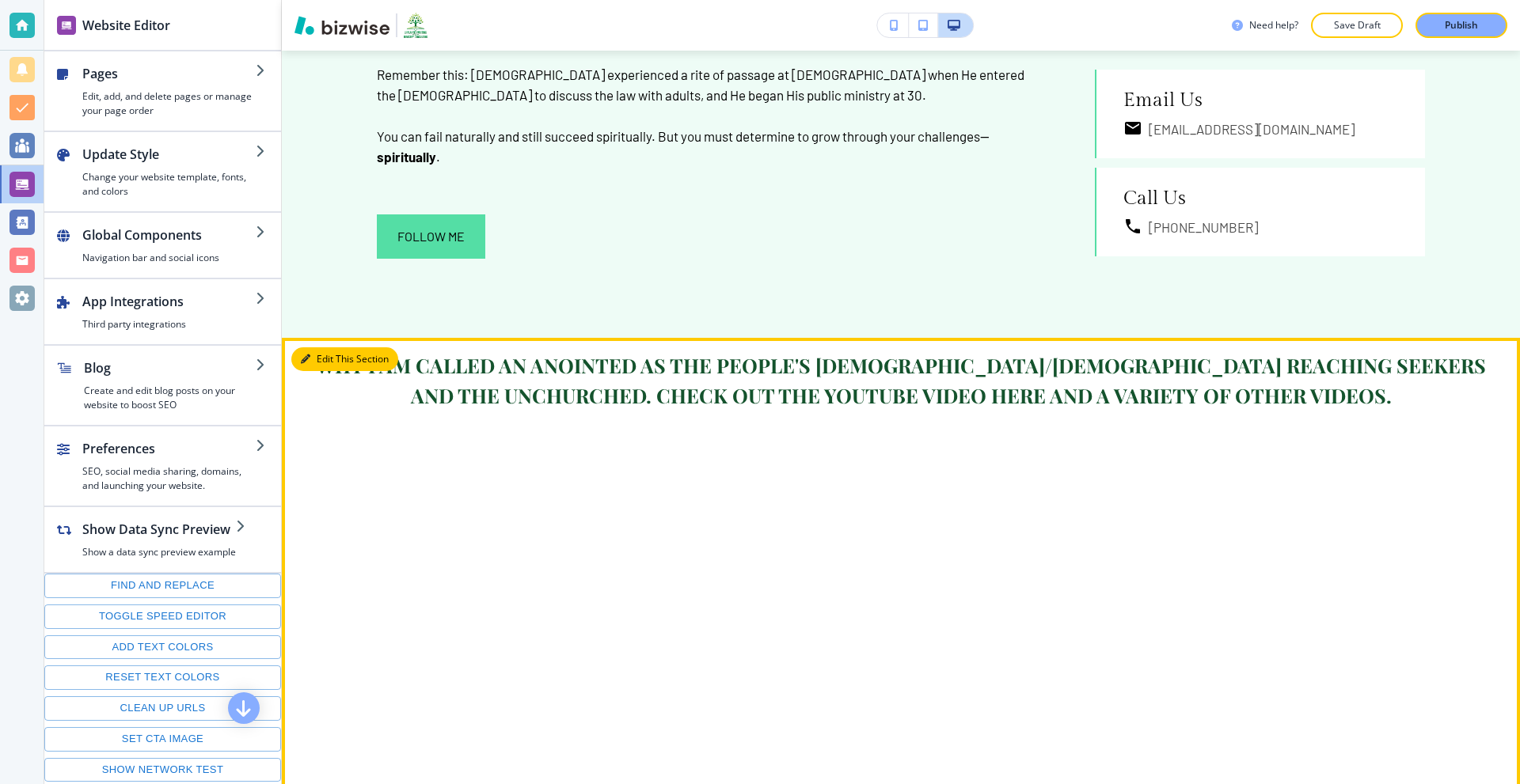
click at [310, 361] on button "Edit This Section" at bounding box center [345, 359] width 107 height 24
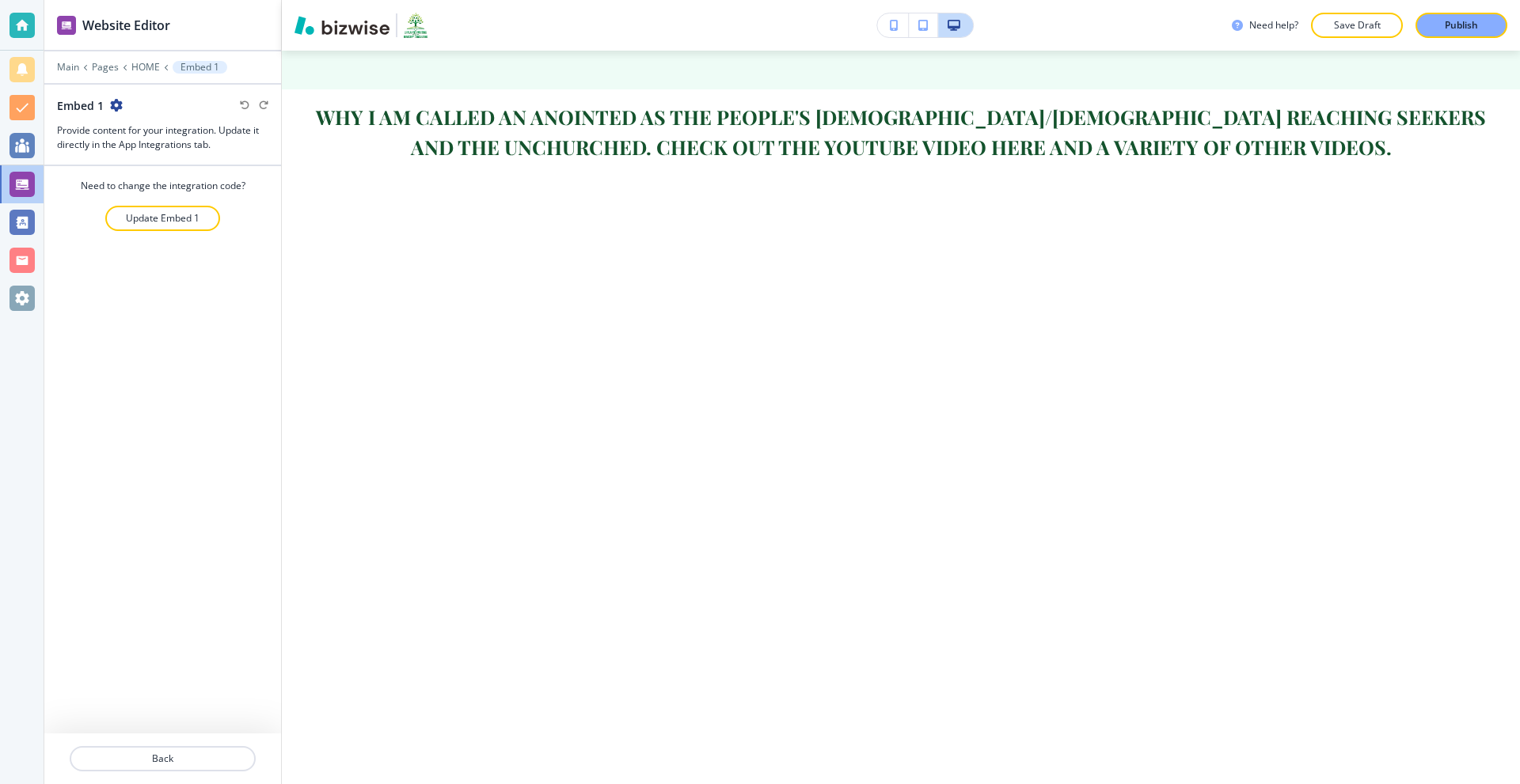
scroll to position [1632, 0]
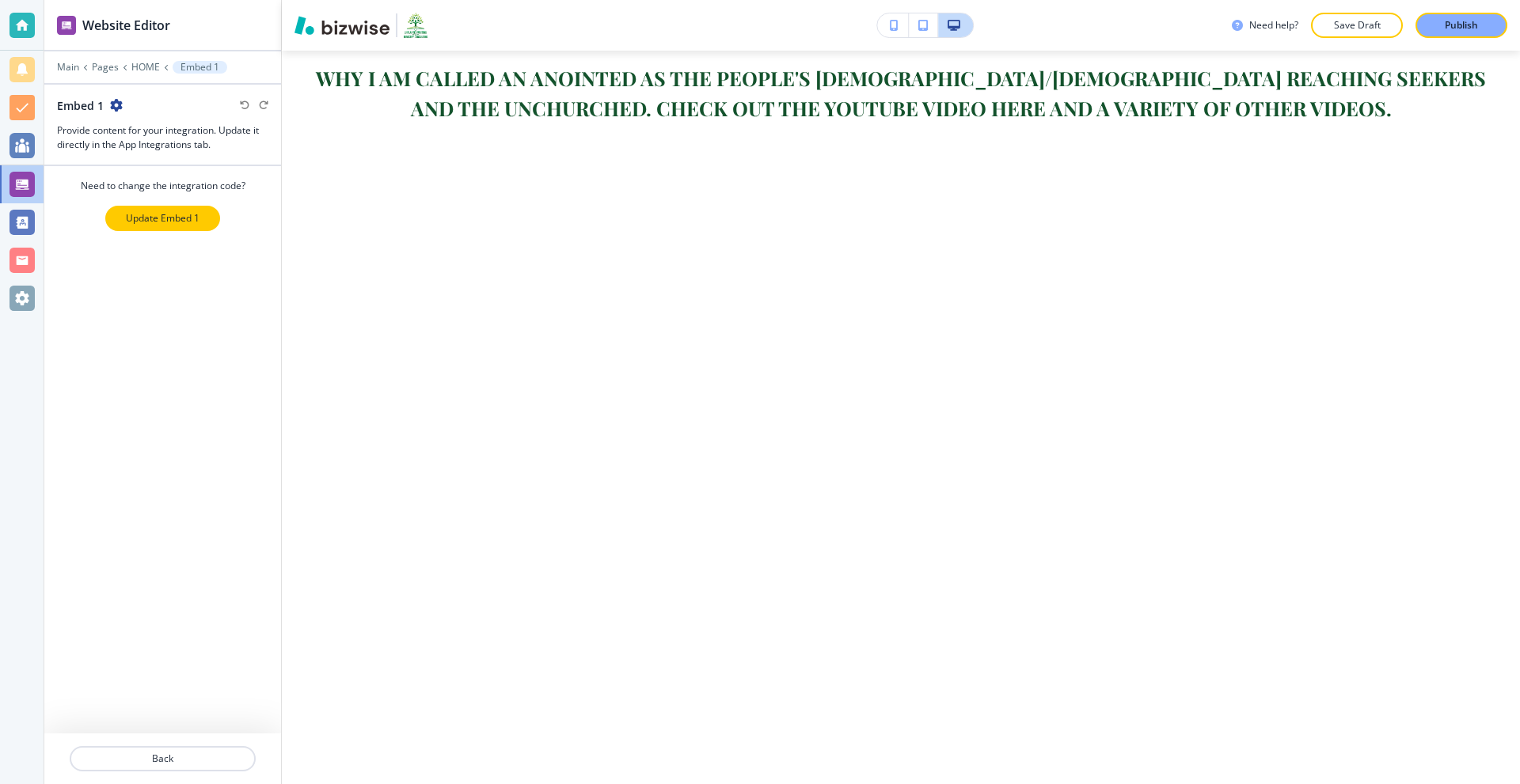
click at [177, 215] on p "Update Embed 1" at bounding box center [163, 218] width 74 height 14
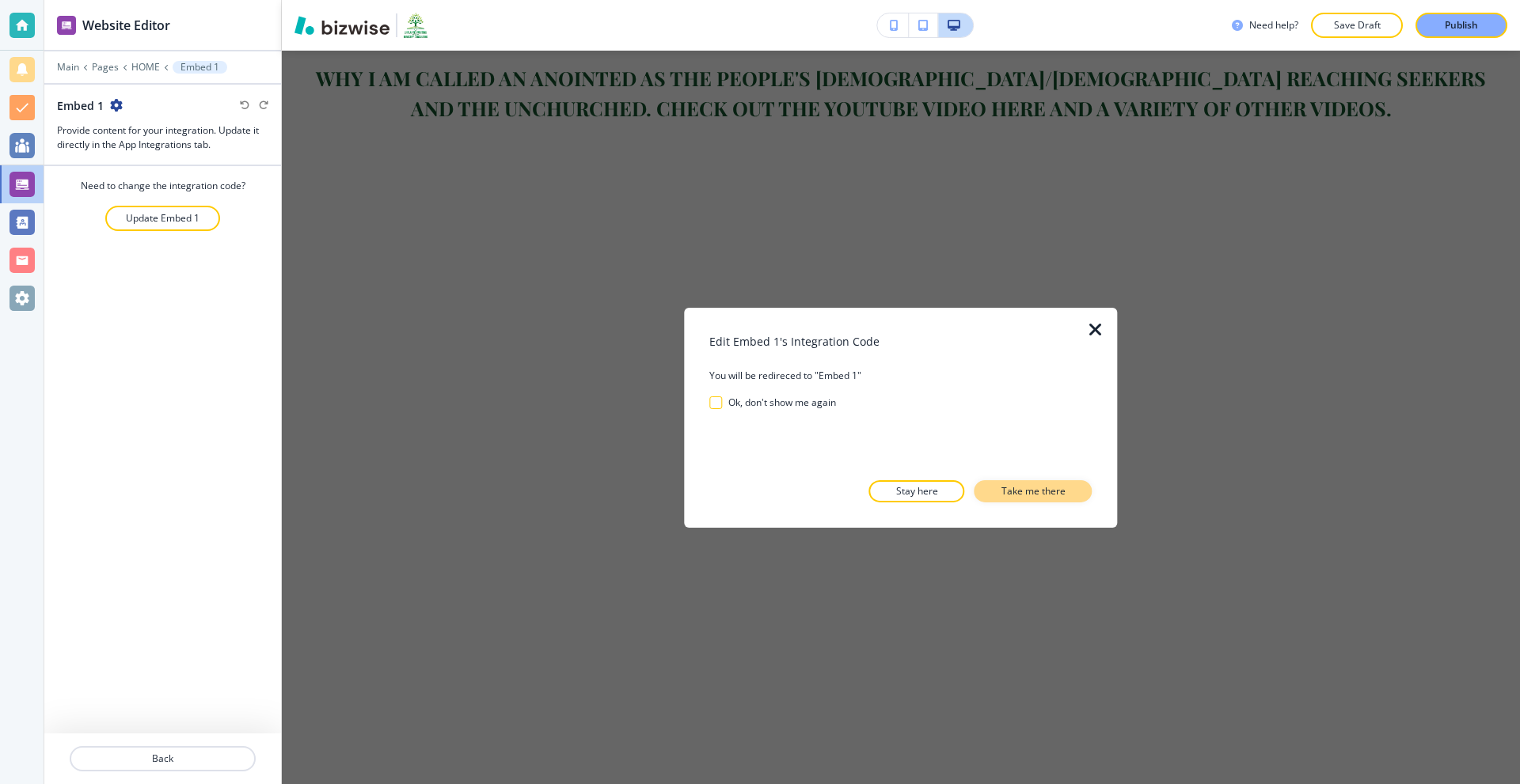
click at [1018, 487] on p "Take me there" at bounding box center [1034, 491] width 64 height 14
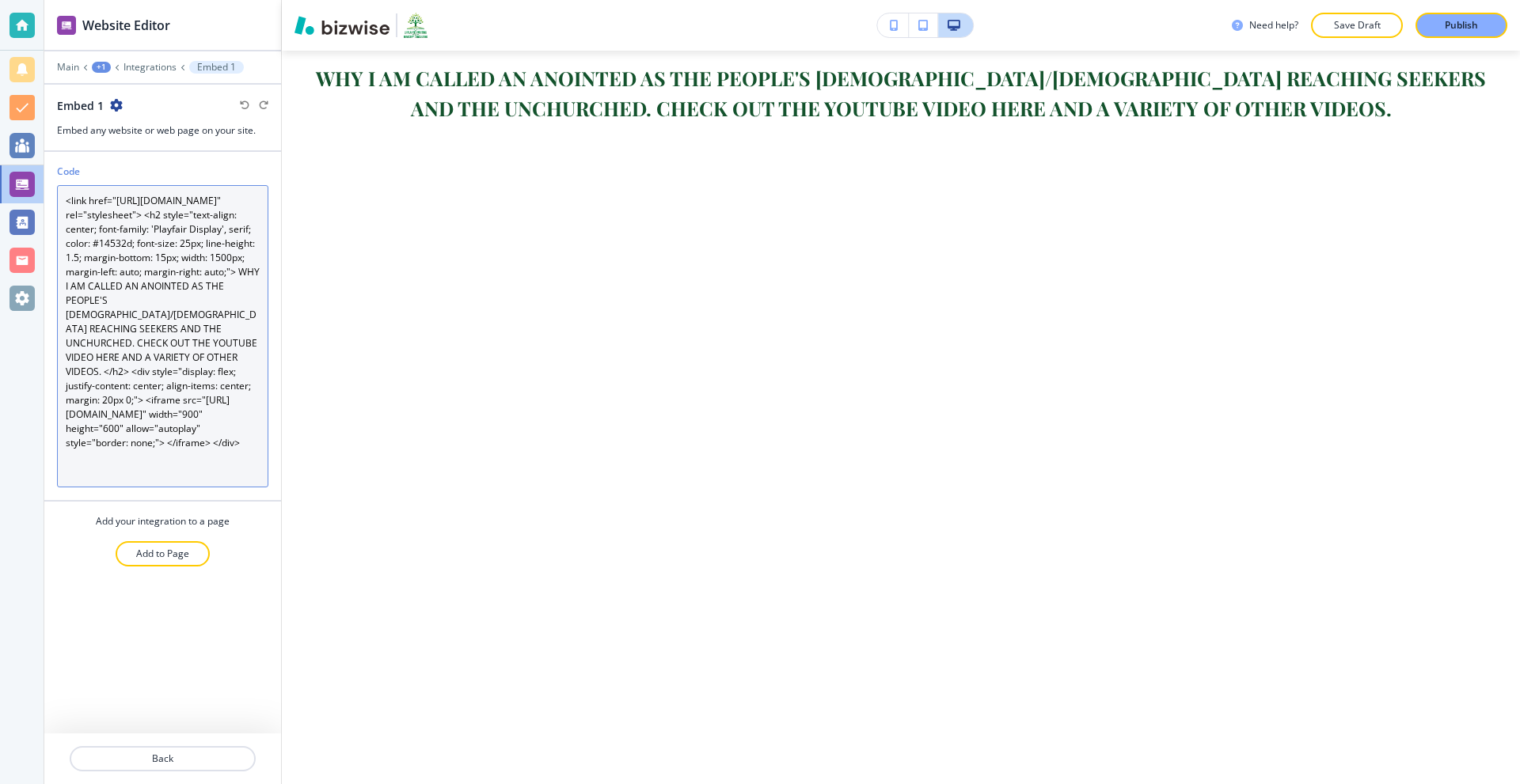
click at [218, 344] on textarea "<link href="https://fonts.googleapis.com/css2?family=Playfair+Display&display=s…" at bounding box center [163, 335] width 211 height 302
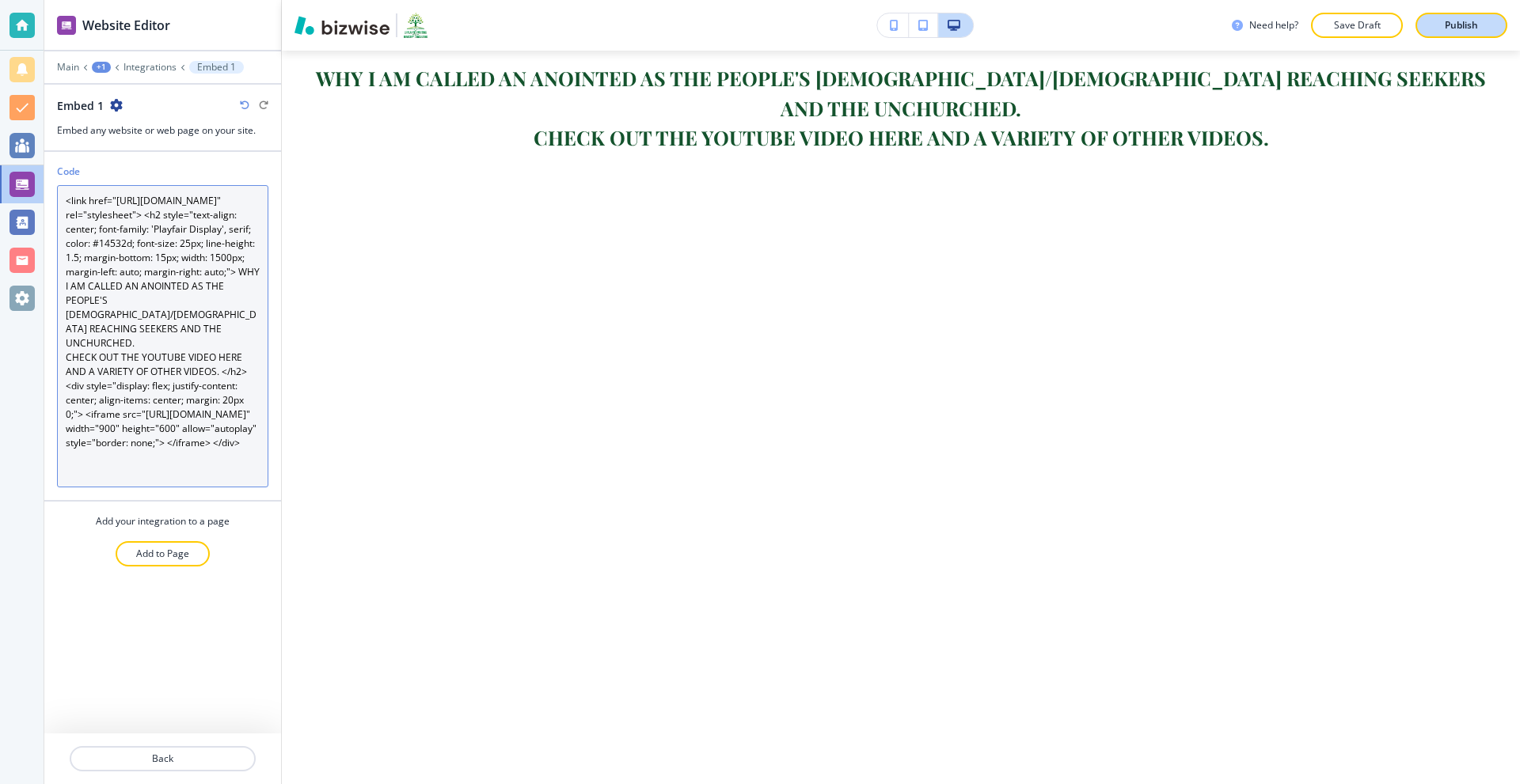
type textarea "<link href="https://fonts.googleapis.com/css2?family=Playfair+Display&display=s…"
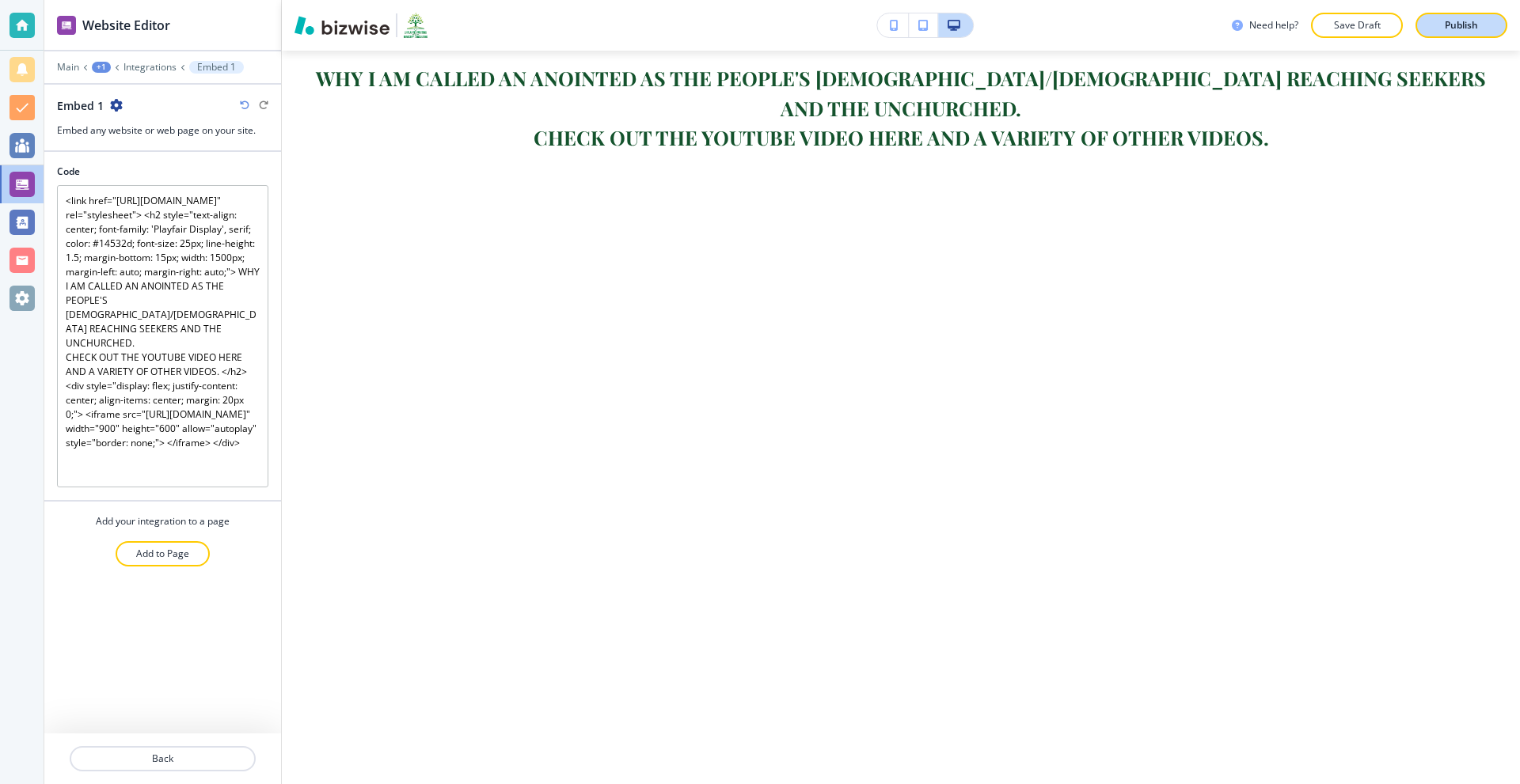
click at [1452, 27] on p "Publish" at bounding box center [1461, 25] width 33 height 14
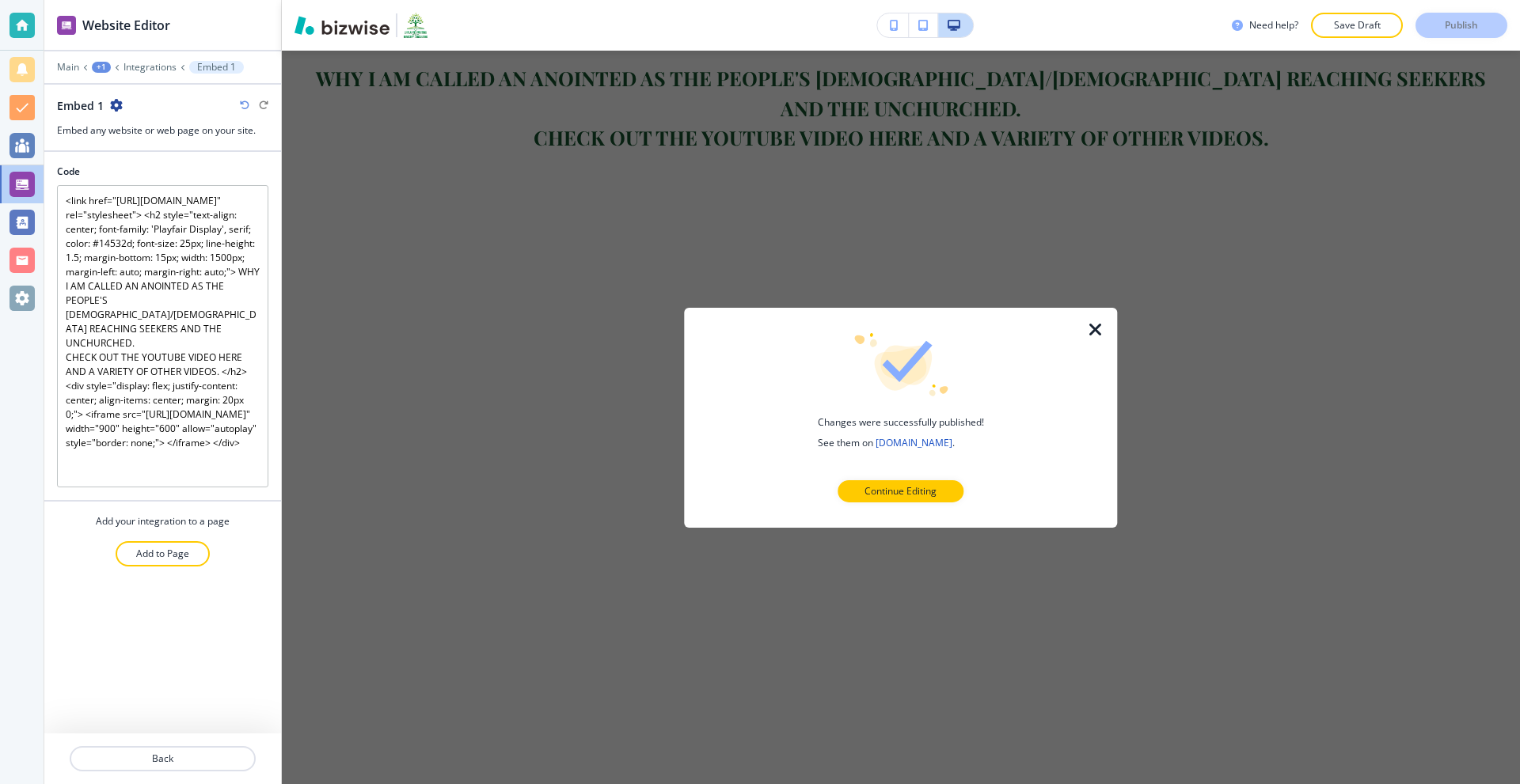
click at [1091, 327] on icon "button" at bounding box center [1095, 329] width 19 height 19
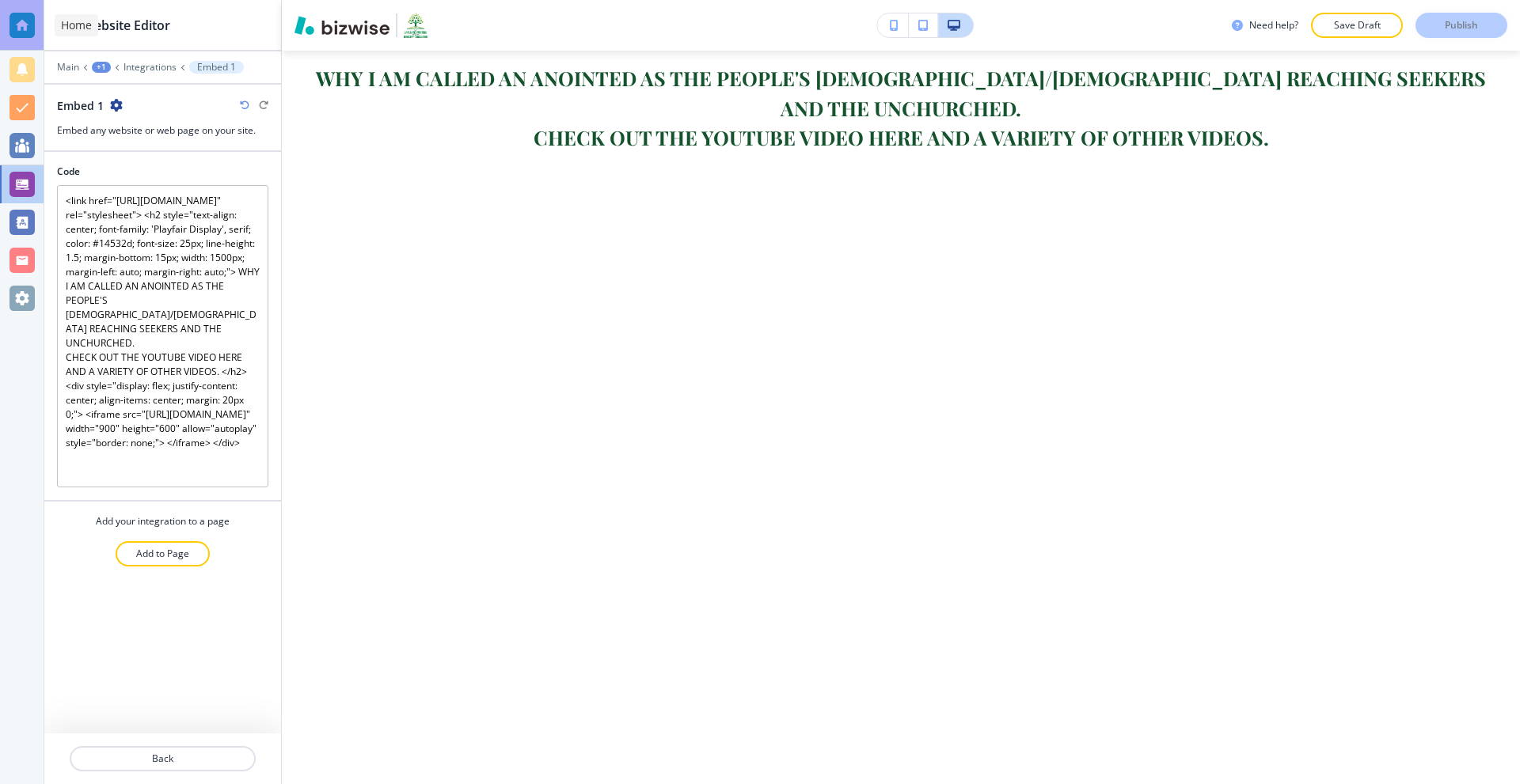
click at [25, 27] on div at bounding box center [22, 26] width 26 height 26
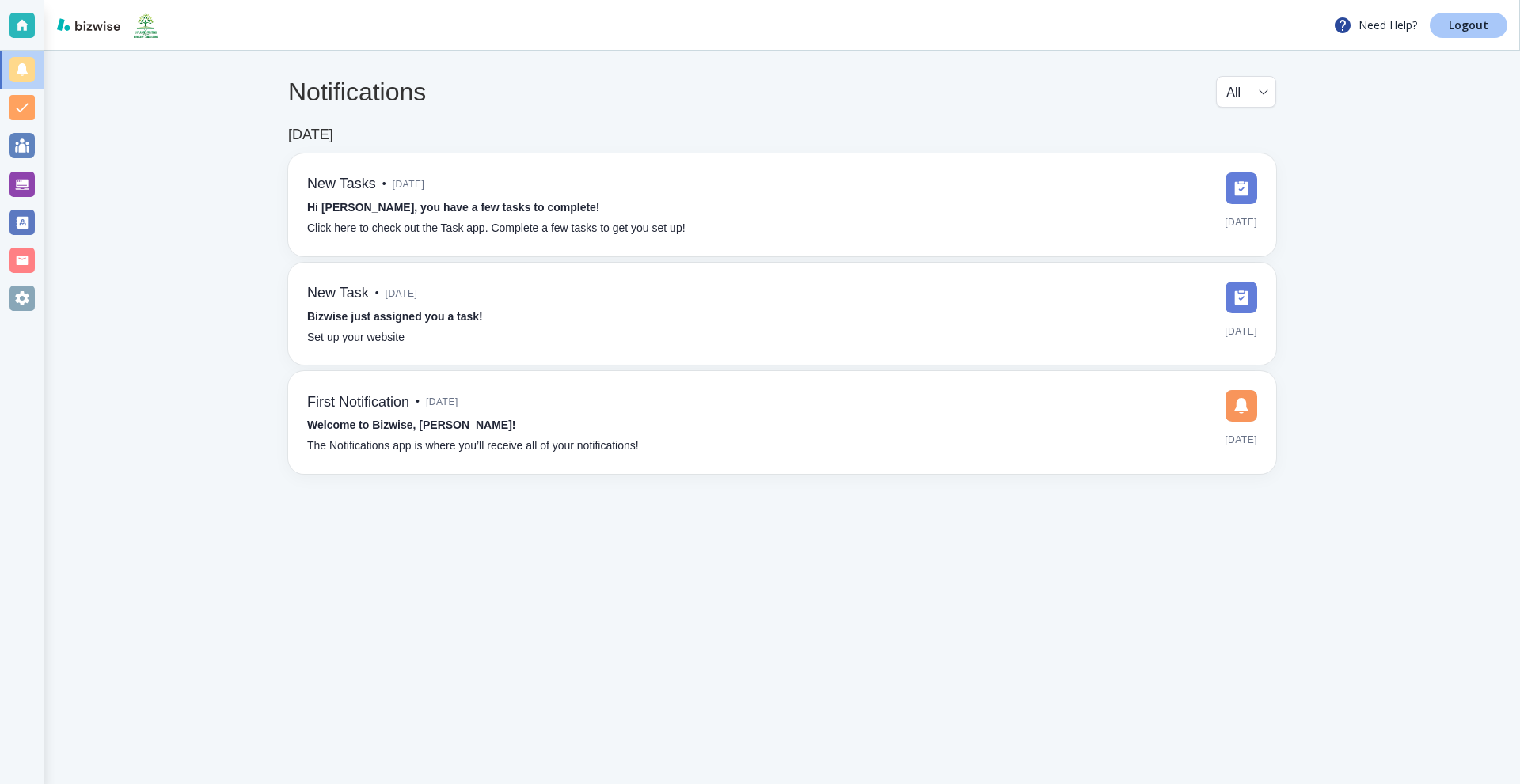
click at [1469, 26] on p "Logout" at bounding box center [1468, 26] width 40 height 11
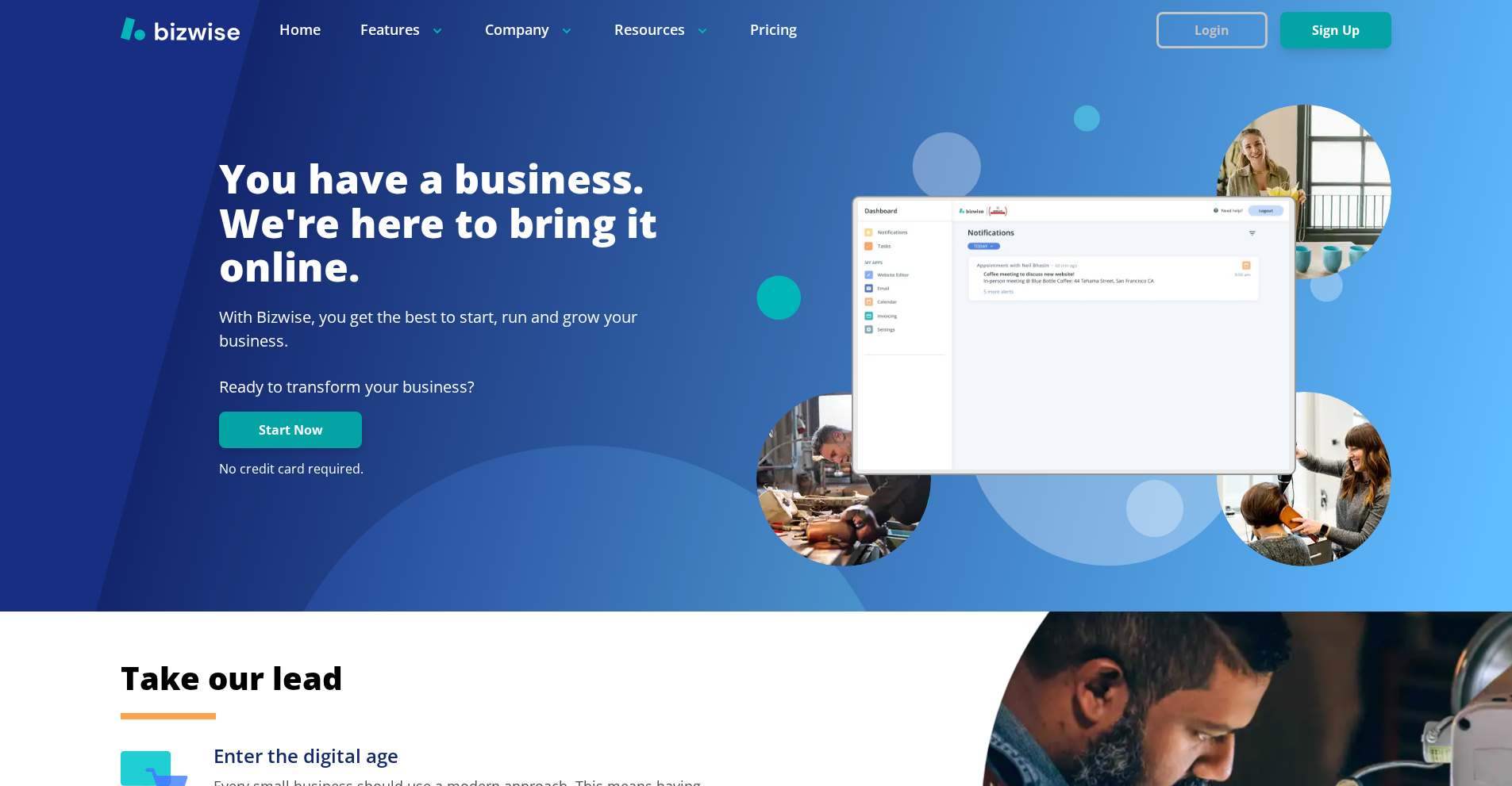
click at [1176, 23] on button "Login" at bounding box center [1211, 30] width 112 height 37
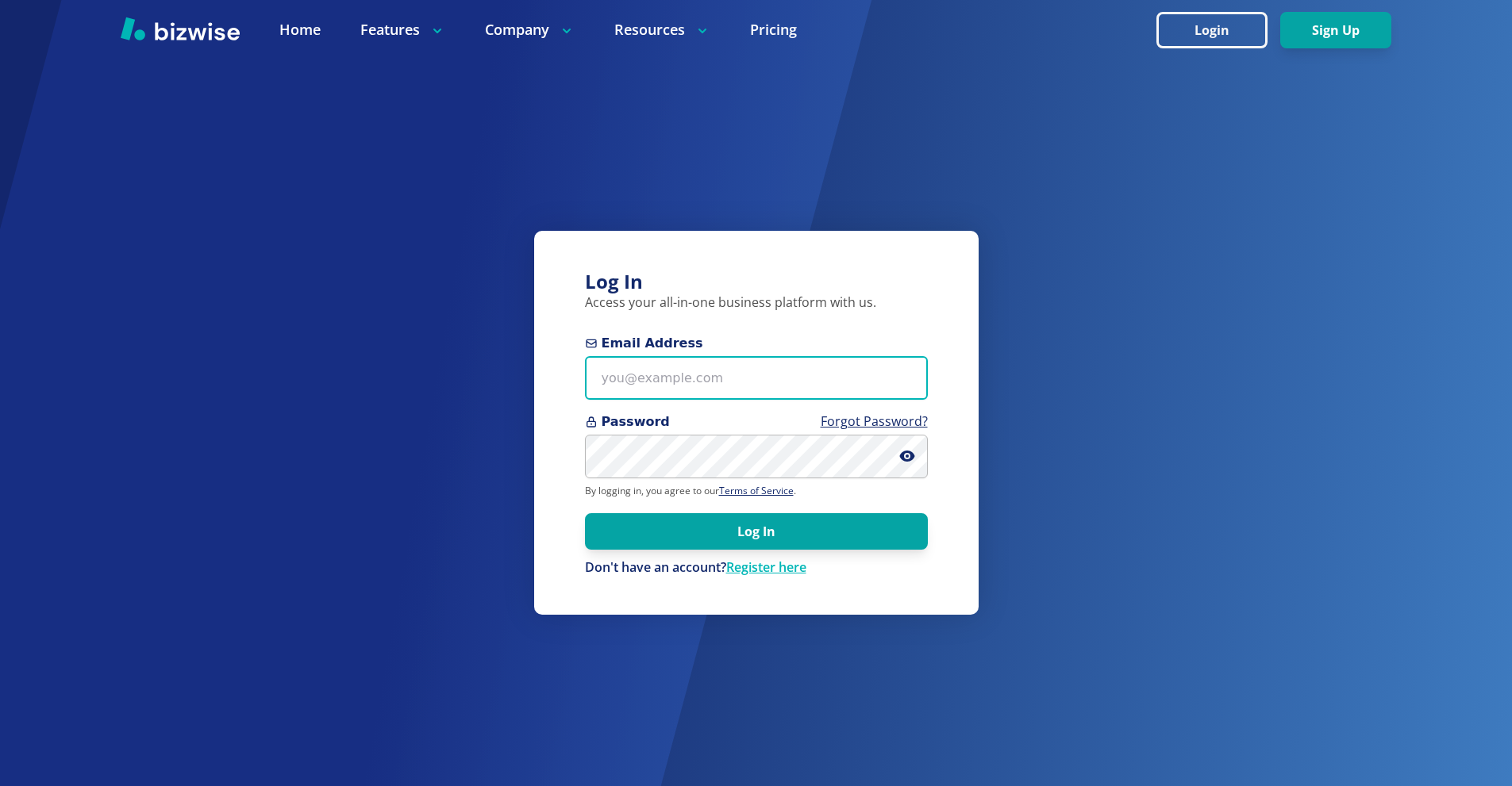
click at [676, 383] on input "Email Address" at bounding box center [756, 377] width 343 height 43
paste input "[EMAIL_ADDRESS][DOMAIN_NAME]"
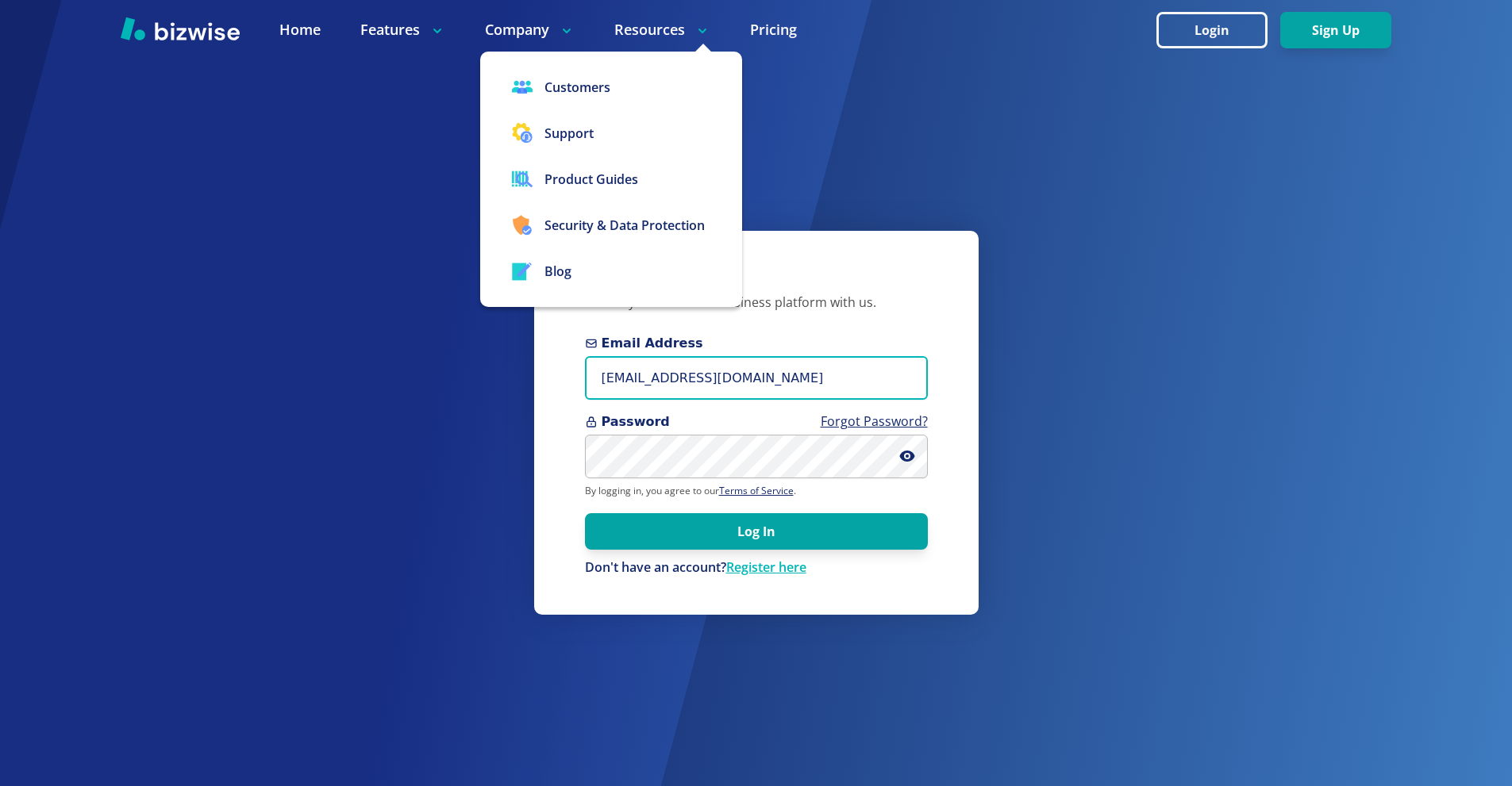
type input "[EMAIL_ADDRESS][DOMAIN_NAME]"
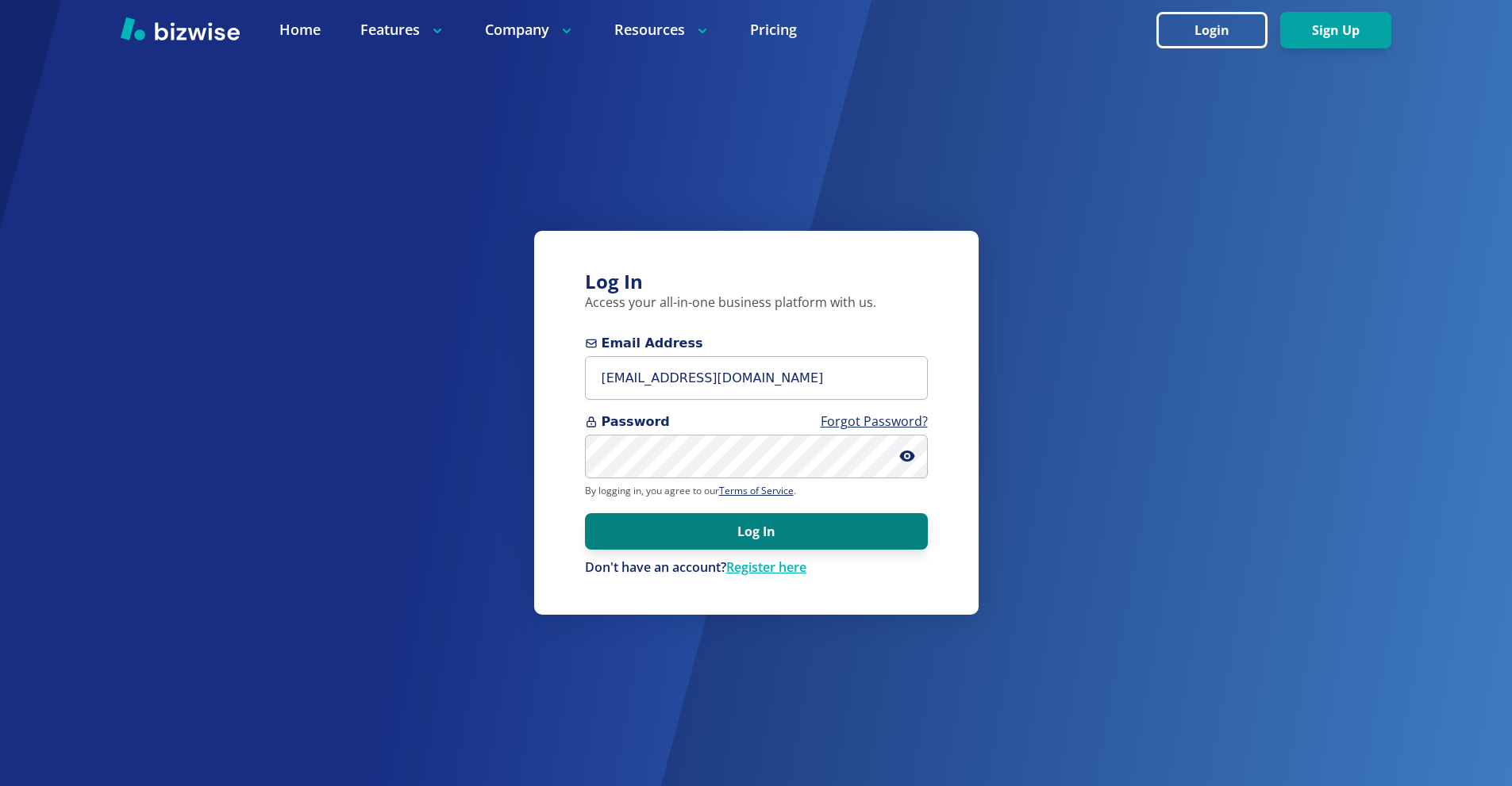
drag, startPoint x: 750, startPoint y: 532, endPoint x: 750, endPoint y: 522, distance: 10.0
click at [750, 525] on button "Log In" at bounding box center [756, 532] width 343 height 37
